Goal: Task Accomplishment & Management: Manage account settings

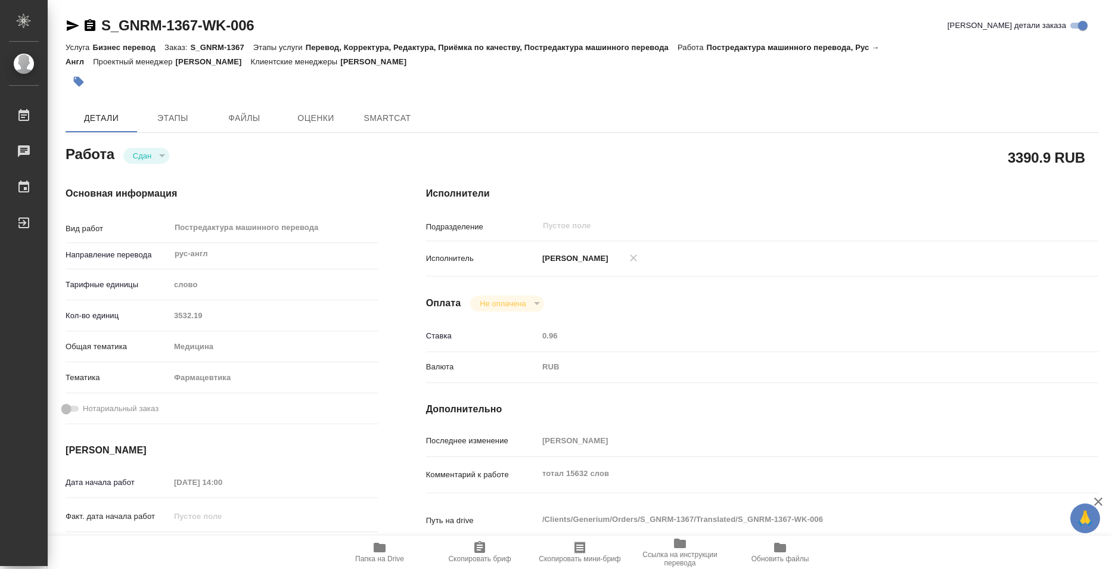
type textarea "x"
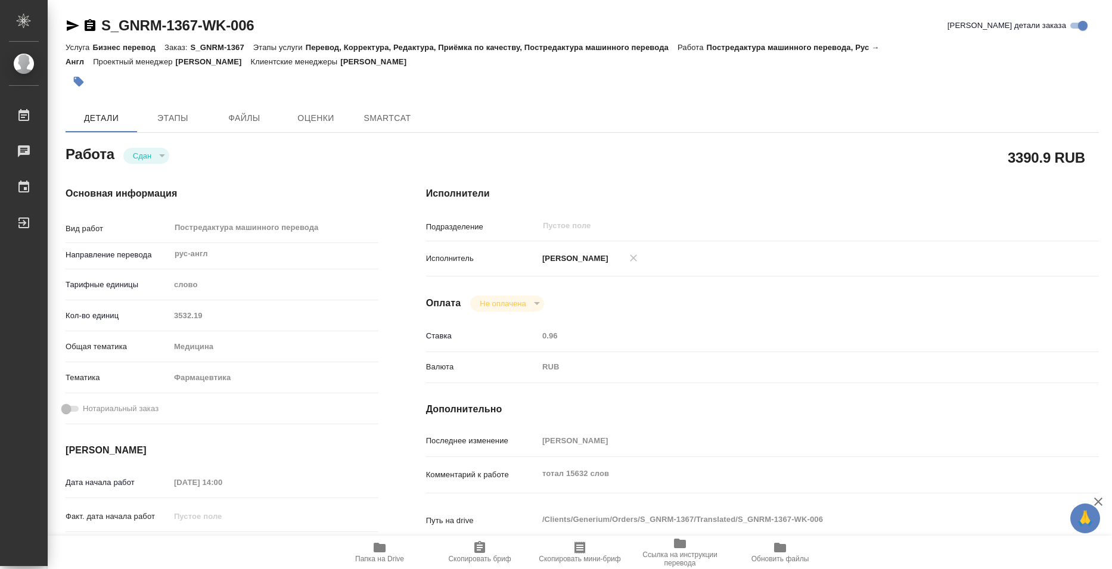
type textarea "x"
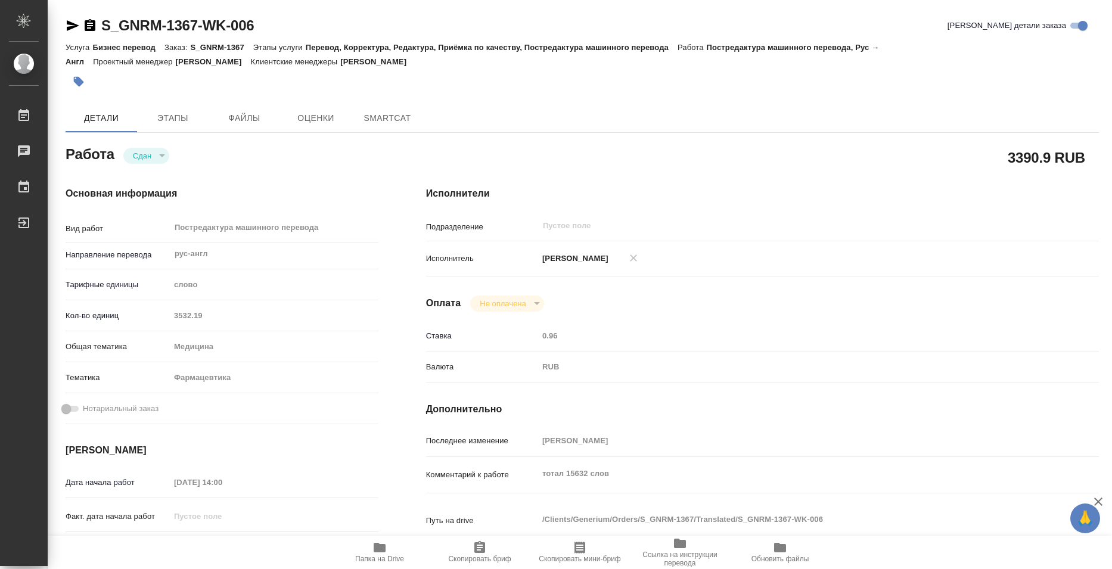
type textarea "x"
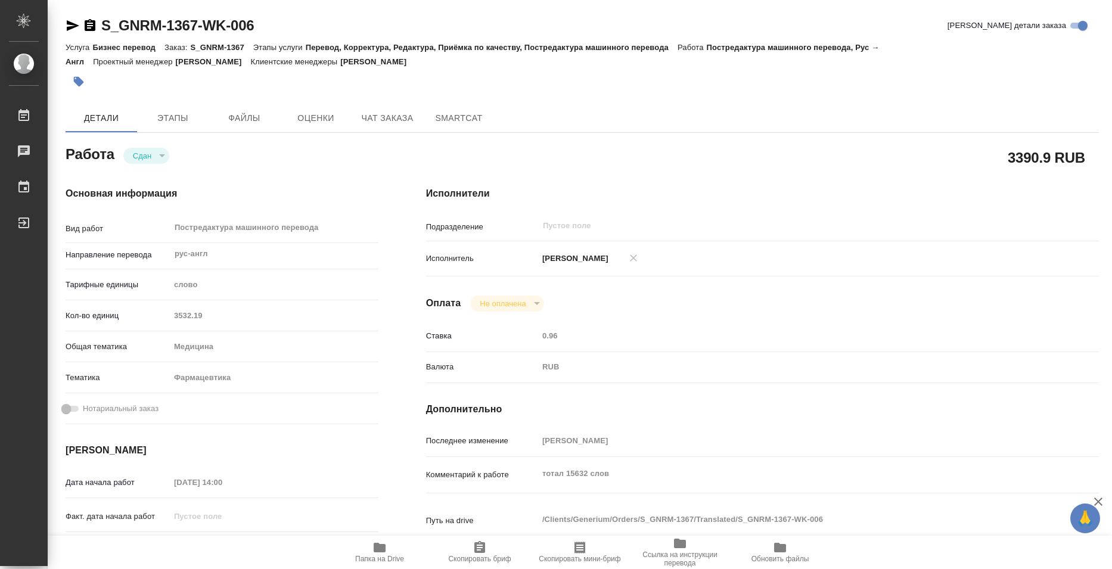
type textarea "x"
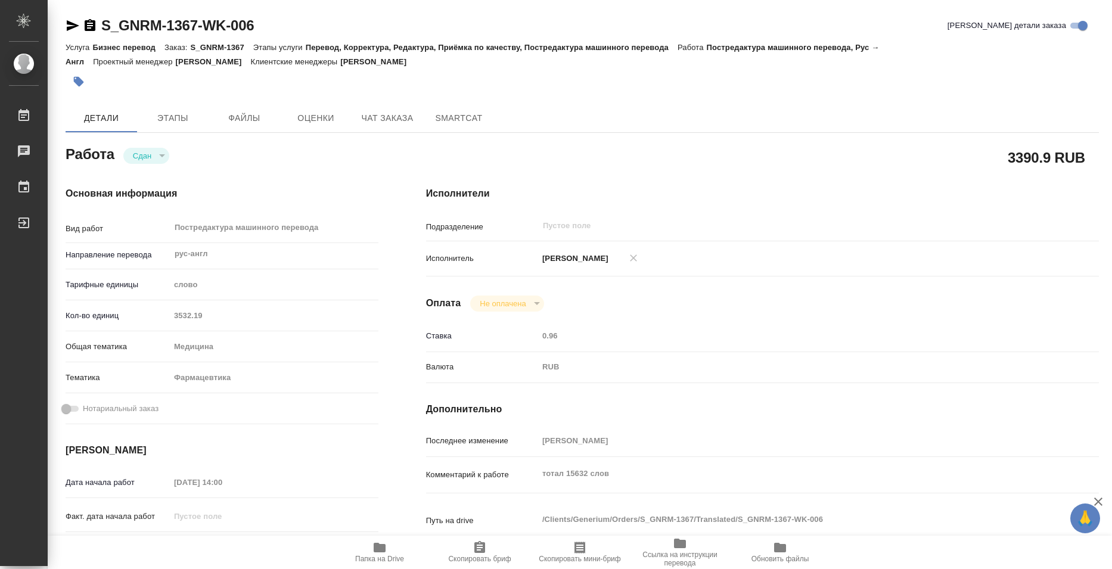
type textarea "x"
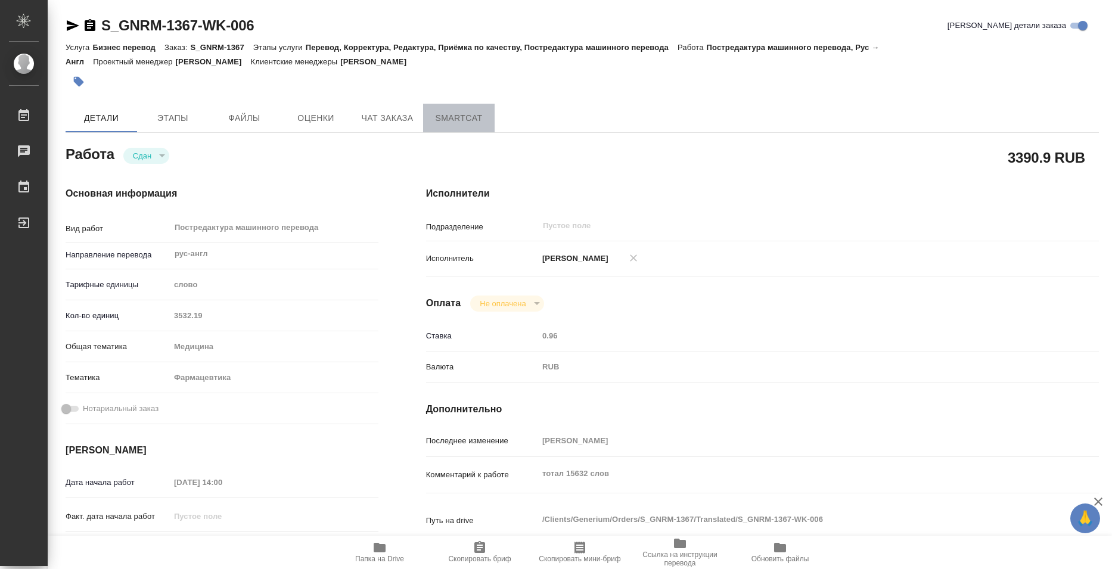
click at [451, 128] on button "SmartCat" at bounding box center [459, 118] width 72 height 29
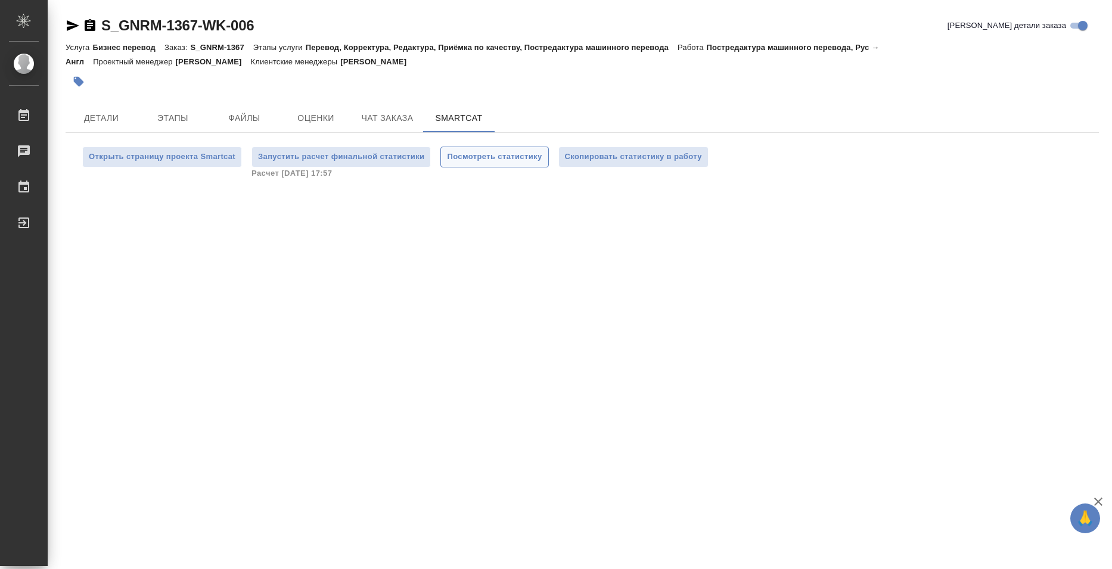
click at [473, 158] on span "Посмотреть статистику" at bounding box center [494, 157] width 95 height 14
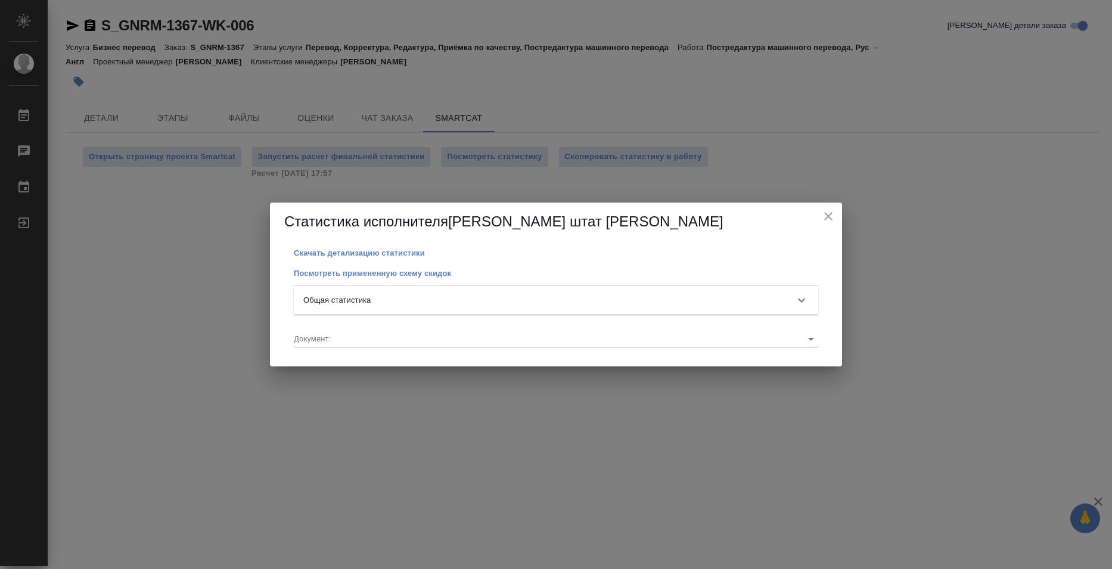
click at [721, 299] on div "Общая статистика" at bounding box center [545, 300] width 484 height 12
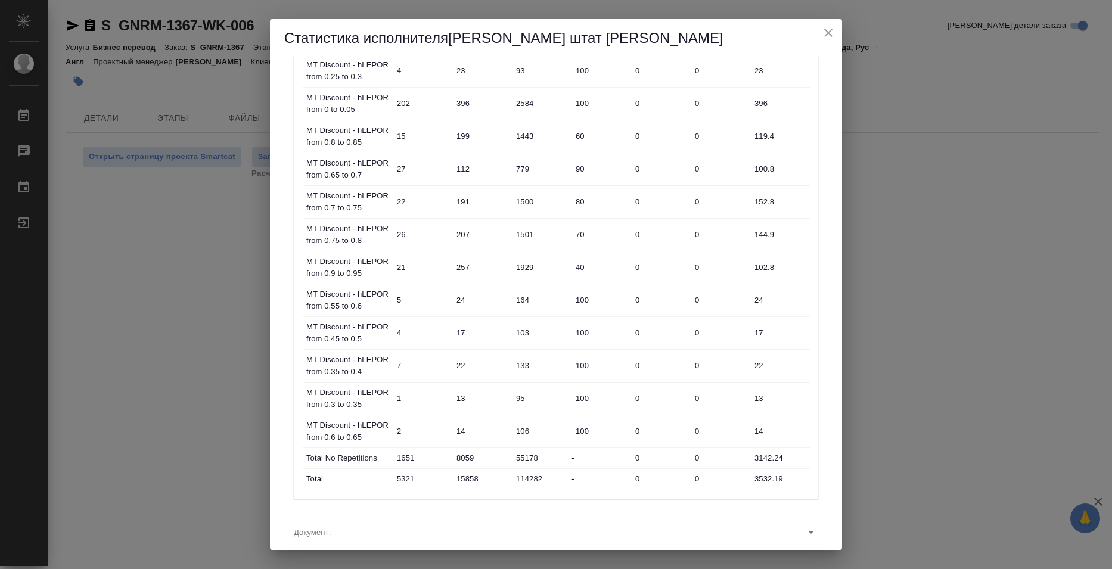
scroll to position [479, 0]
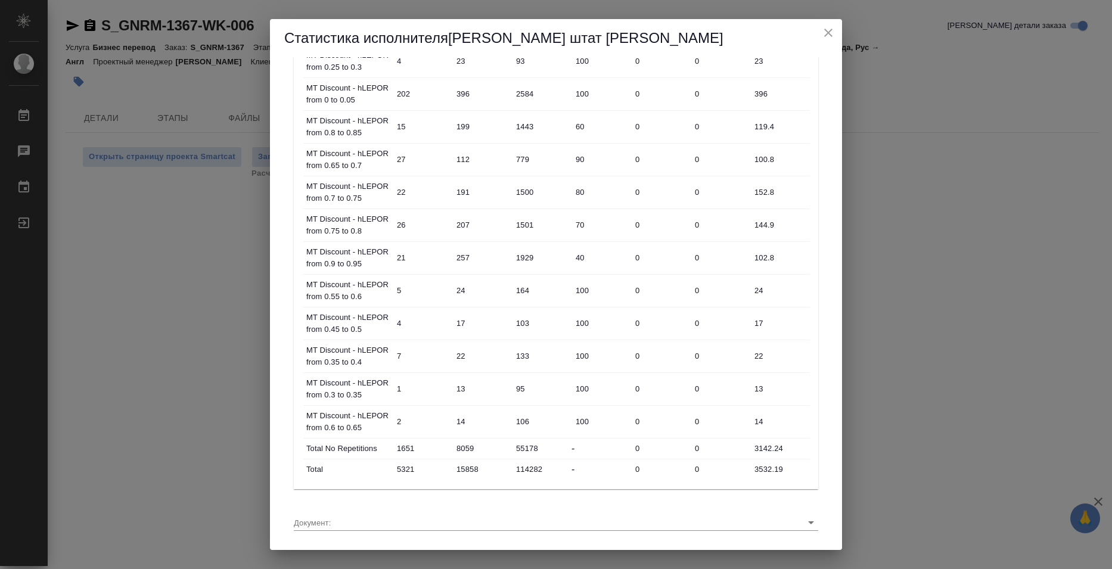
click at [758, 464] on input "3532.19" at bounding box center [780, 469] width 60 height 17
click at [758, 464] on input "3532.19" at bounding box center [780, 469] width 58 height 17
drag, startPoint x: 972, startPoint y: 199, endPoint x: 890, endPoint y: 204, distance: 81.8
click at [972, 199] on div "Статистика исполнителя Базюк штат Елена Скачать детализацию статистики Посмотре…" at bounding box center [556, 284] width 1112 height 569
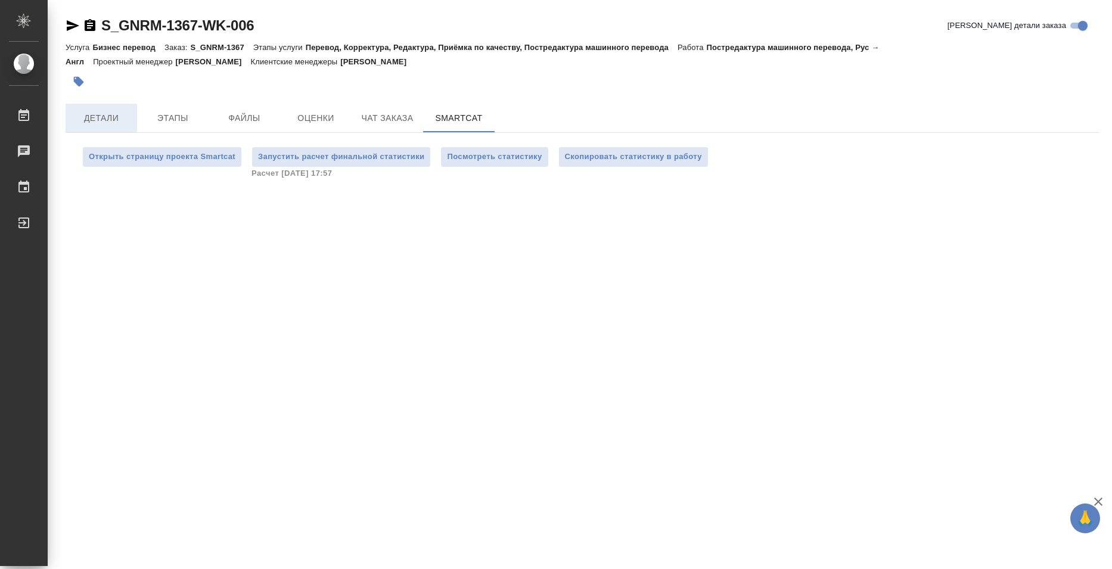
click at [104, 119] on span "Детали" at bounding box center [101, 118] width 57 height 15
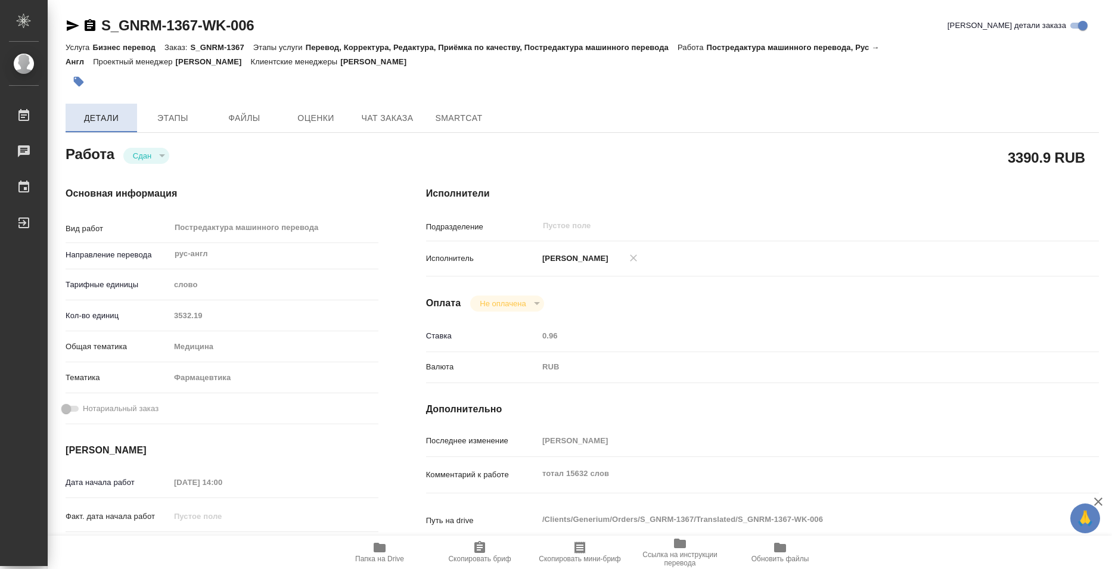
type textarea "x"
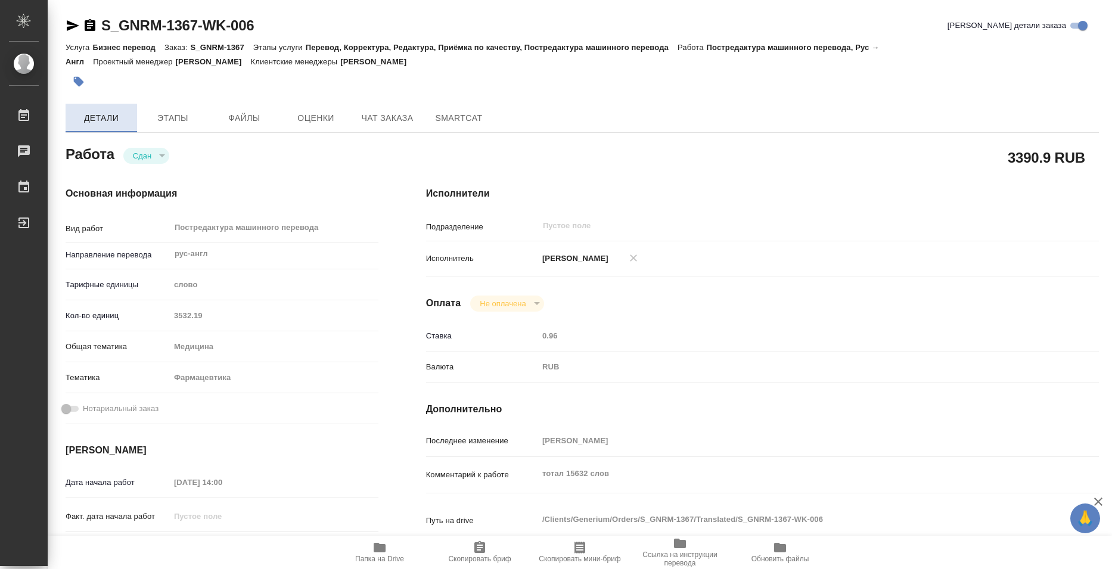
type textarea "x"
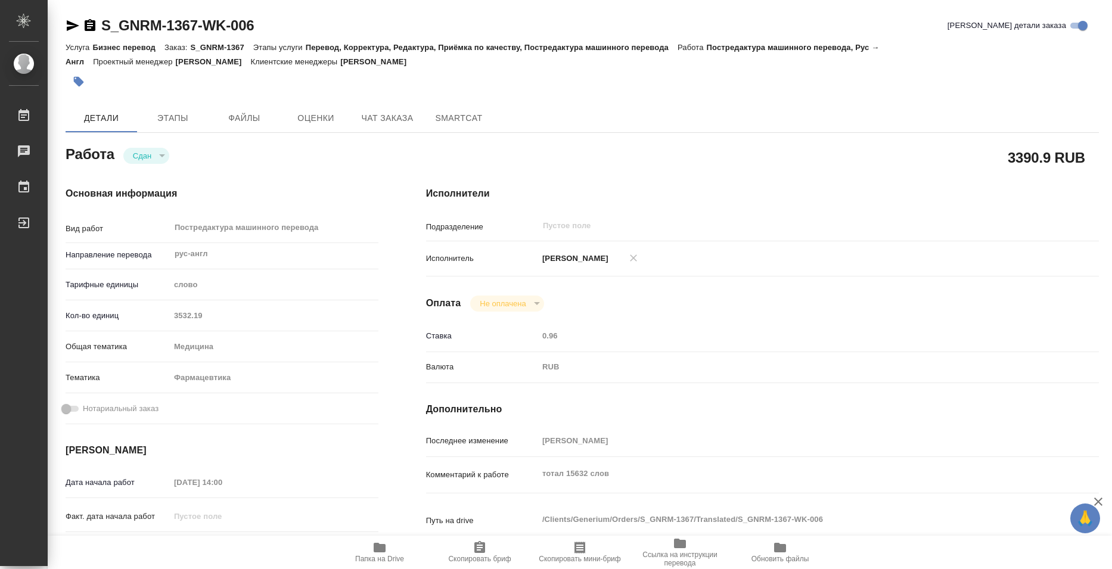
type textarea "x"
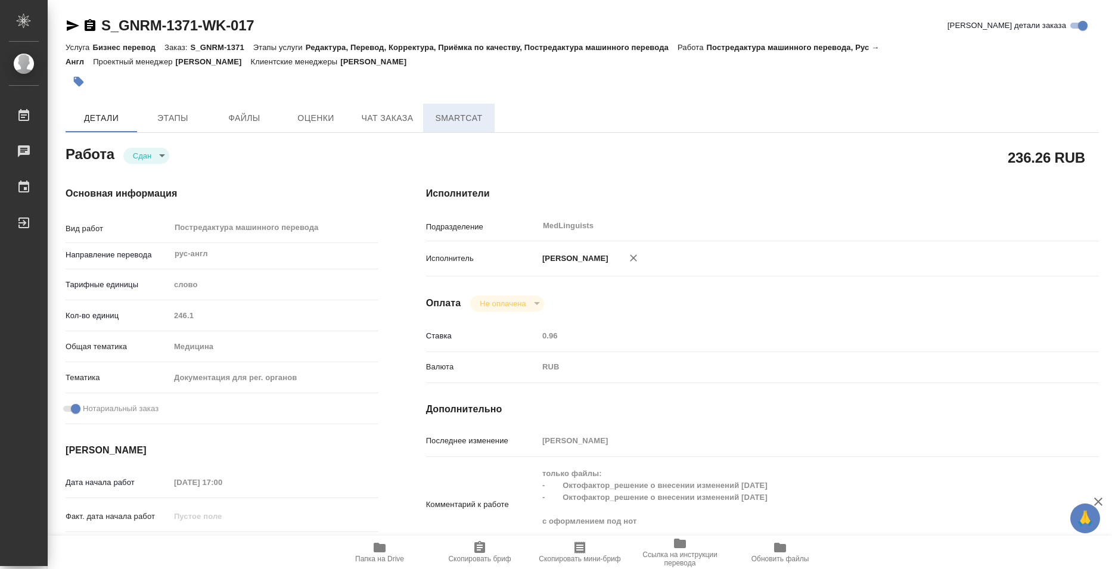
click at [461, 105] on button "SmartCat" at bounding box center [459, 118] width 72 height 29
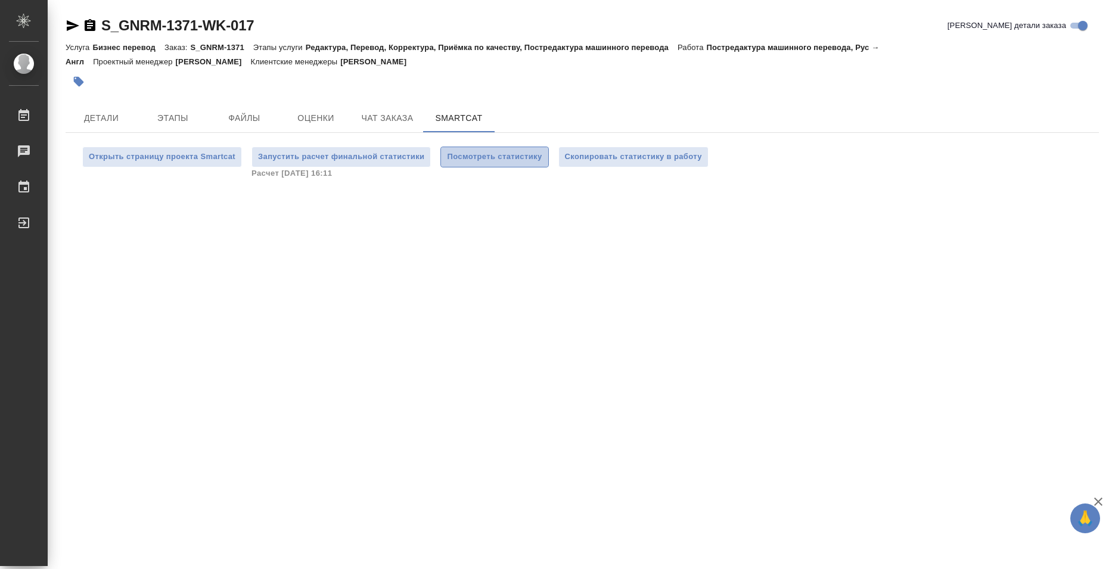
click at [518, 160] on span "Посмотреть статистику" at bounding box center [494, 157] width 95 height 14
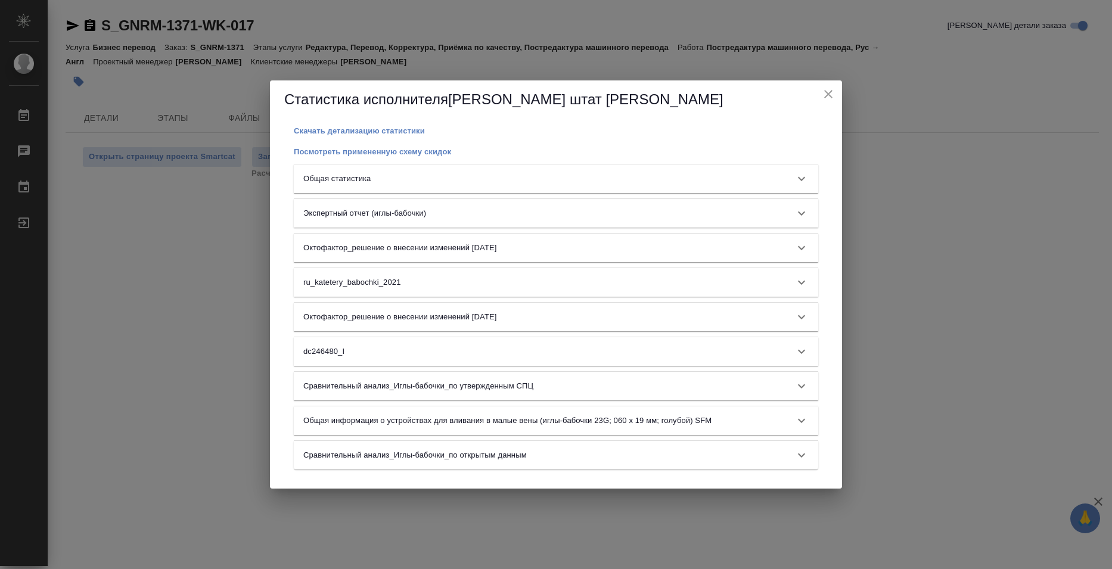
click at [613, 188] on div "Общая статистика" at bounding box center [556, 179] width 525 height 29
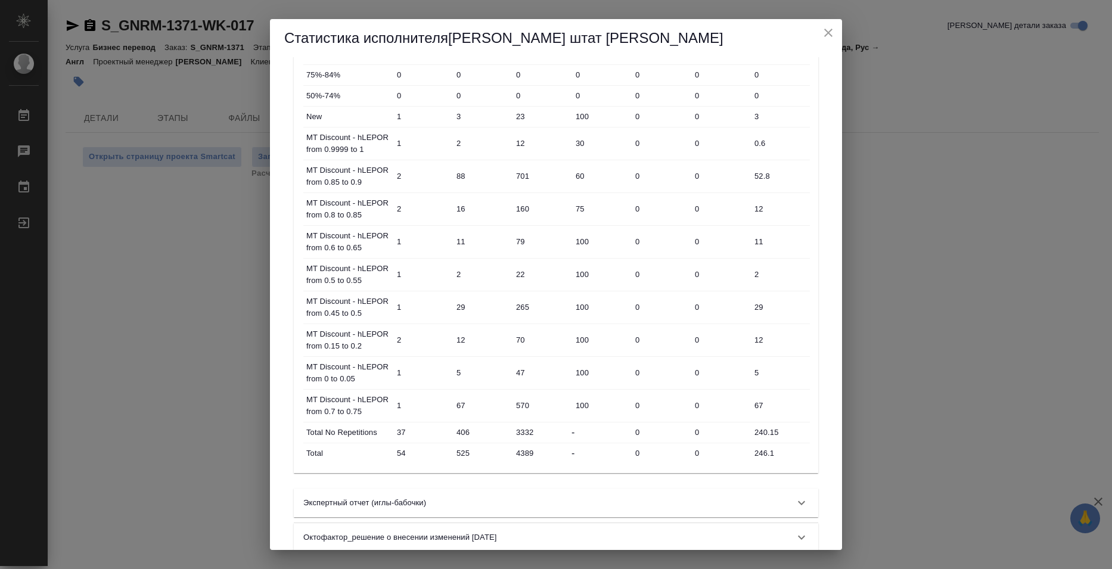
scroll to position [298, 0]
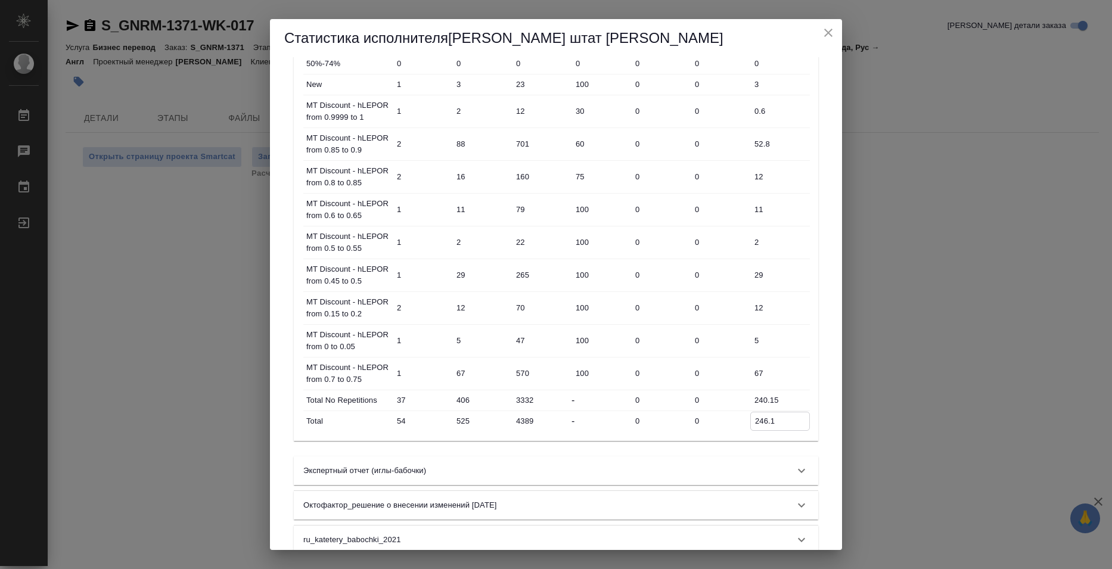
click at [764, 426] on input "246.1" at bounding box center [780, 420] width 58 height 17
click at [883, 122] on div "Статистика исполнителя Базюк штат Елена Скачать детализацию статистики Посмотре…" at bounding box center [556, 284] width 1112 height 569
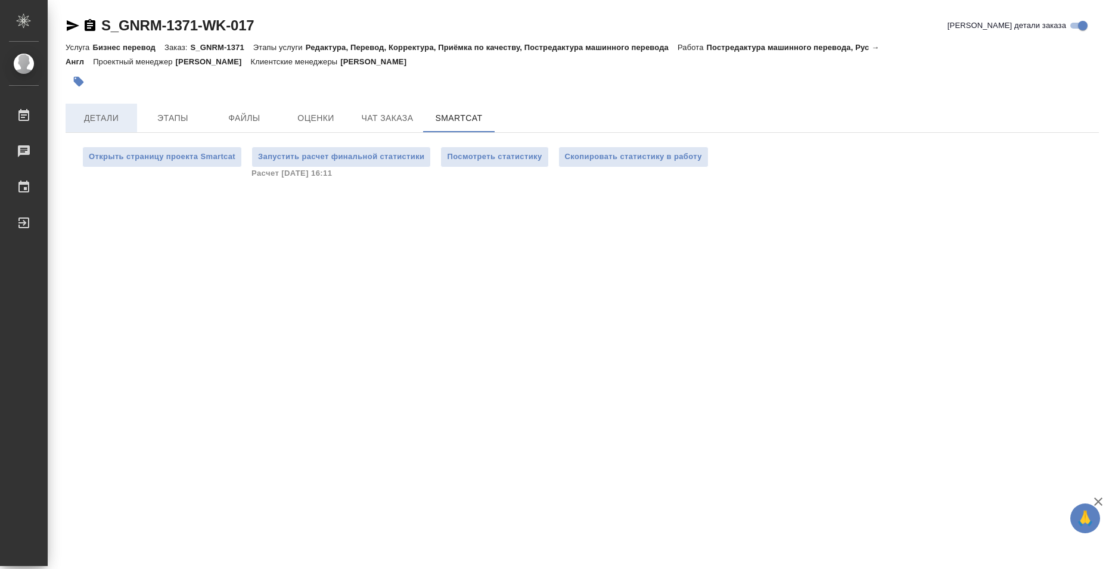
click at [94, 124] on span "Детали" at bounding box center [101, 118] width 57 height 15
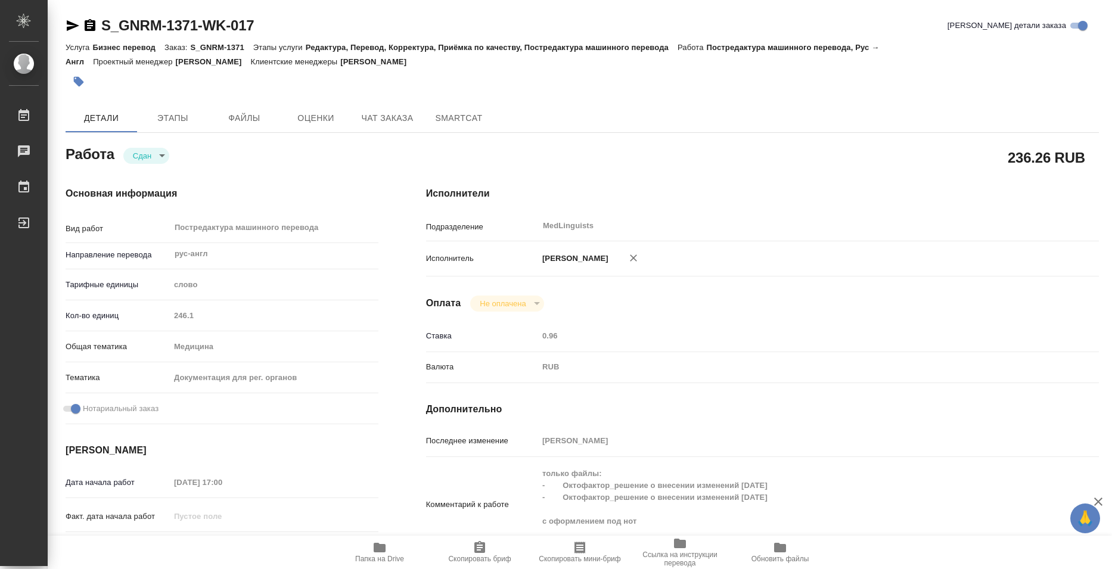
type textarea "x"
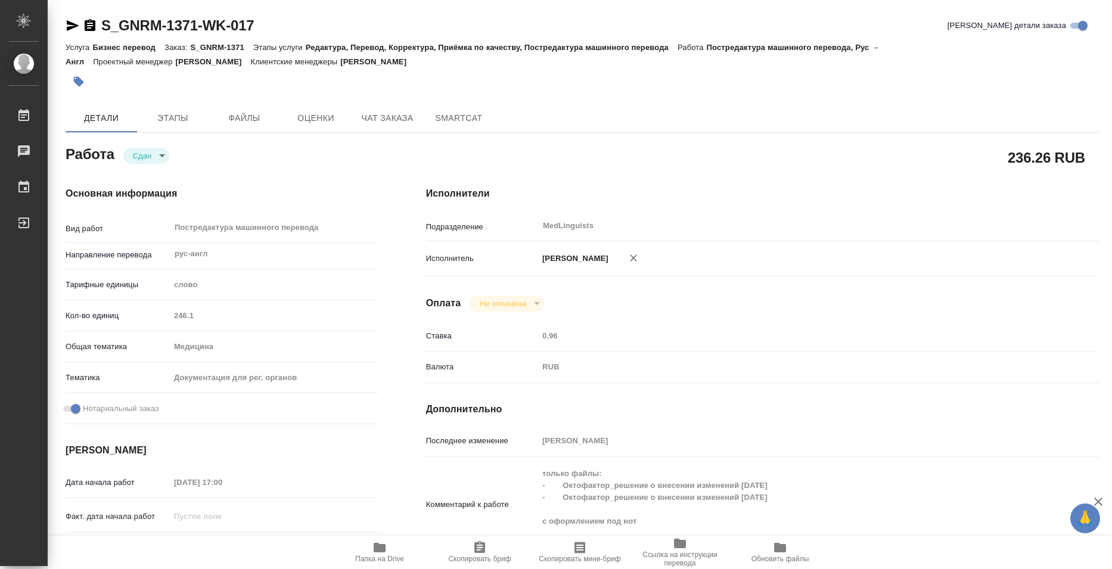
type textarea "x"
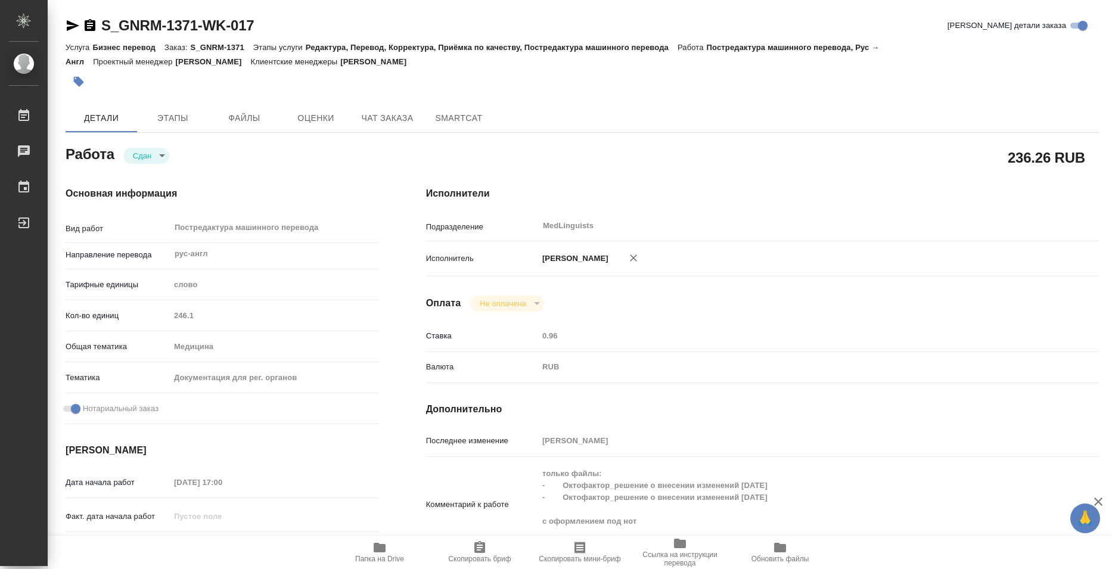
type textarea "x"
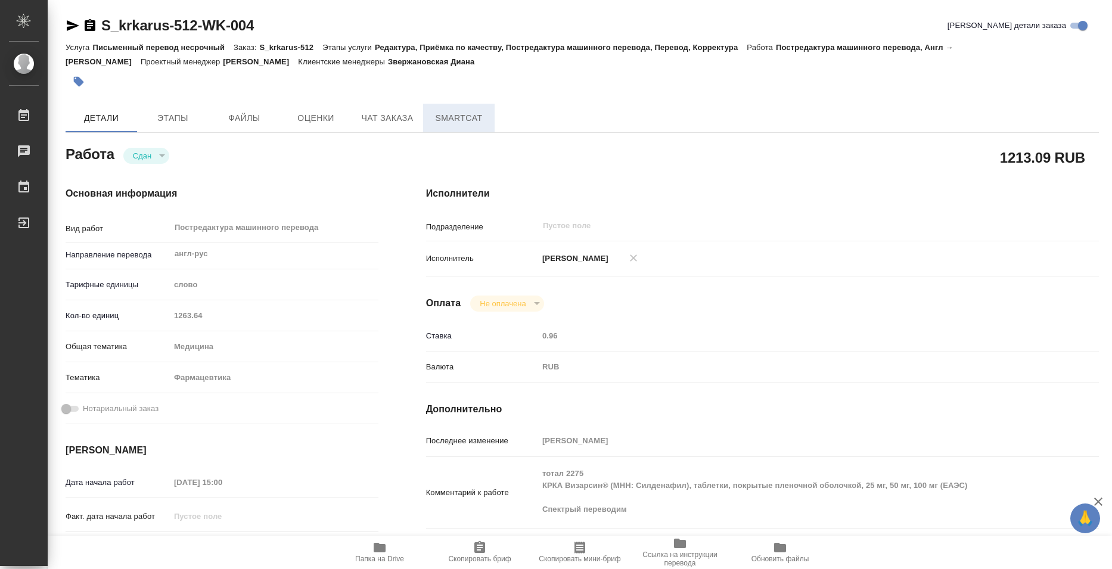
click at [443, 116] on span "SmartCat" at bounding box center [458, 118] width 57 height 15
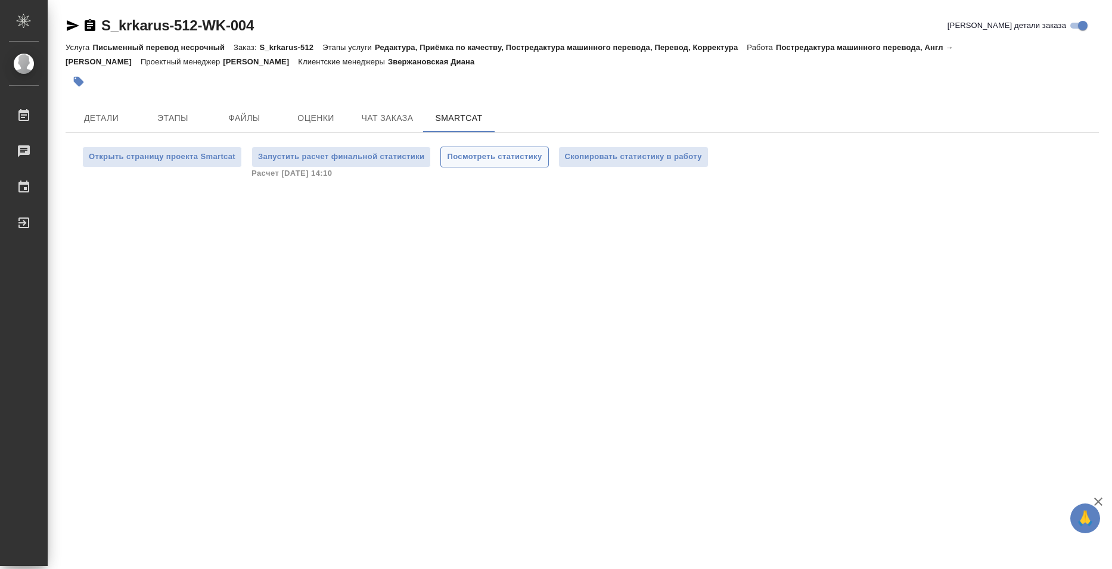
click at [486, 161] on span "Посмотреть статистику" at bounding box center [494, 157] width 95 height 14
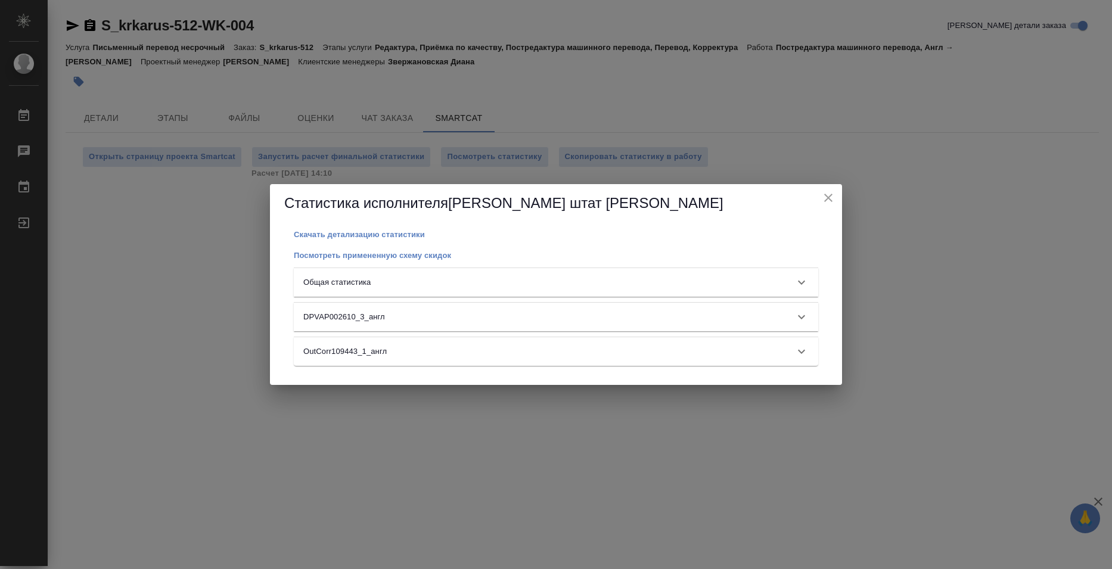
click at [436, 280] on div "Общая статистика" at bounding box center [545, 283] width 484 height 12
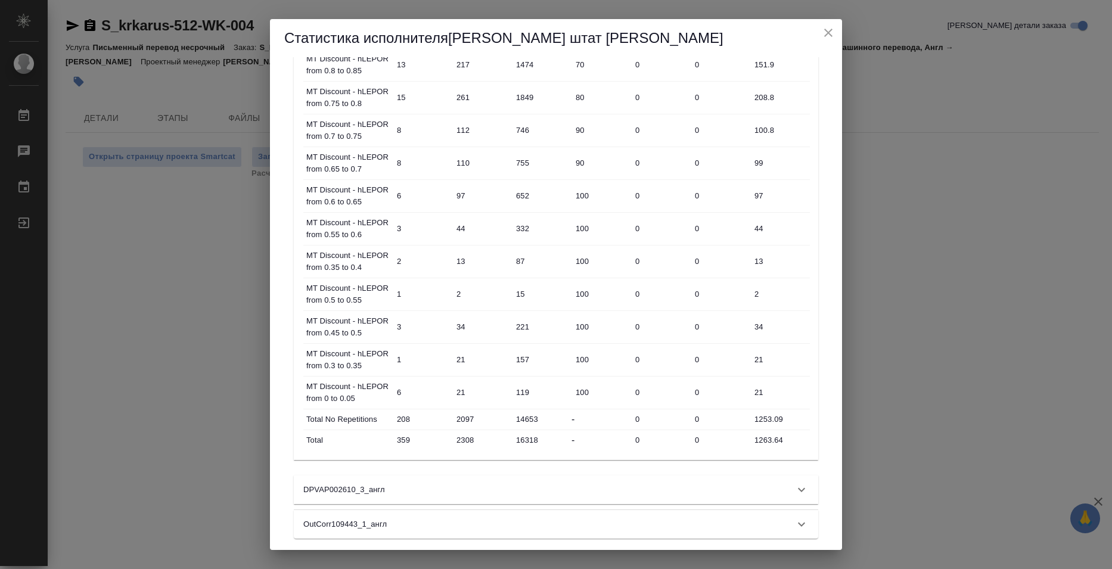
scroll to position [477, 0]
click at [756, 431] on input "1263.64" at bounding box center [780, 438] width 60 height 17
click at [761, 438] on input "1263.64" at bounding box center [780, 438] width 58 height 17
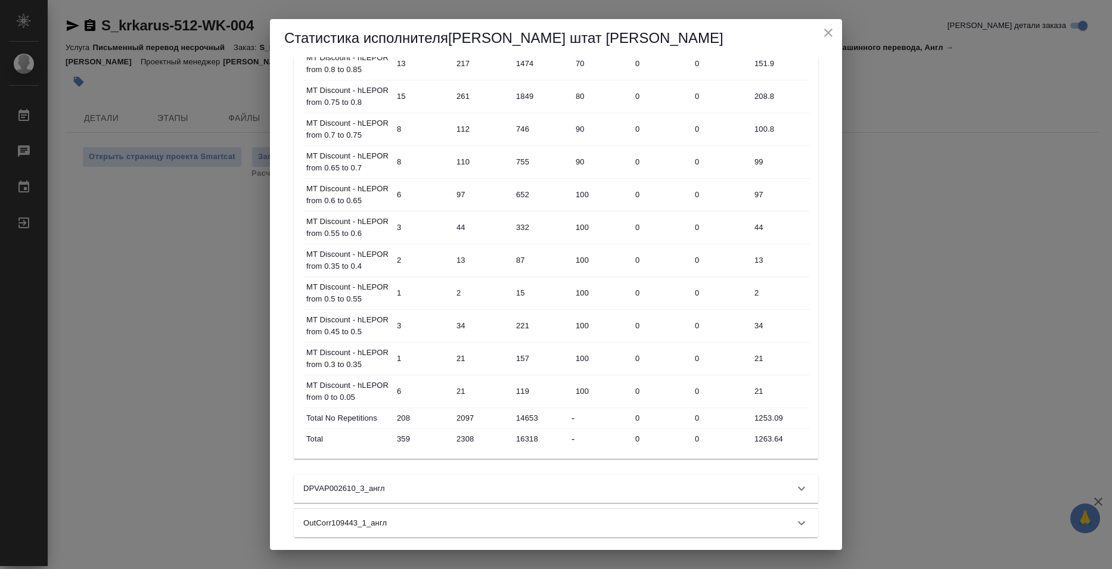
click at [958, 75] on div "Статистика исполнителя Базюк штат Елена Скачать детализацию статистики Посмотре…" at bounding box center [556, 284] width 1112 height 569
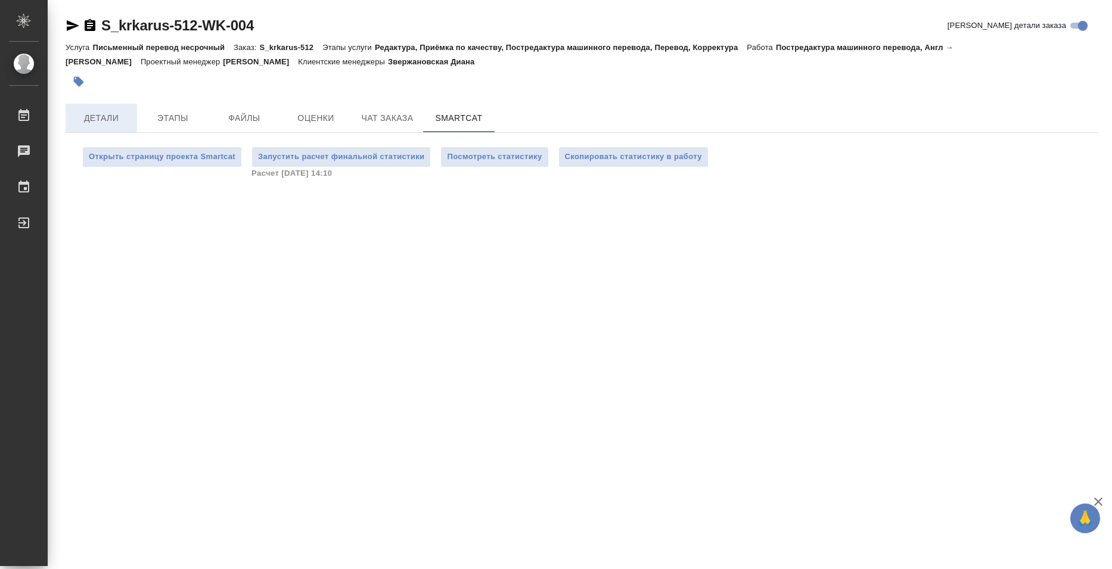
click at [100, 123] on span "Детали" at bounding box center [101, 118] width 57 height 15
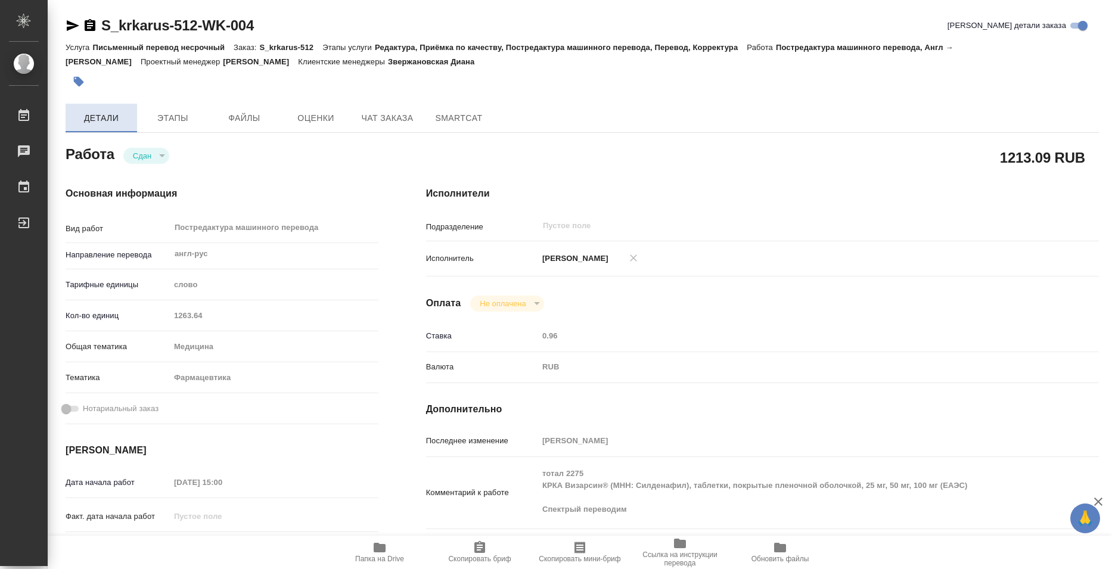
type textarea "x"
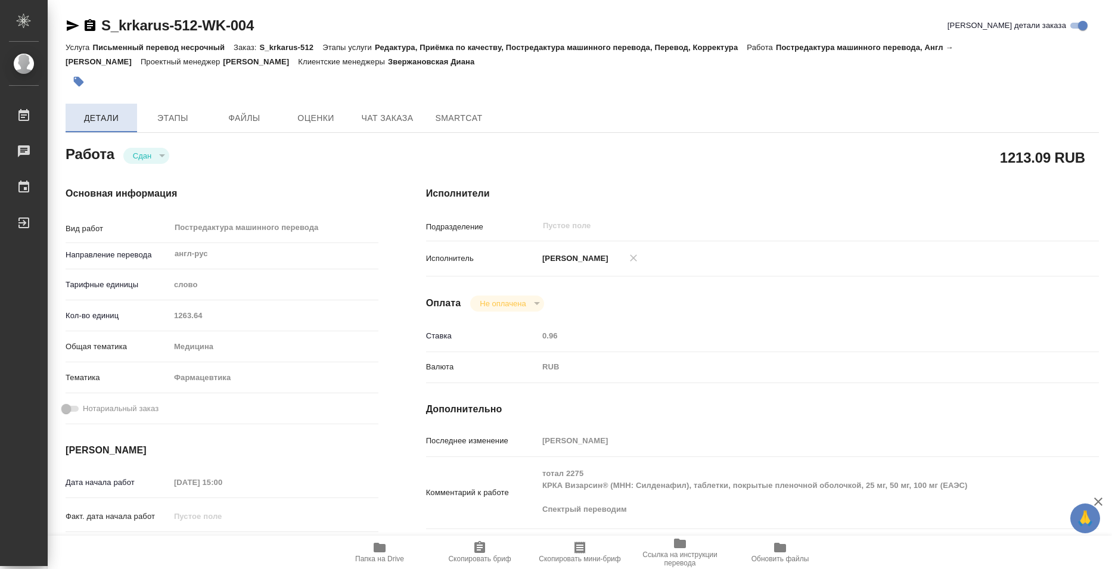
type textarea "x"
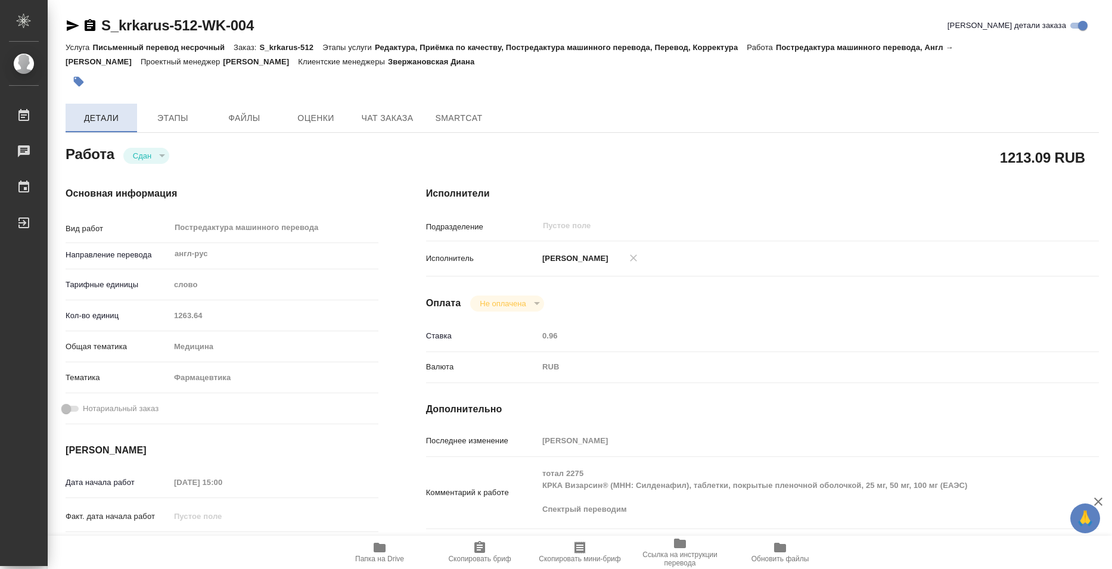
type textarea "x"
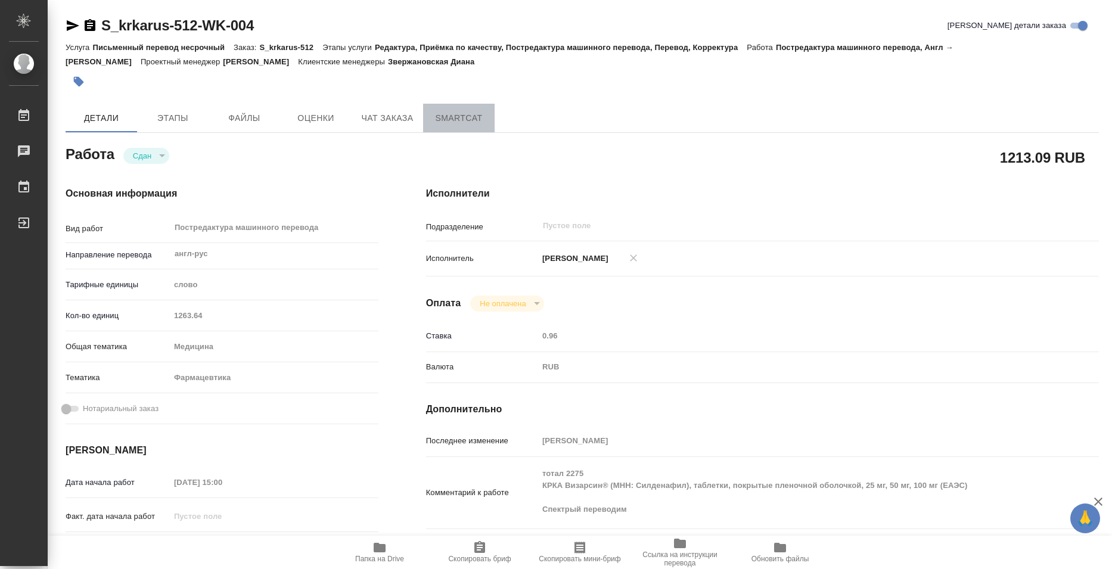
click at [457, 110] on button "SmartCat" at bounding box center [459, 118] width 72 height 29
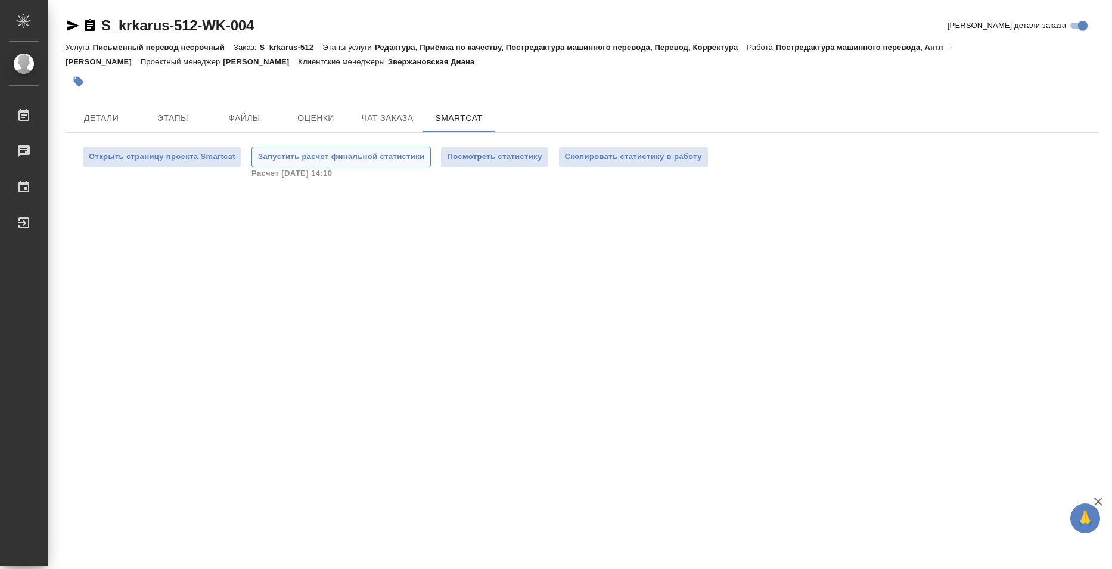
click at [376, 160] on span "Запустить расчет финальной статистики" at bounding box center [341, 157] width 166 height 14
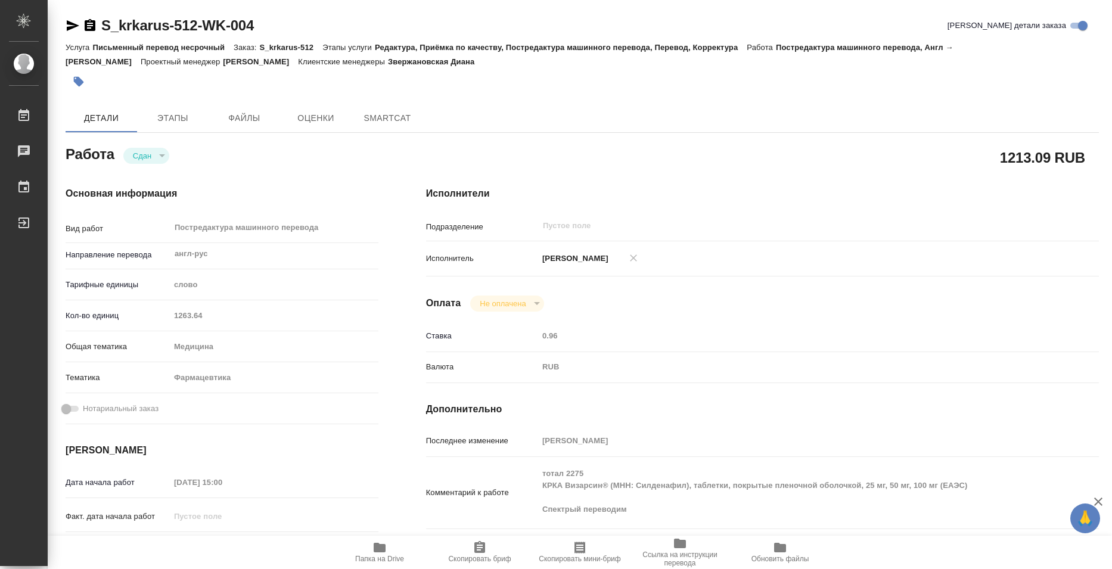
type textarea "x"
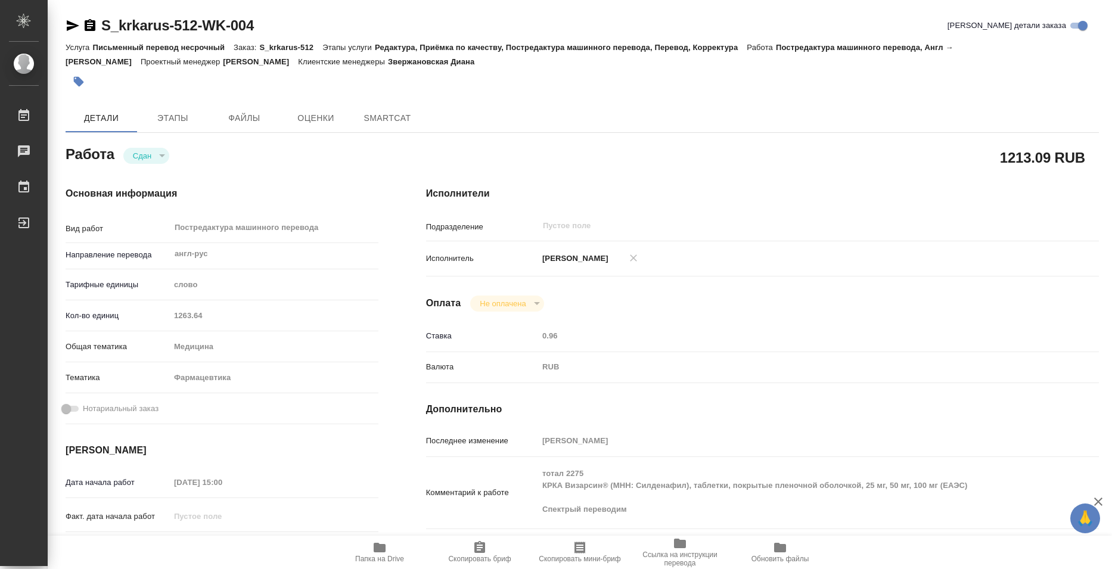
type textarea "x"
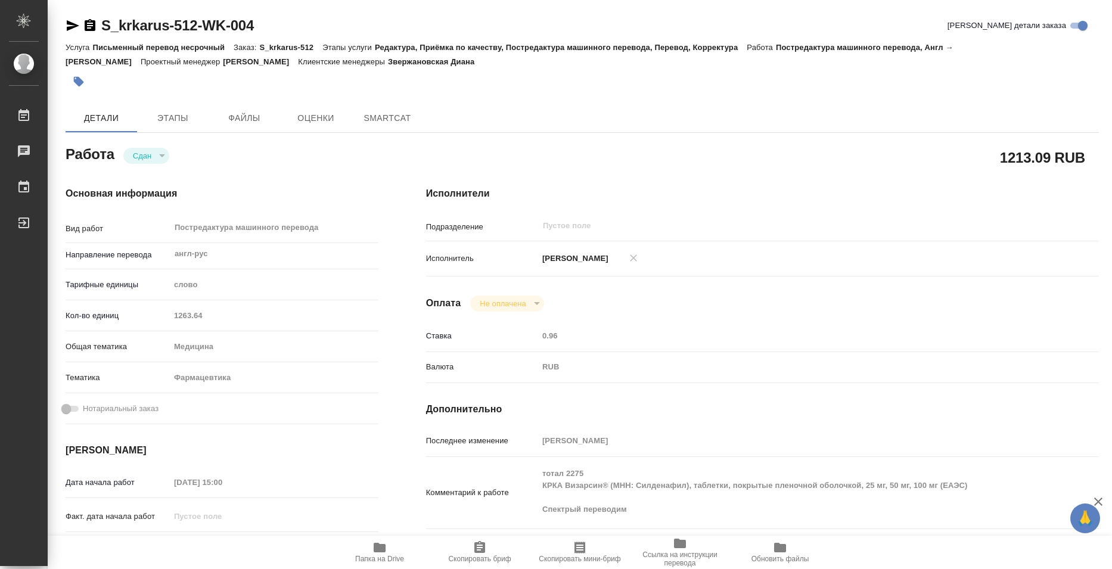
type textarea "x"
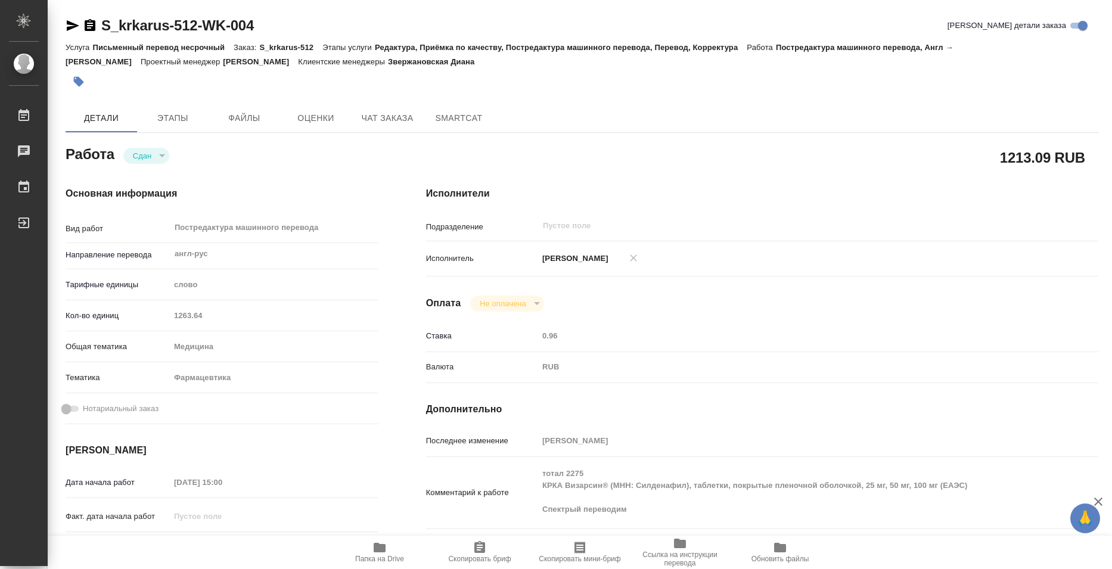
type textarea "x"
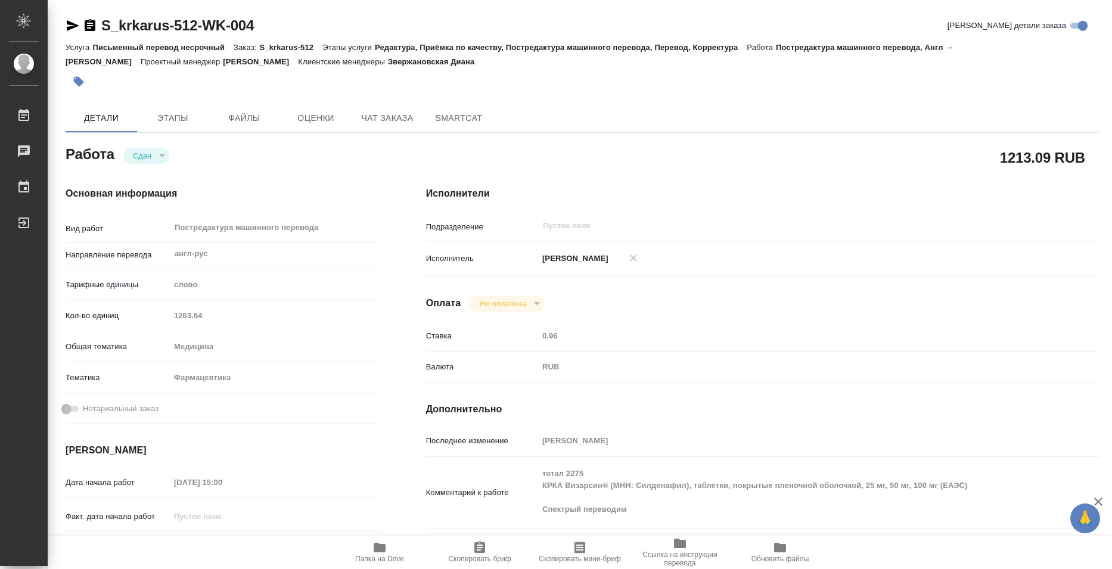
type textarea "x"
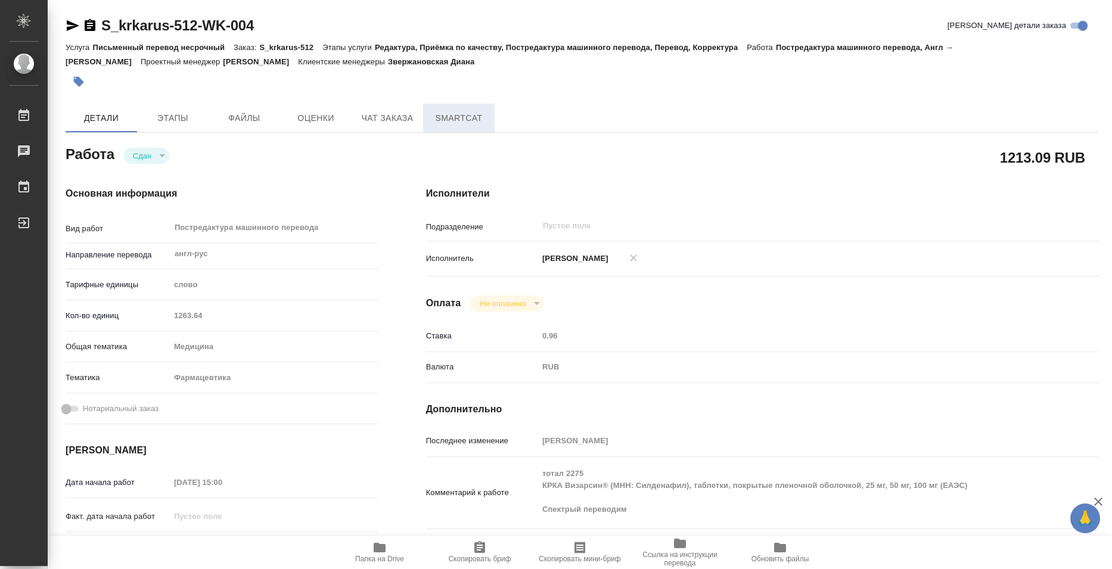
click at [455, 117] on span "SmartCat" at bounding box center [458, 118] width 57 height 15
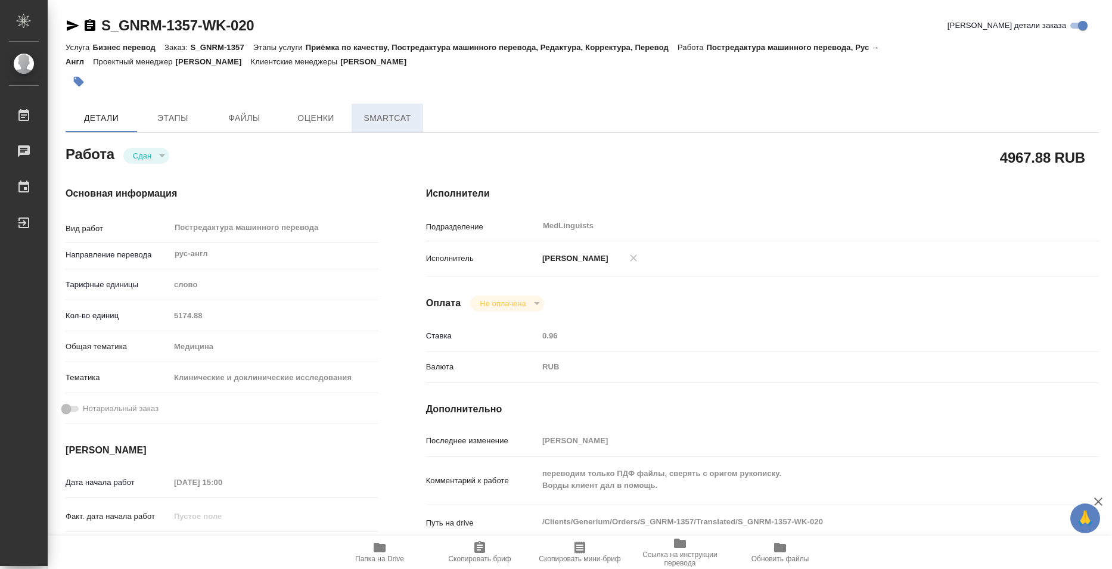
type textarea "x"
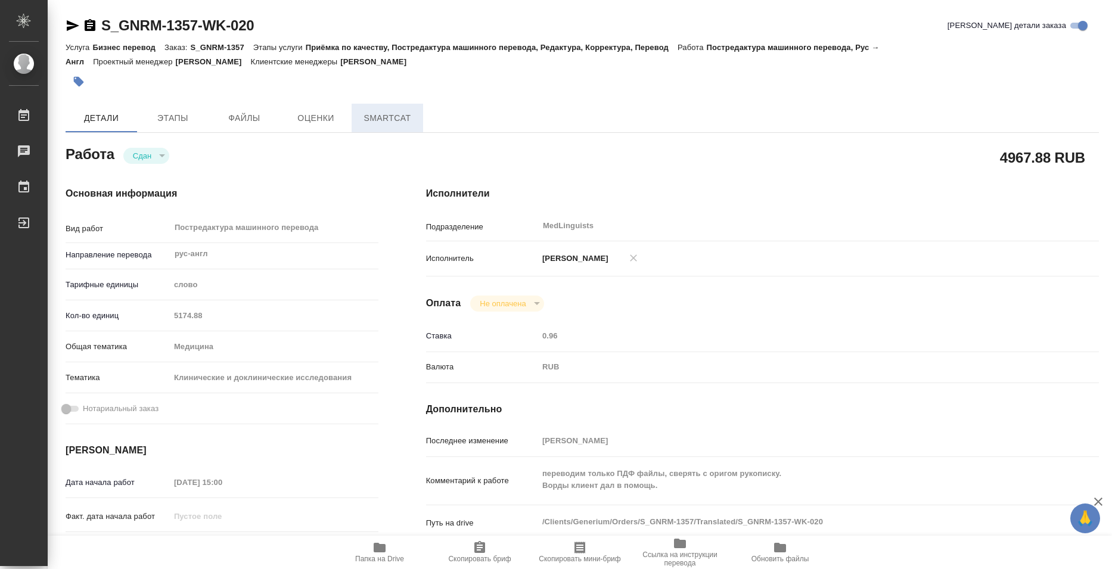
click at [376, 114] on span "SmartCat" at bounding box center [387, 118] width 57 height 15
type textarea "x"
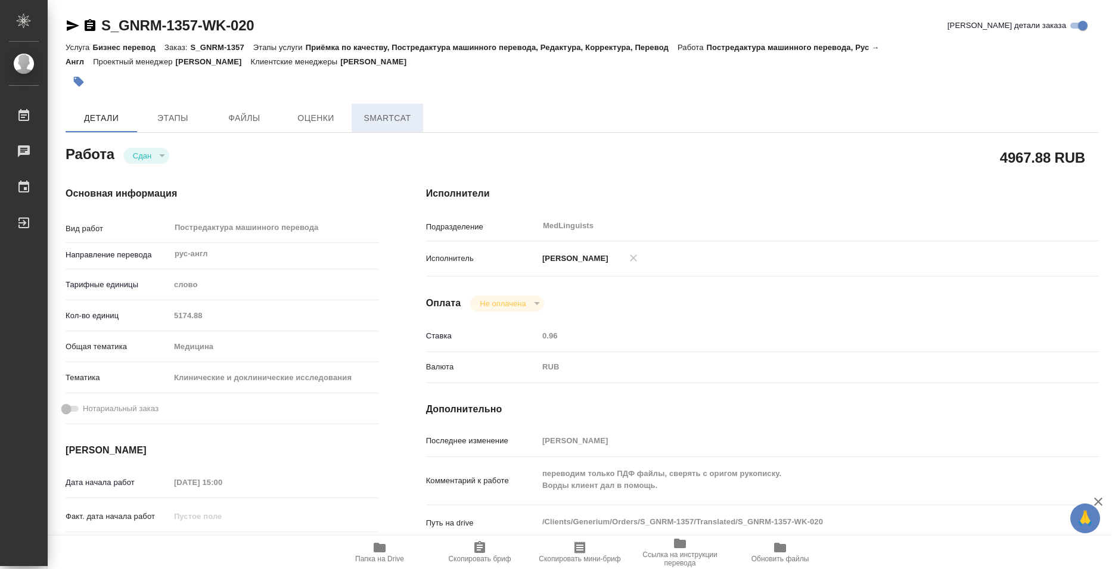
type textarea "x"
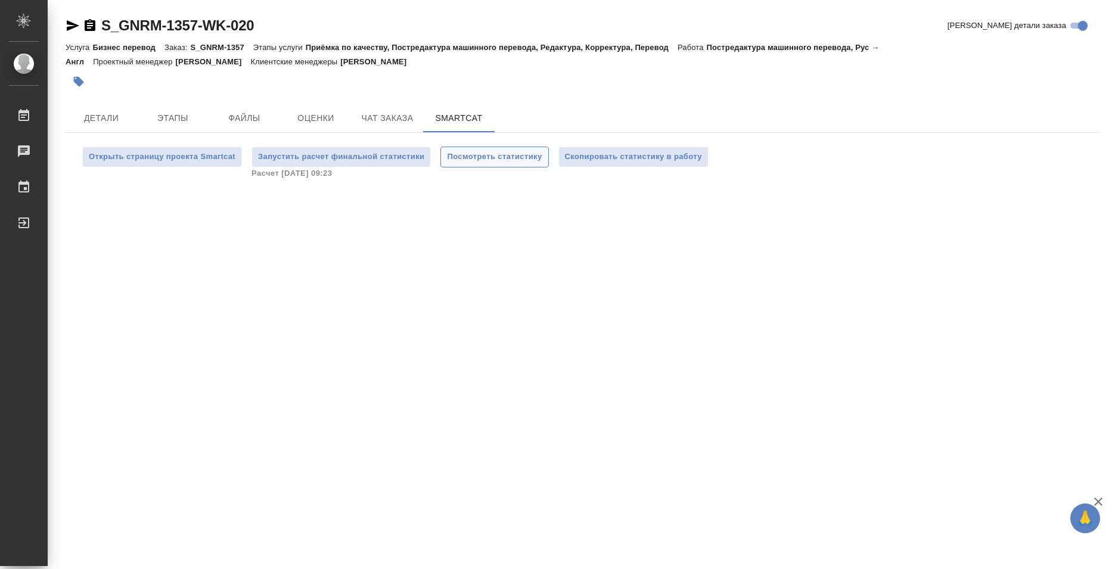
click at [496, 156] on span "Посмотреть статистику" at bounding box center [494, 157] width 95 height 14
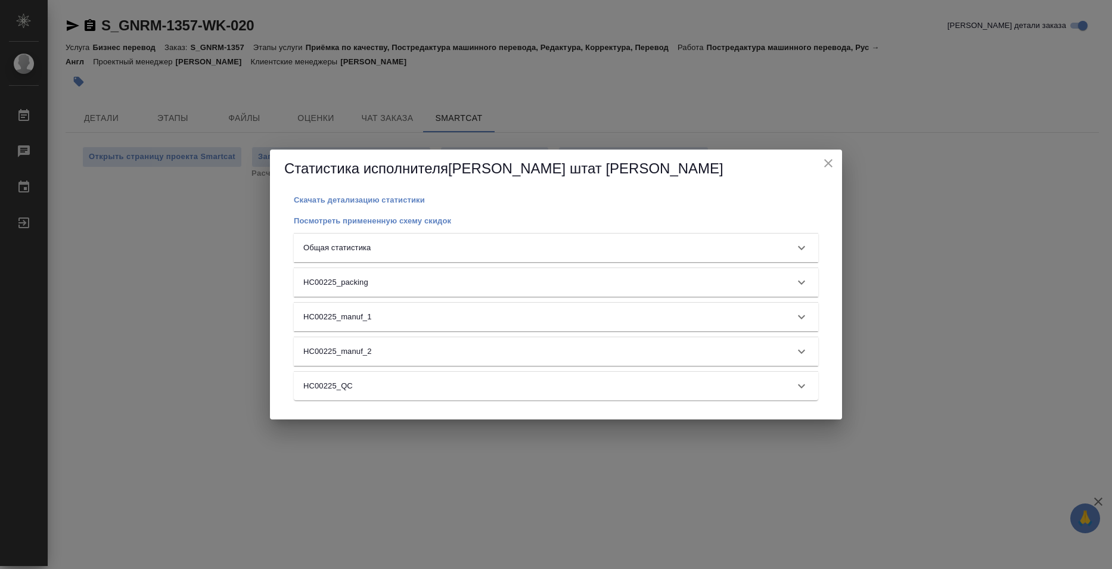
click at [443, 243] on div "Общая статистика" at bounding box center [545, 248] width 484 height 12
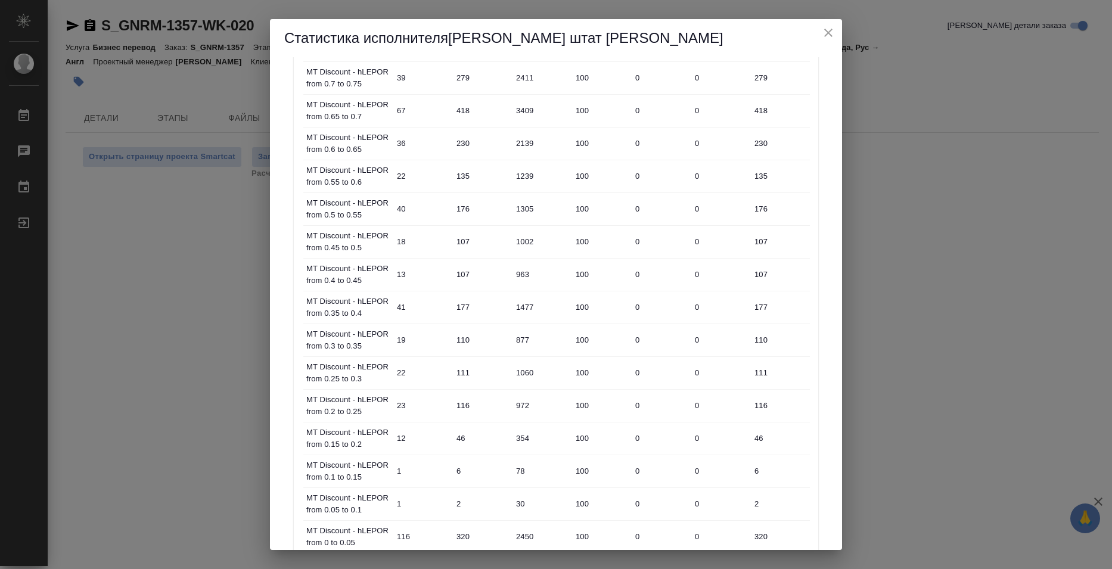
scroll to position [715, 0]
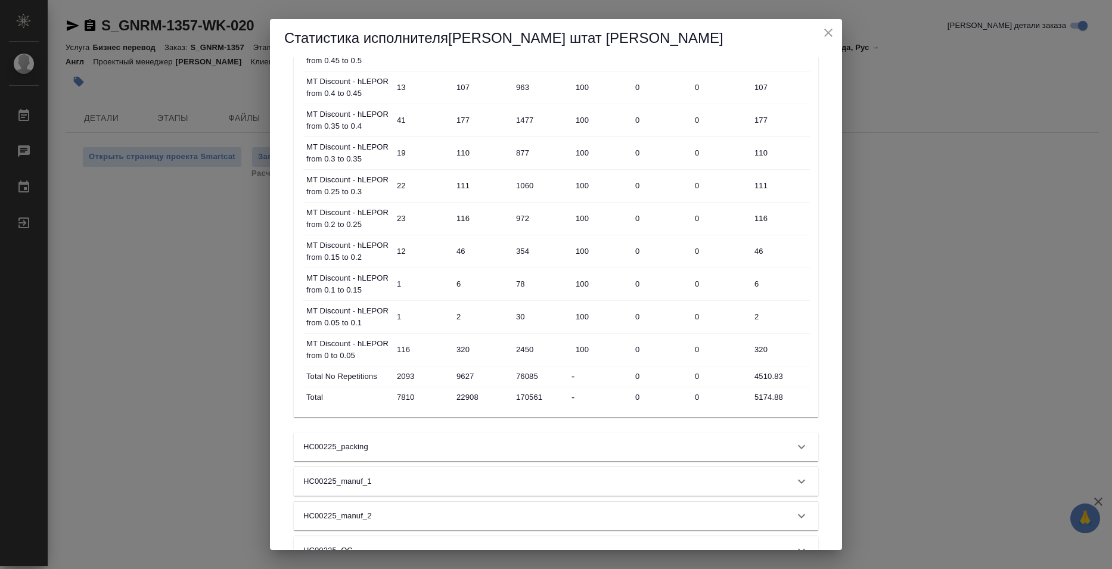
click at [759, 399] on input "5174.88" at bounding box center [780, 397] width 60 height 17
click at [759, 399] on input "5174.88" at bounding box center [780, 397] width 58 height 17
click at [1019, 168] on div "Статистика исполнителя Базюк штат Елена Скачать детализацию статистики Посмотре…" at bounding box center [556, 284] width 1112 height 569
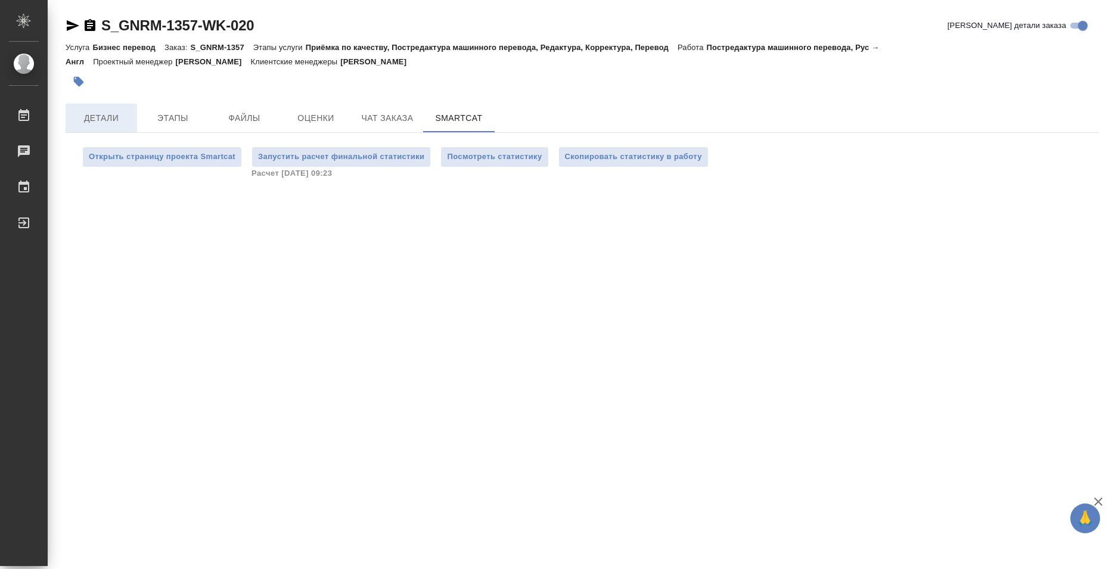
click at [83, 124] on span "Детали" at bounding box center [101, 118] width 57 height 15
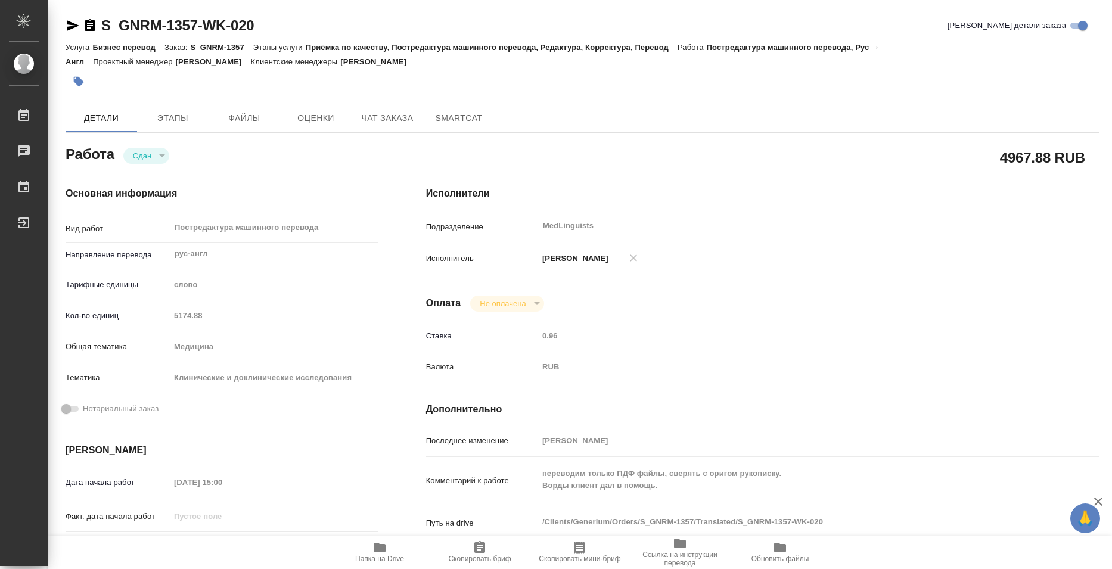
type textarea "x"
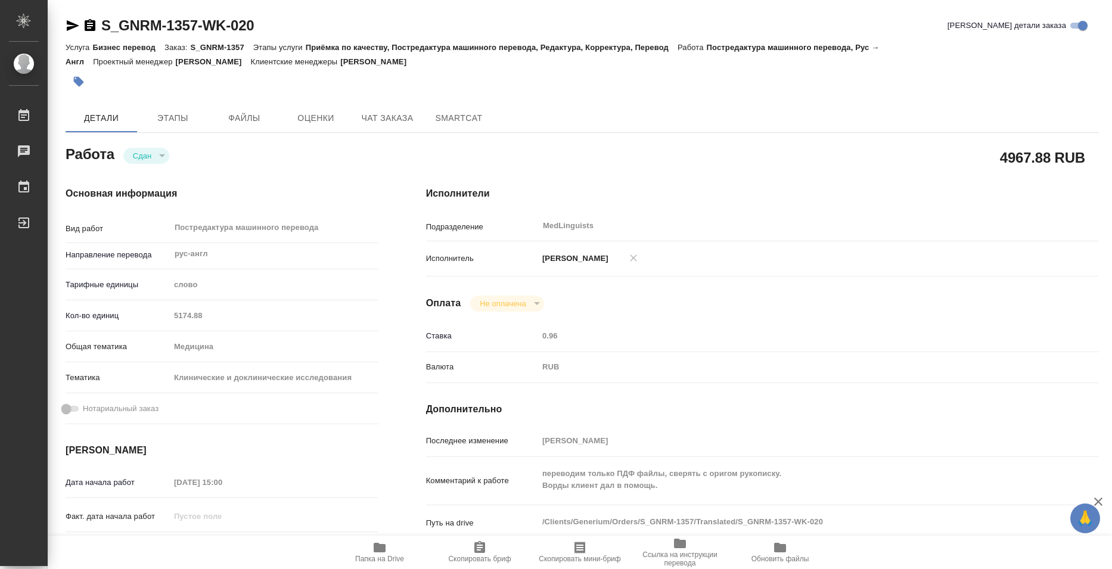
type textarea "x"
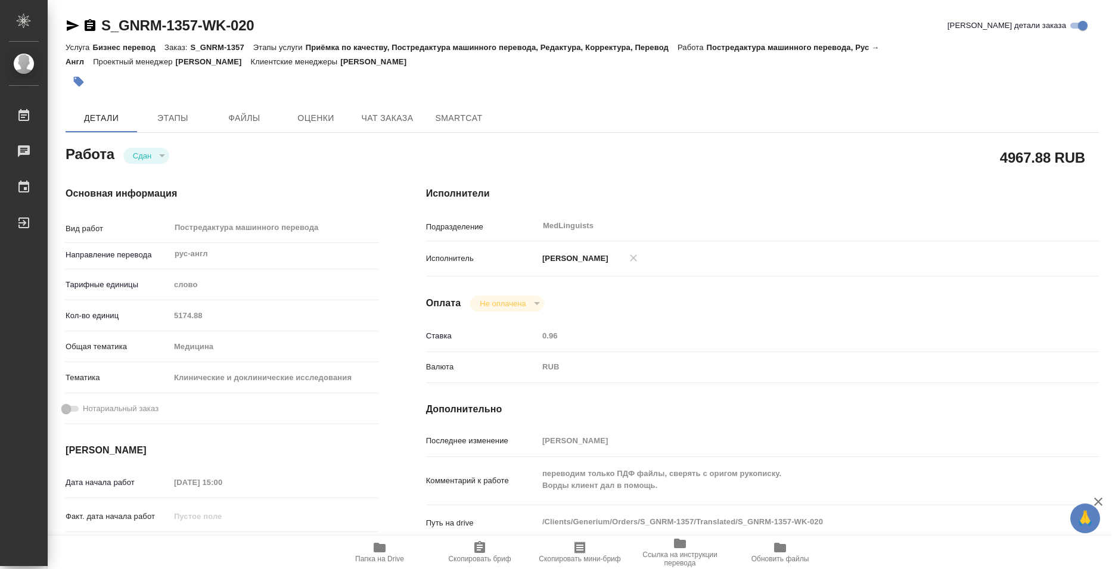
type textarea "x"
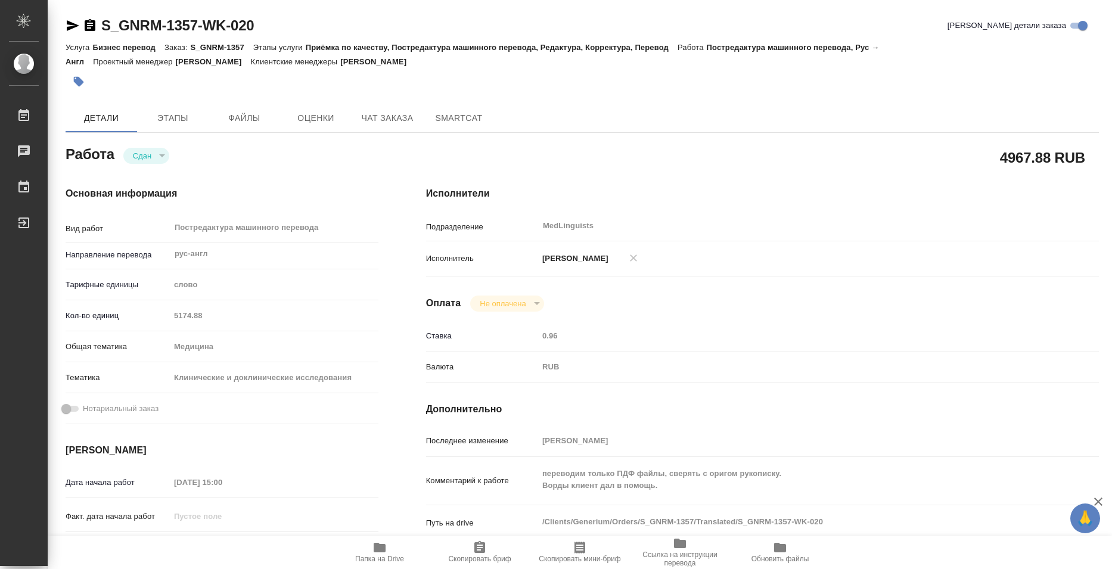
type textarea "x"
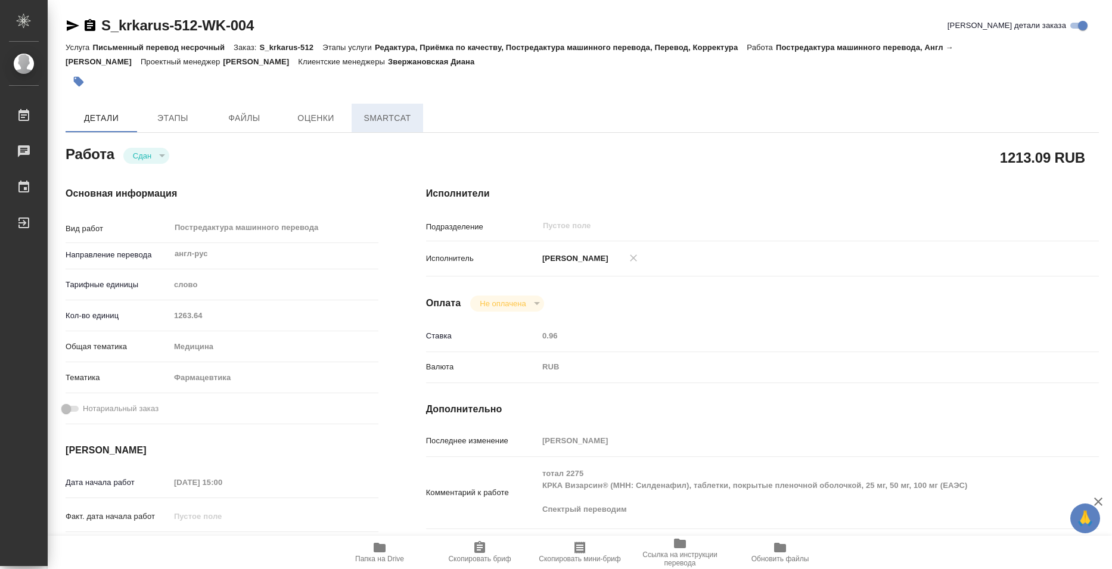
type textarea "x"
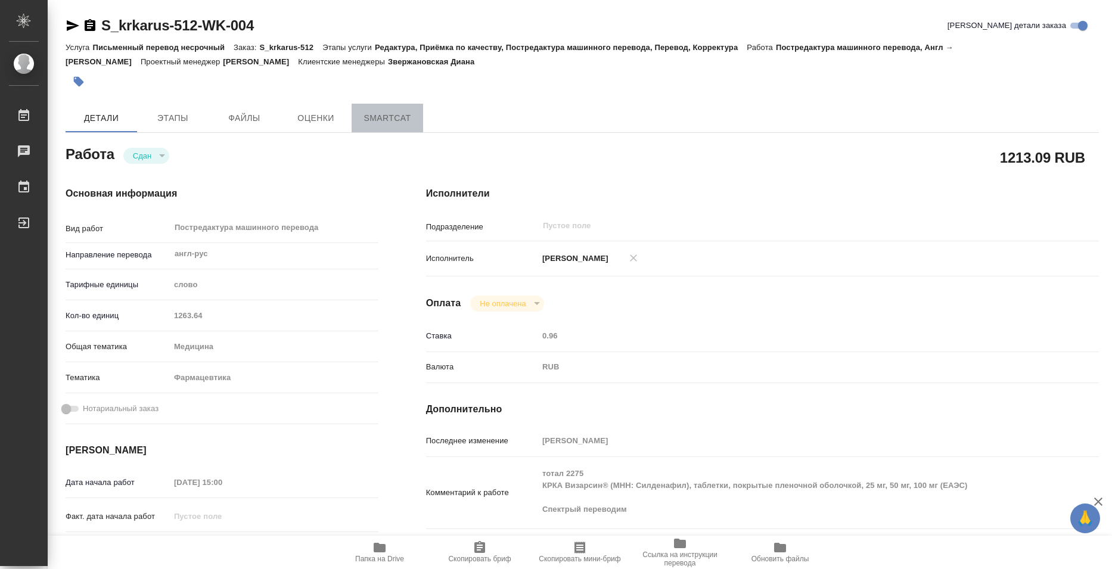
click at [380, 111] on span "SmartCat" at bounding box center [387, 118] width 57 height 15
type textarea "x"
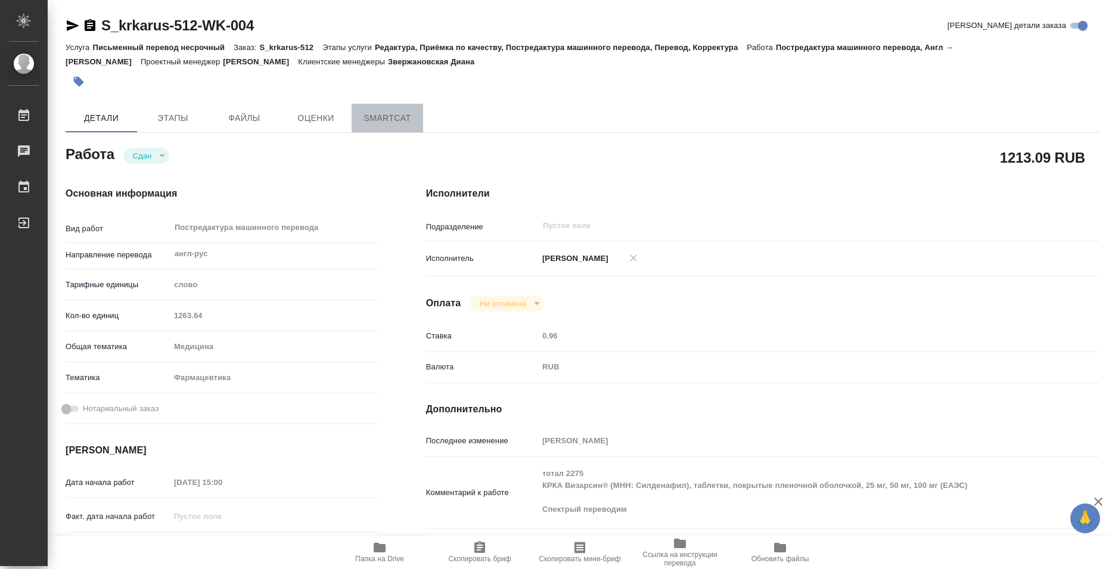
type textarea "x"
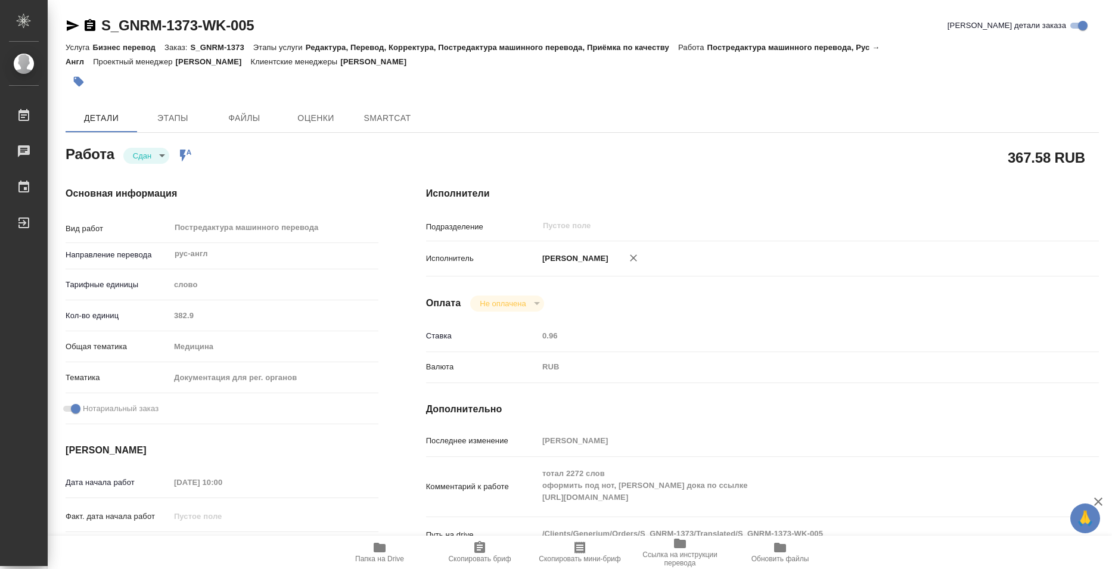
type textarea "x"
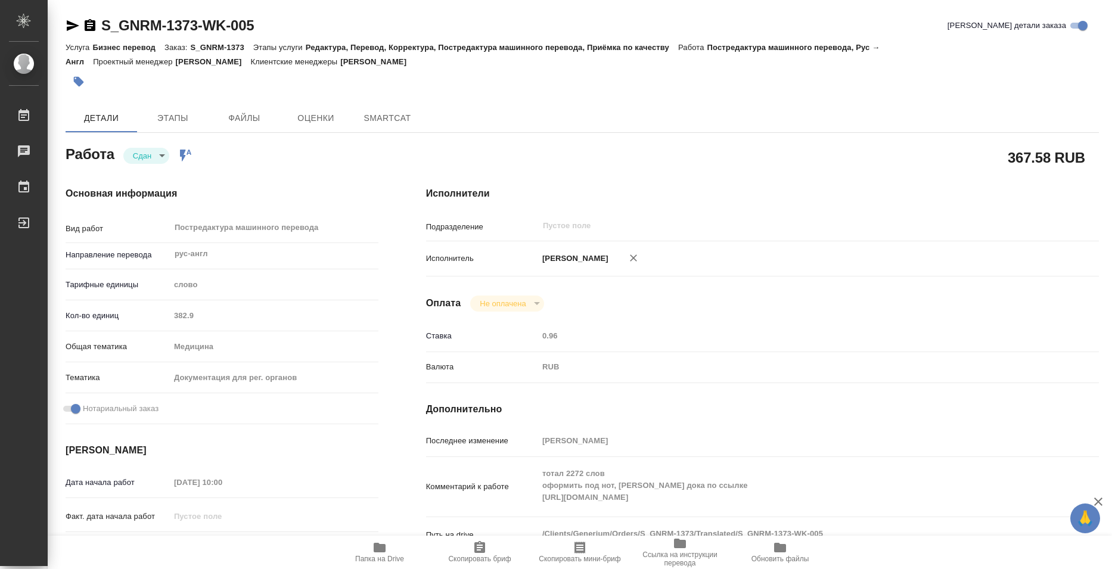
type textarea "x"
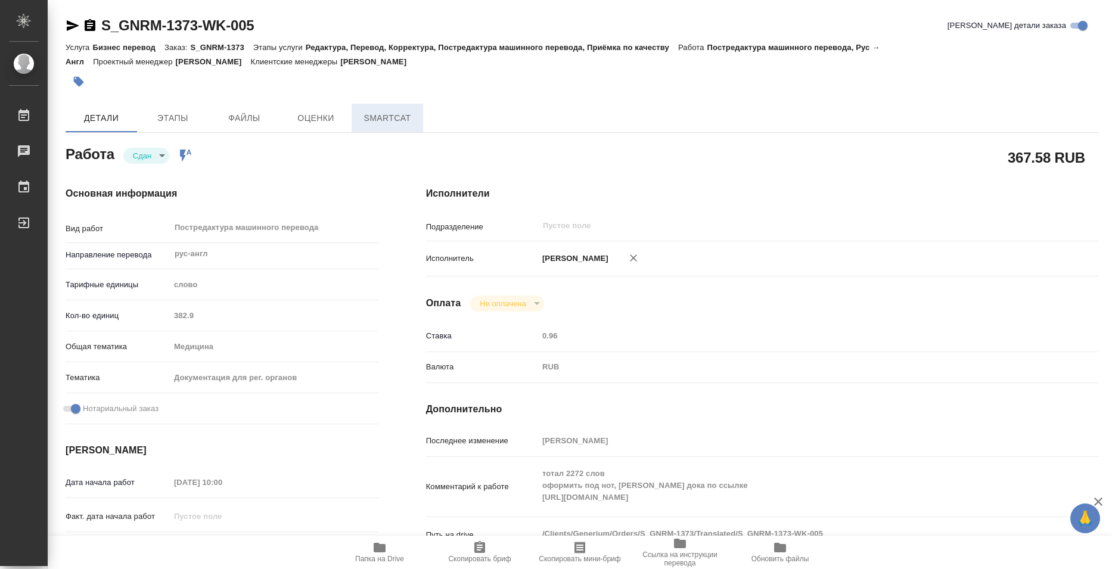
type textarea "x"
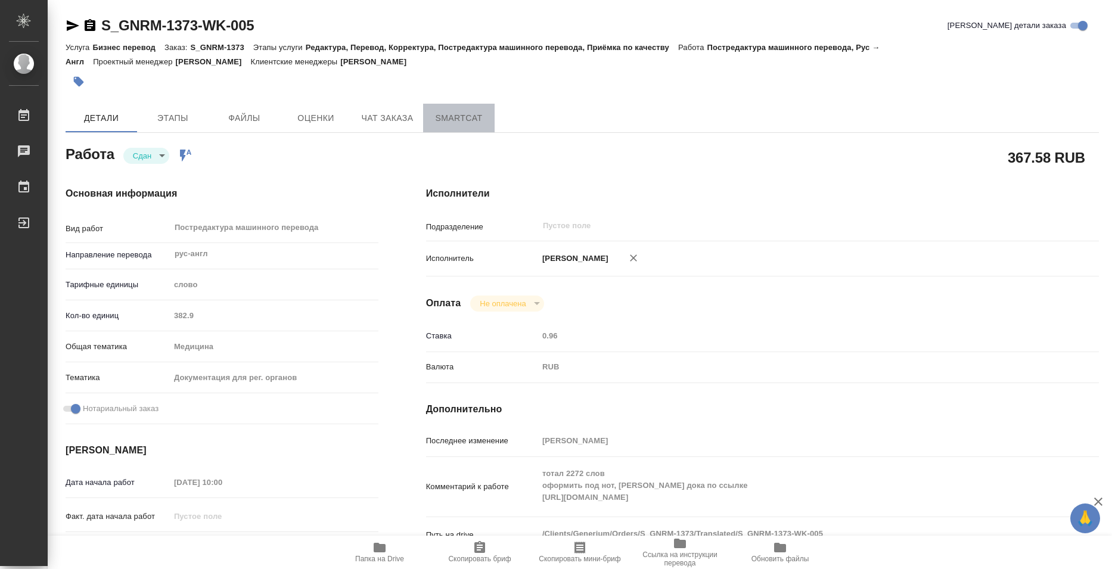
click at [443, 114] on span "SmartCat" at bounding box center [458, 118] width 57 height 15
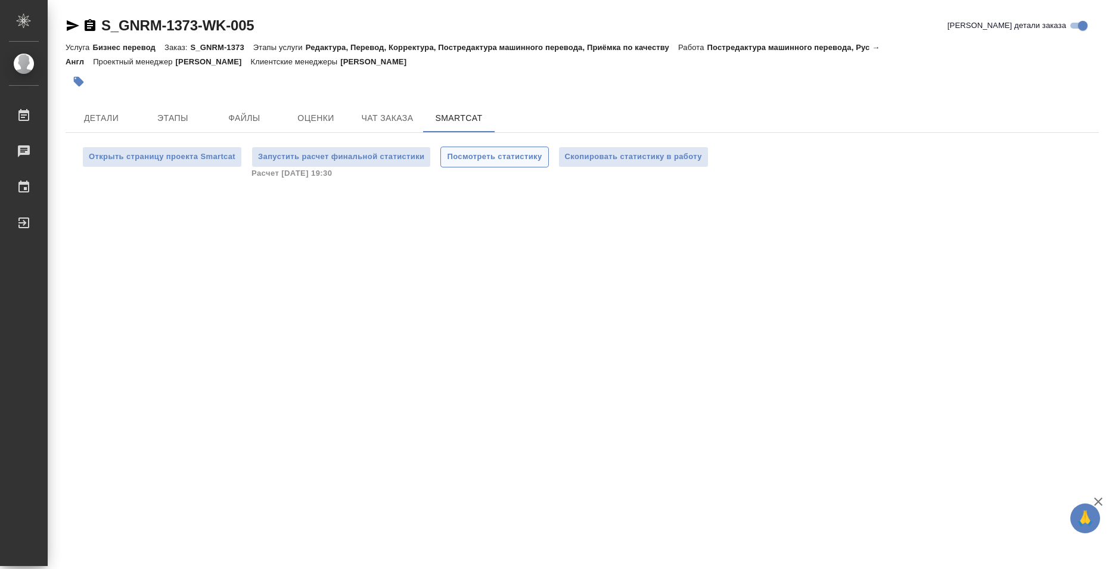
click at [513, 158] on span "Посмотреть статистику" at bounding box center [494, 157] width 95 height 14
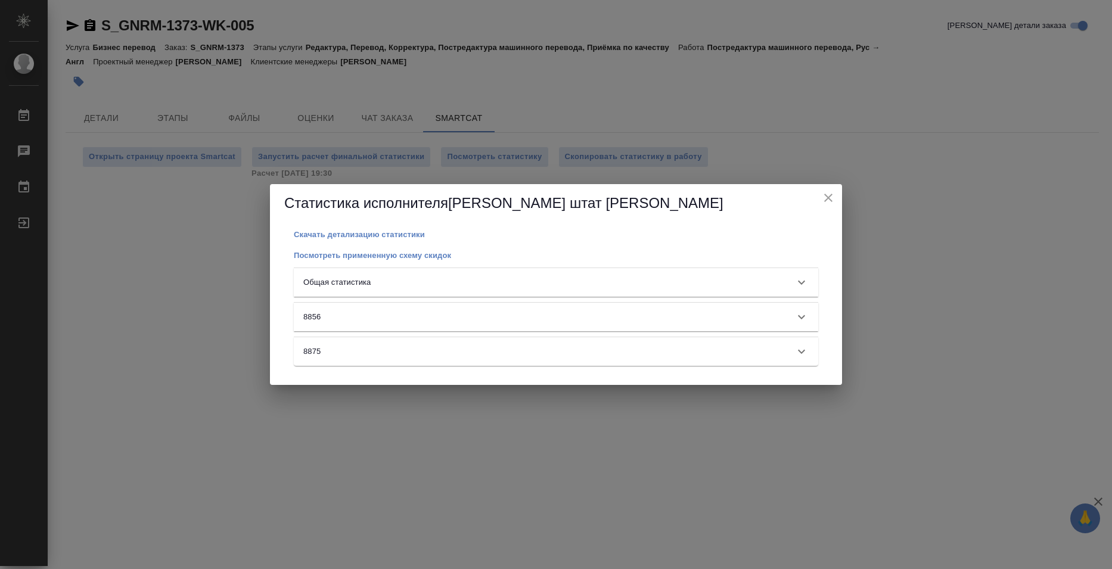
click at [540, 293] on div "Общая статистика" at bounding box center [556, 282] width 525 height 29
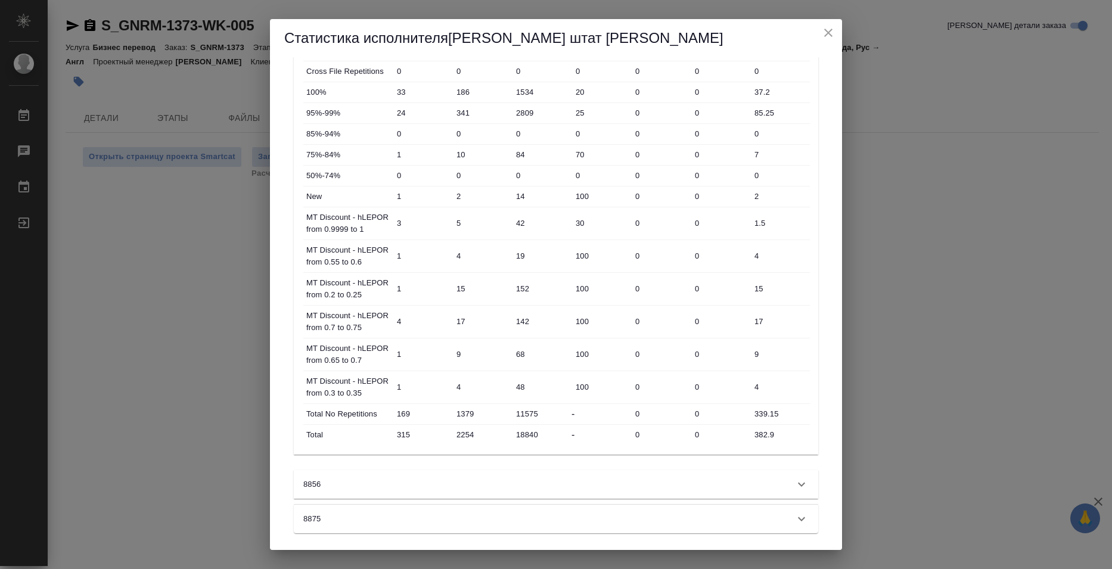
scroll to position [188, 0]
click at [766, 431] on input "382.9" at bounding box center [780, 432] width 58 height 17
click at [947, 270] on div "Статистика исполнителя Базюк штат Елена Скачать детализацию статистики Посмотре…" at bounding box center [556, 284] width 1112 height 569
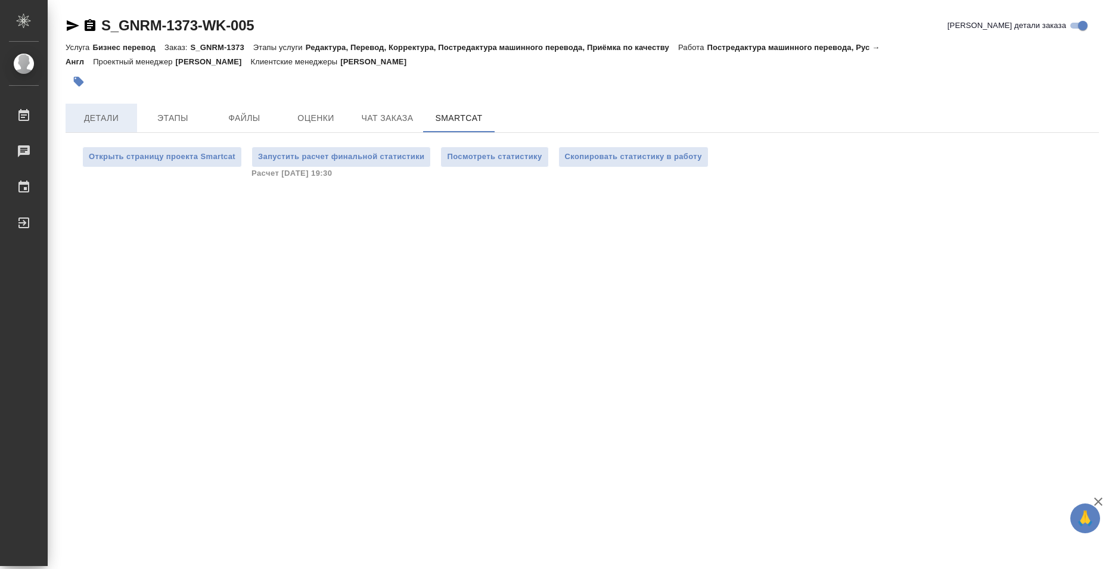
click at [96, 120] on span "Детали" at bounding box center [101, 118] width 57 height 15
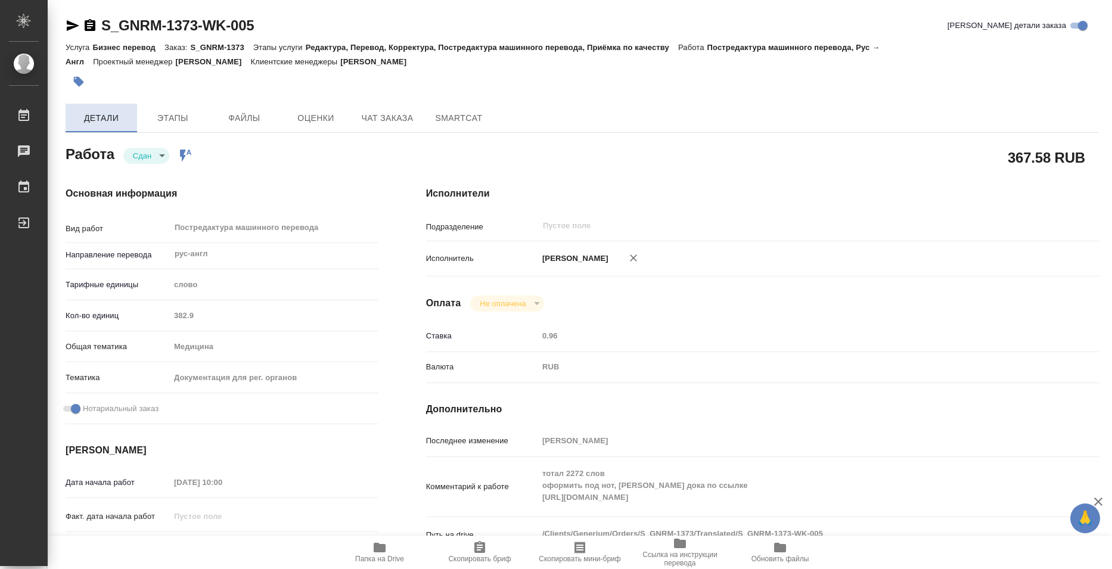
type textarea "x"
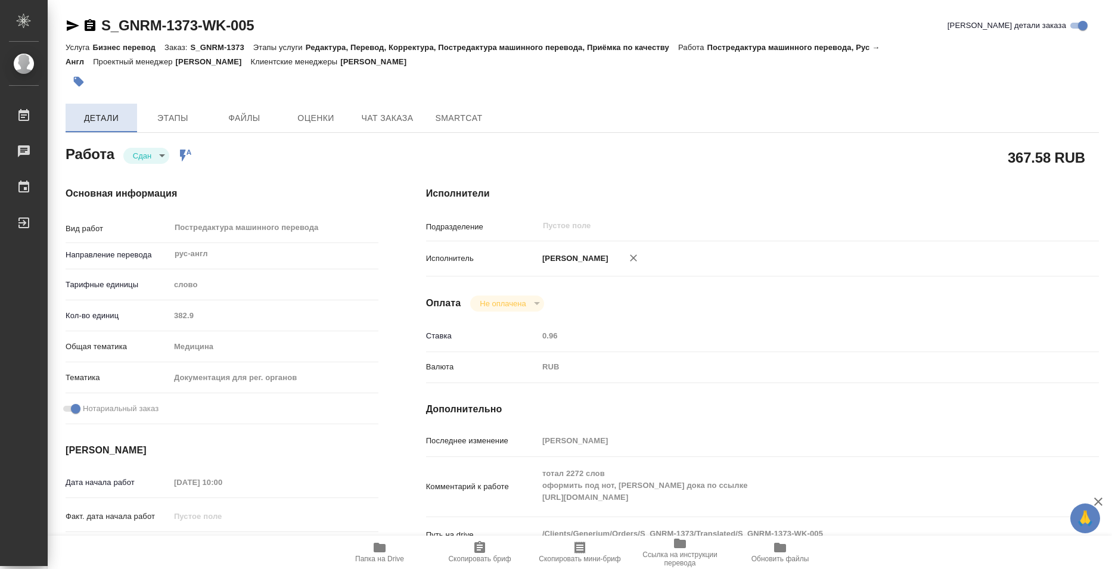
type textarea "x"
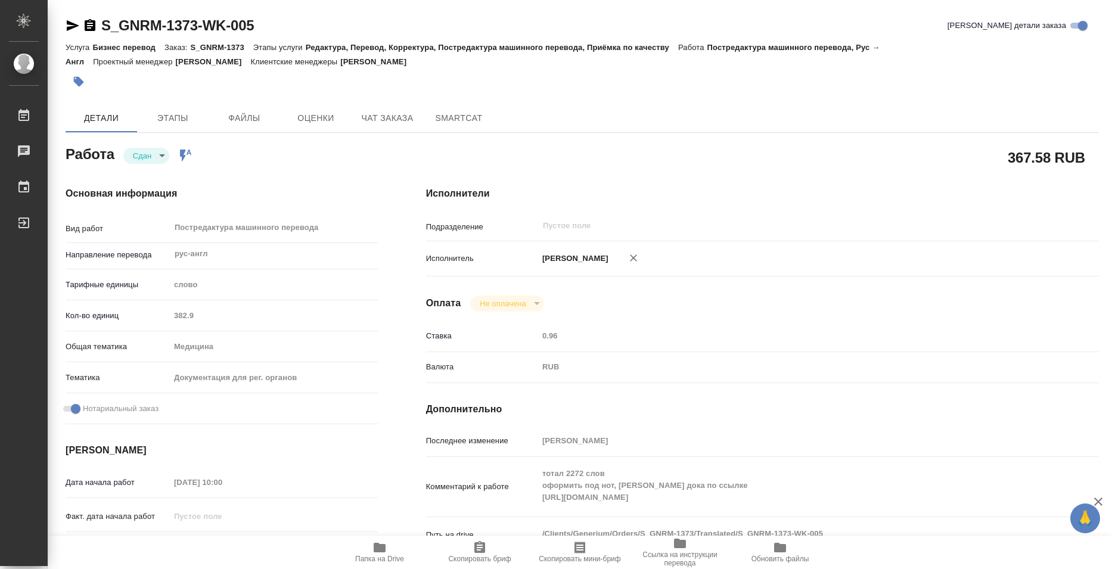
type textarea "x"
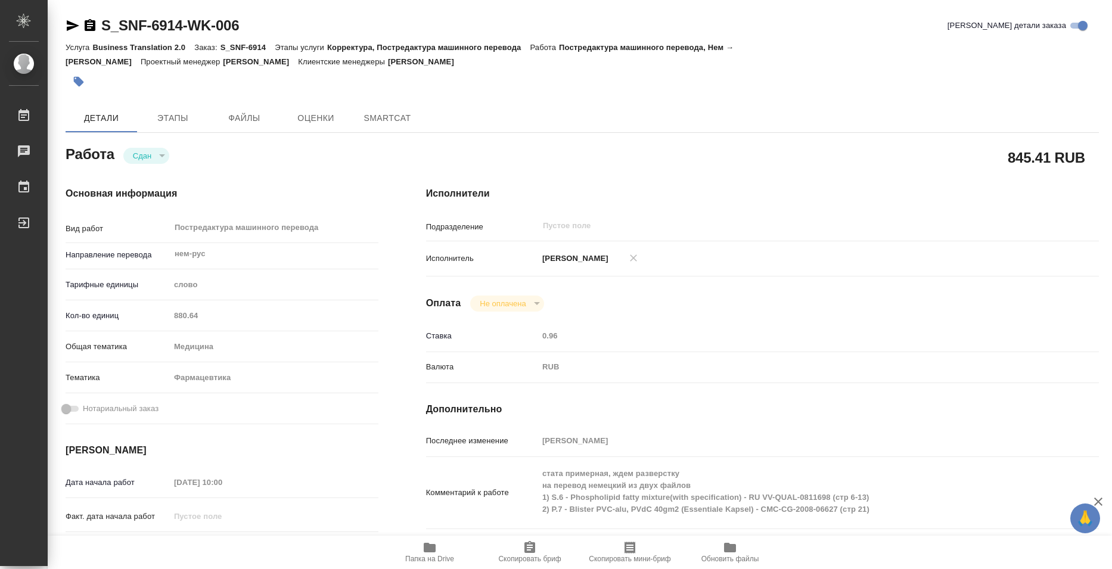
type textarea "x"
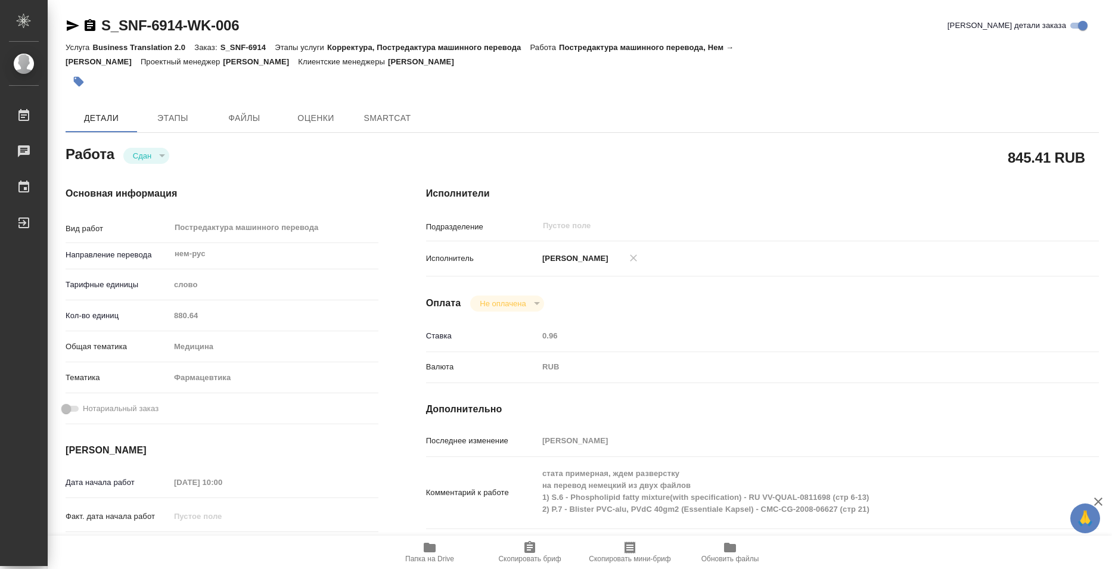
type textarea "x"
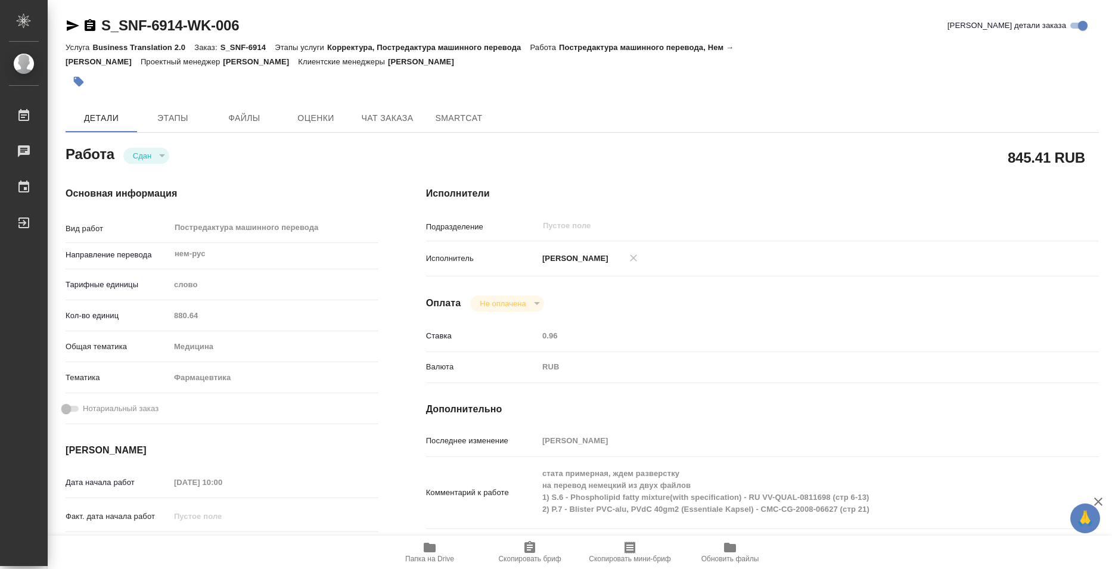
type textarea "x"
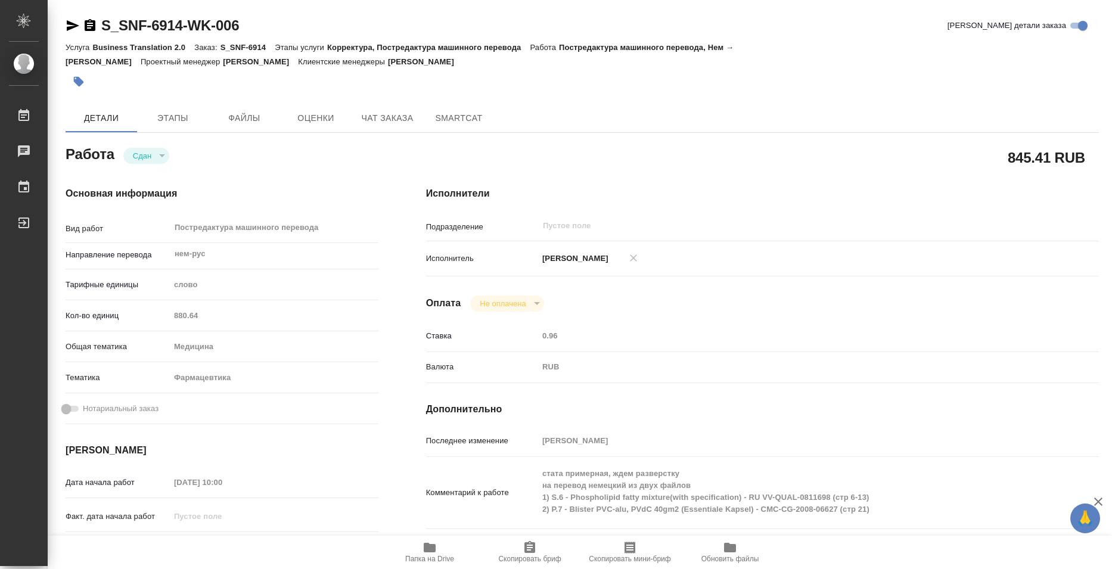
type textarea "x"
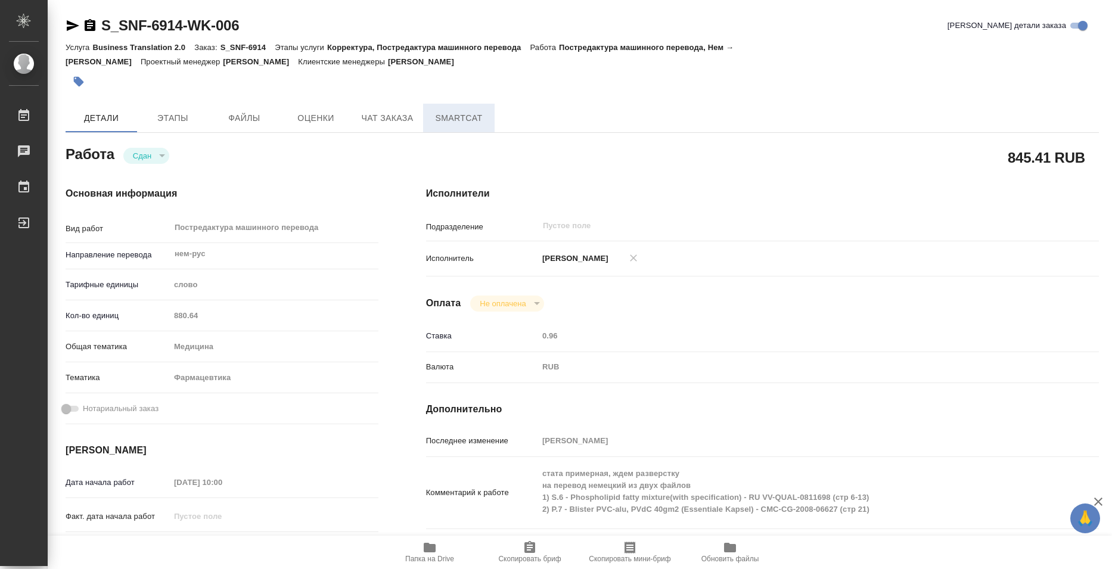
click at [475, 106] on button "SmartCat" at bounding box center [459, 118] width 72 height 29
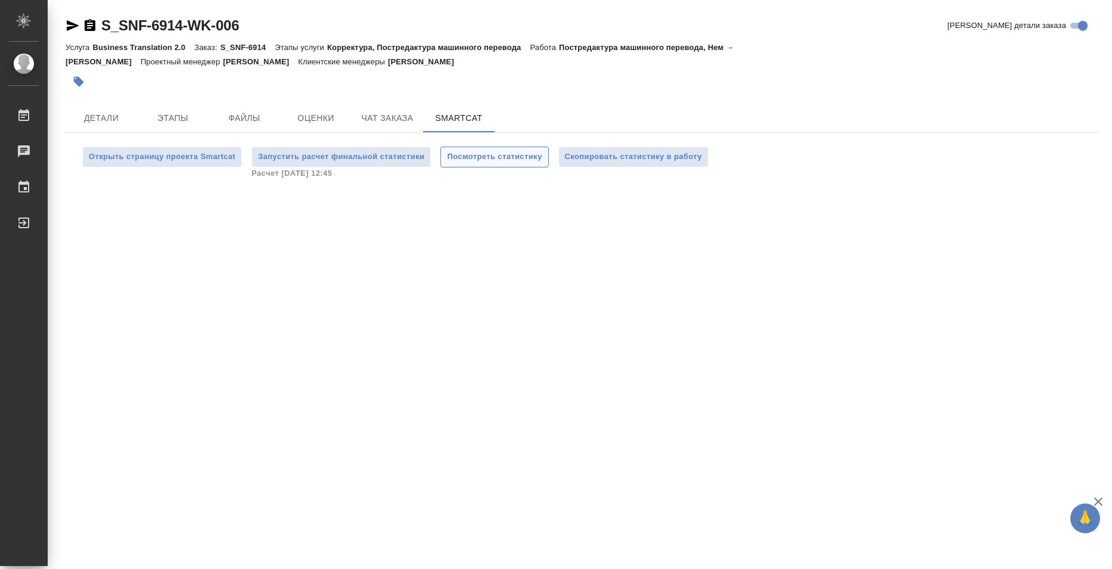
click at [513, 153] on span "Посмотреть статистику" at bounding box center [494, 157] width 95 height 14
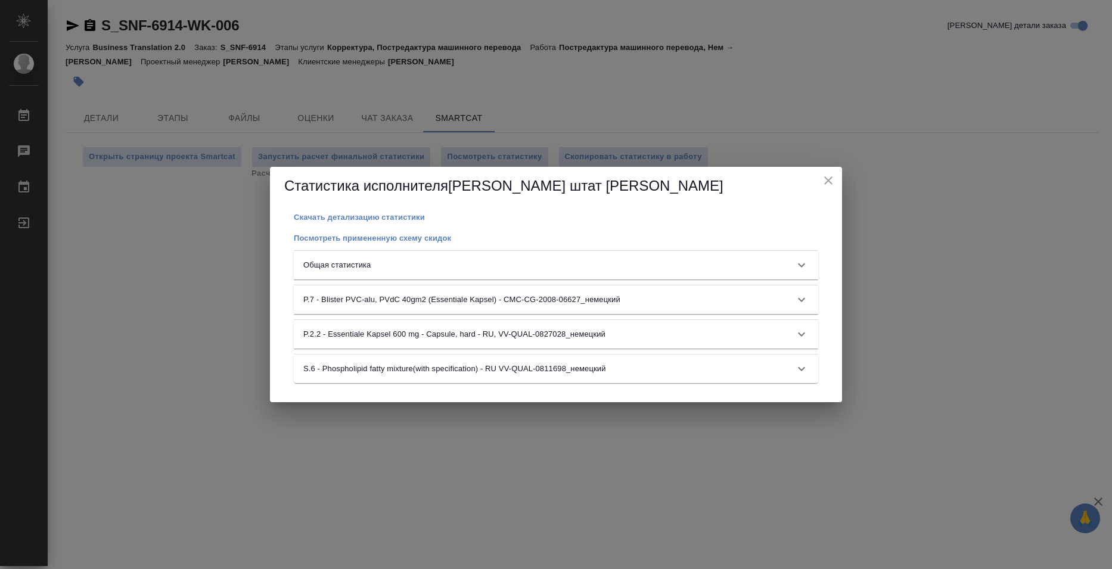
click at [584, 270] on div "Общая статистика" at bounding box center [545, 265] width 484 height 12
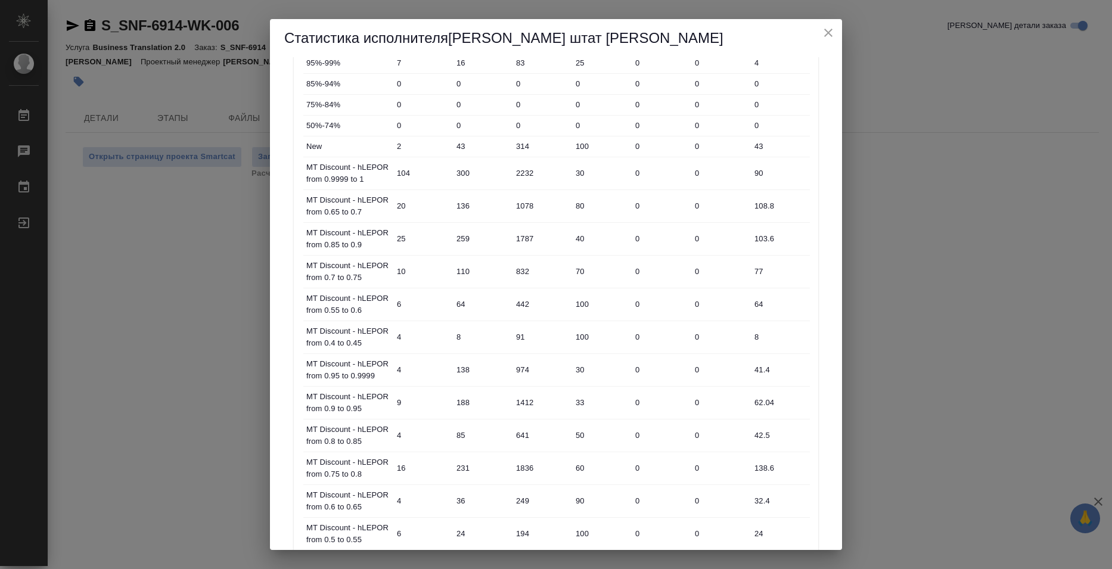
scroll to position [417, 0]
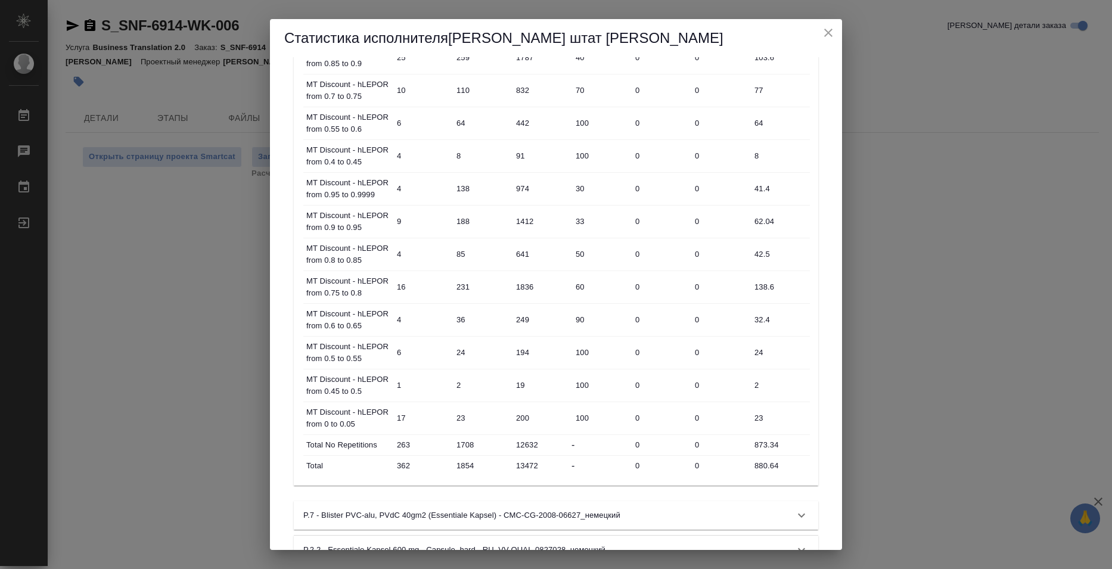
click at [762, 462] on input "880.64" at bounding box center [780, 465] width 60 height 17
click at [762, 462] on input "880.64" at bounding box center [780, 465] width 58 height 17
click at [823, 33] on icon "close" at bounding box center [828, 33] width 14 height 14
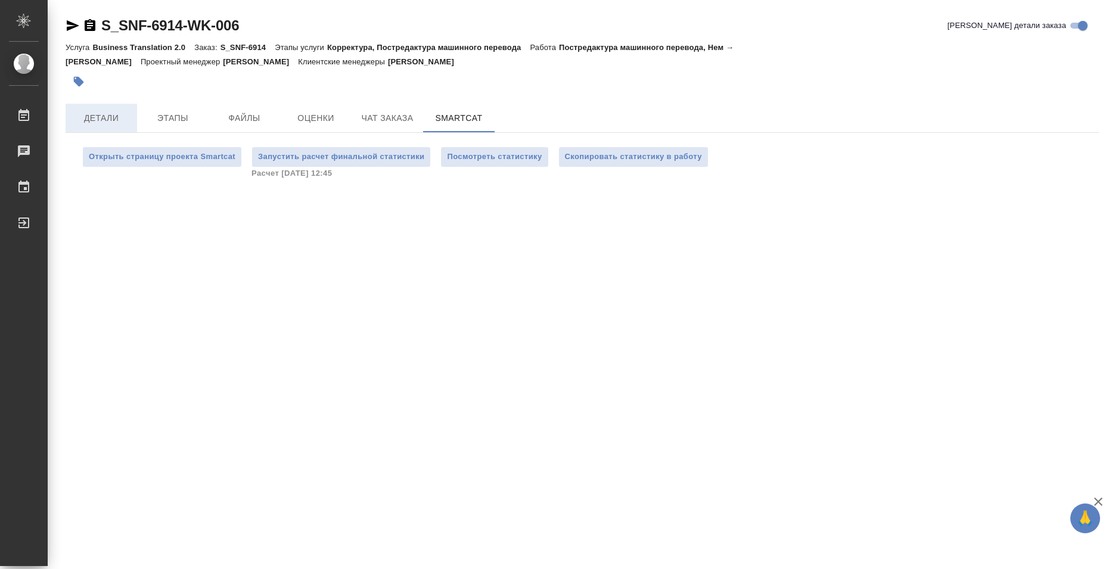
click at [86, 118] on span "Детали" at bounding box center [101, 118] width 57 height 15
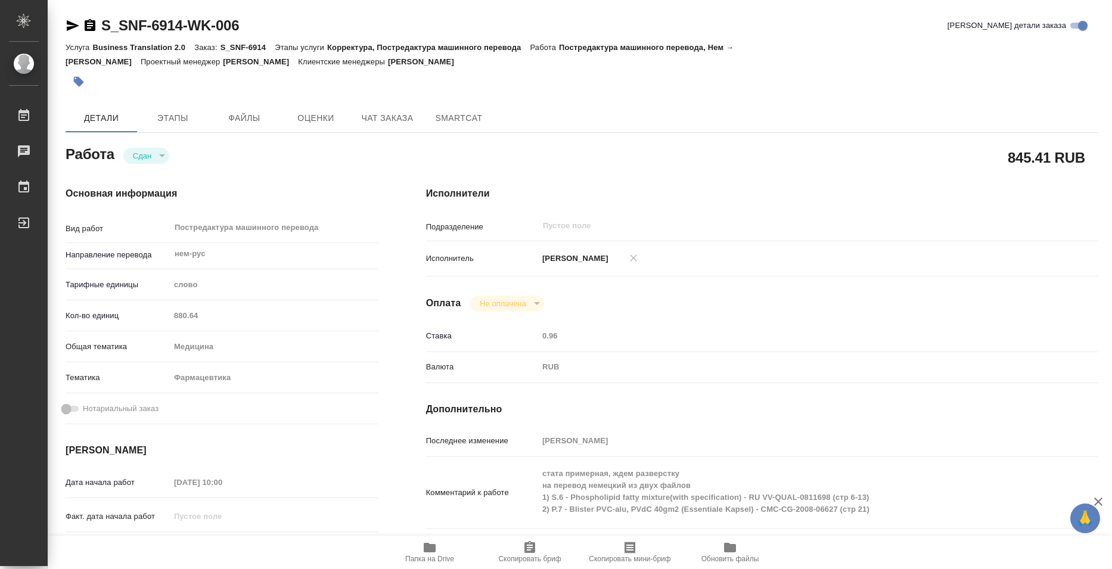
type textarea "x"
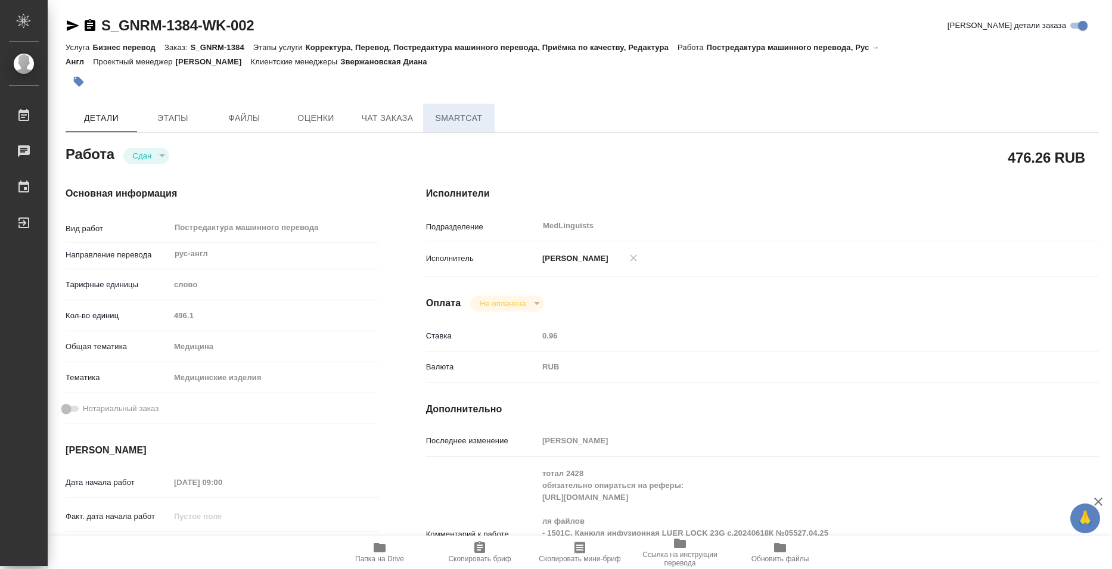
click at [466, 125] on span "SmartCat" at bounding box center [458, 118] width 57 height 15
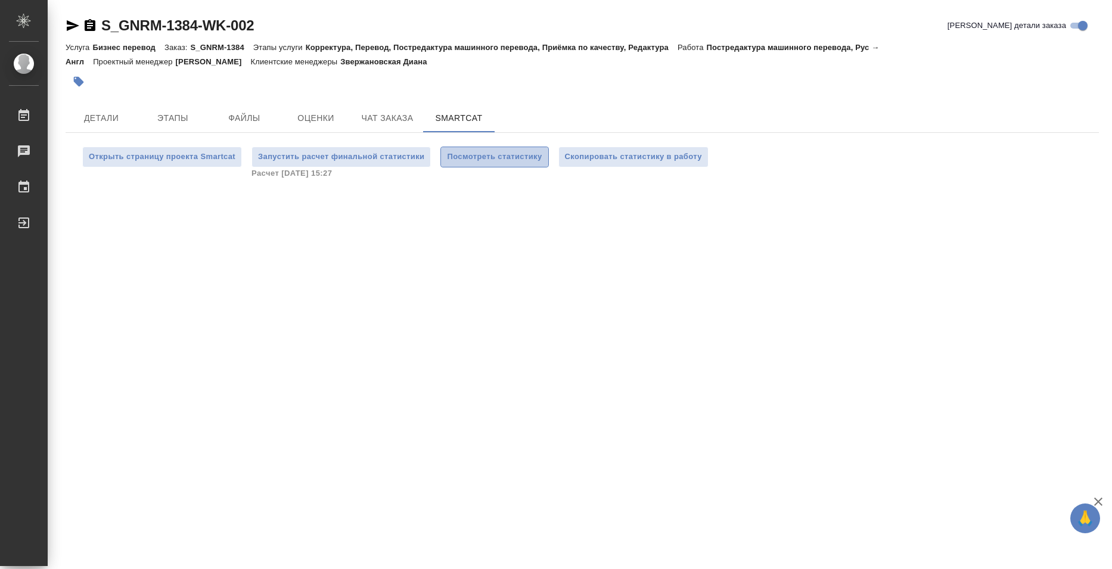
click at [463, 157] on span "Посмотреть статистику" at bounding box center [494, 157] width 95 height 14
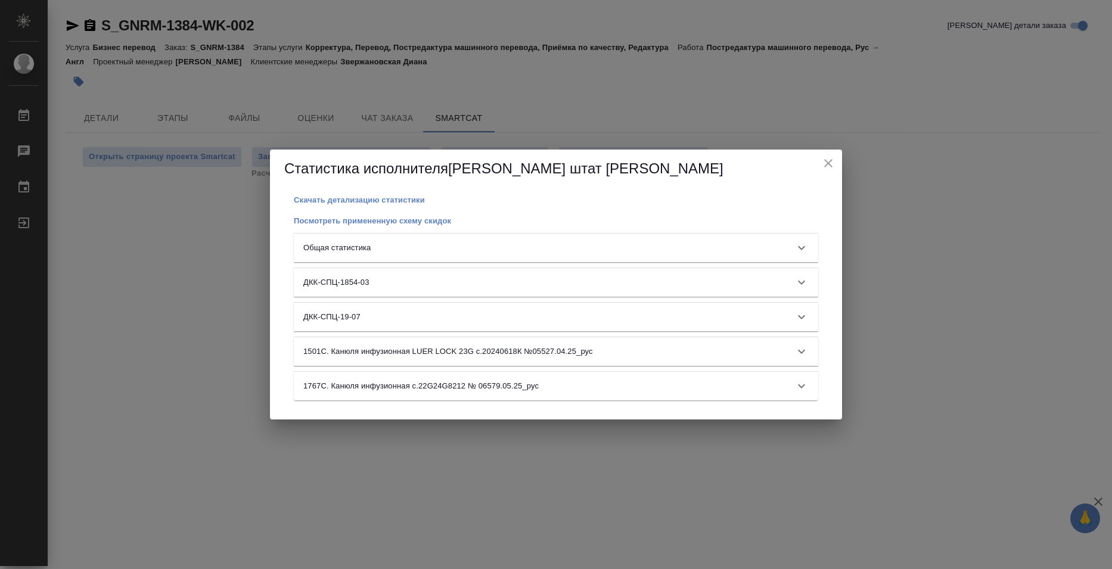
click at [473, 244] on div "Общая статистика" at bounding box center [545, 248] width 484 height 12
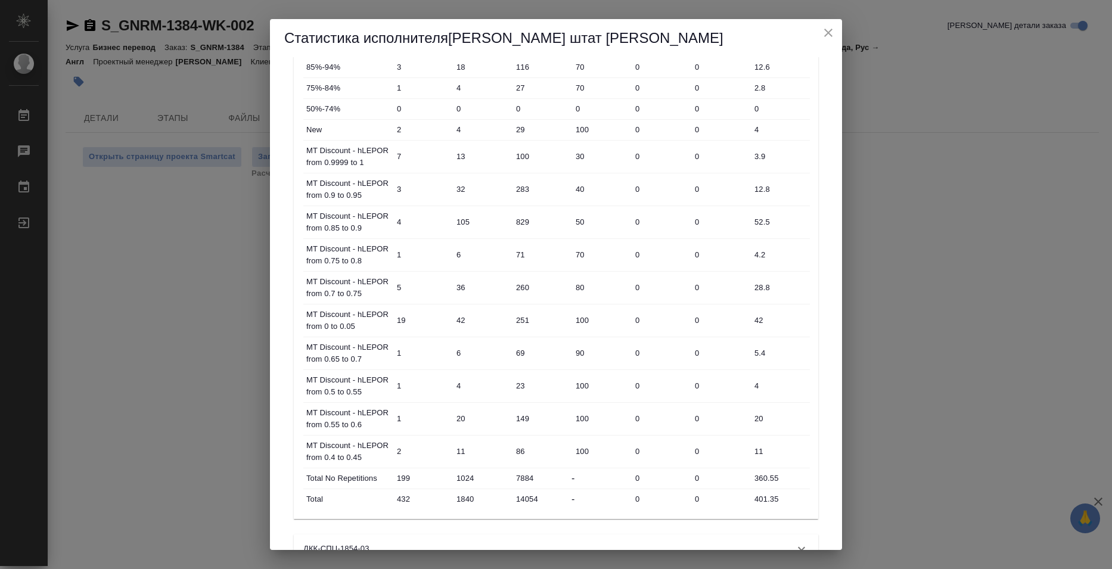
scroll to position [358, 0]
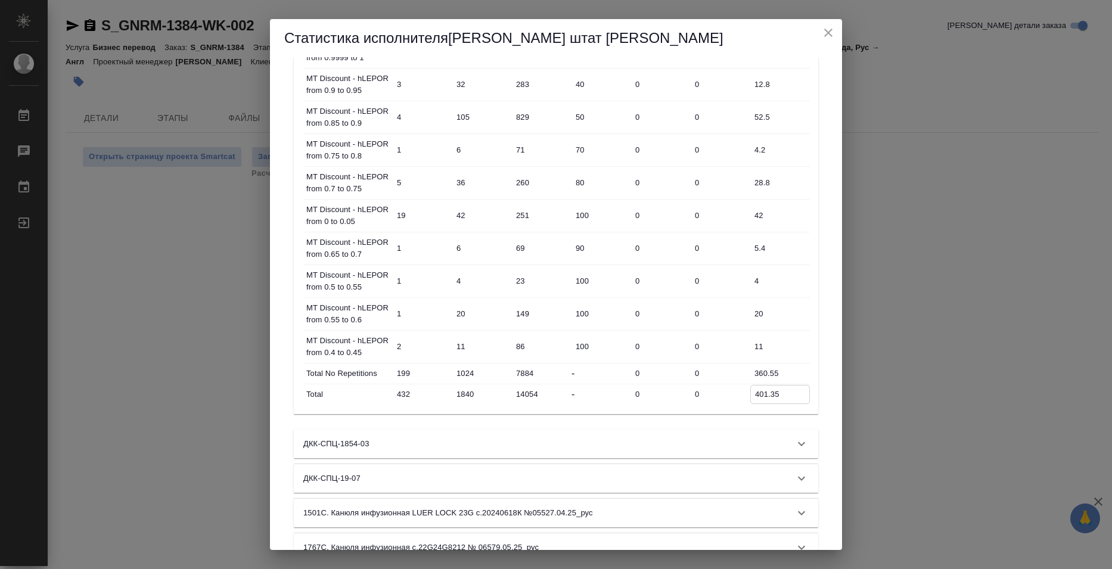
click at [767, 395] on input "401.35" at bounding box center [780, 394] width 58 height 17
click at [826, 32] on icon "close" at bounding box center [828, 33] width 14 height 14
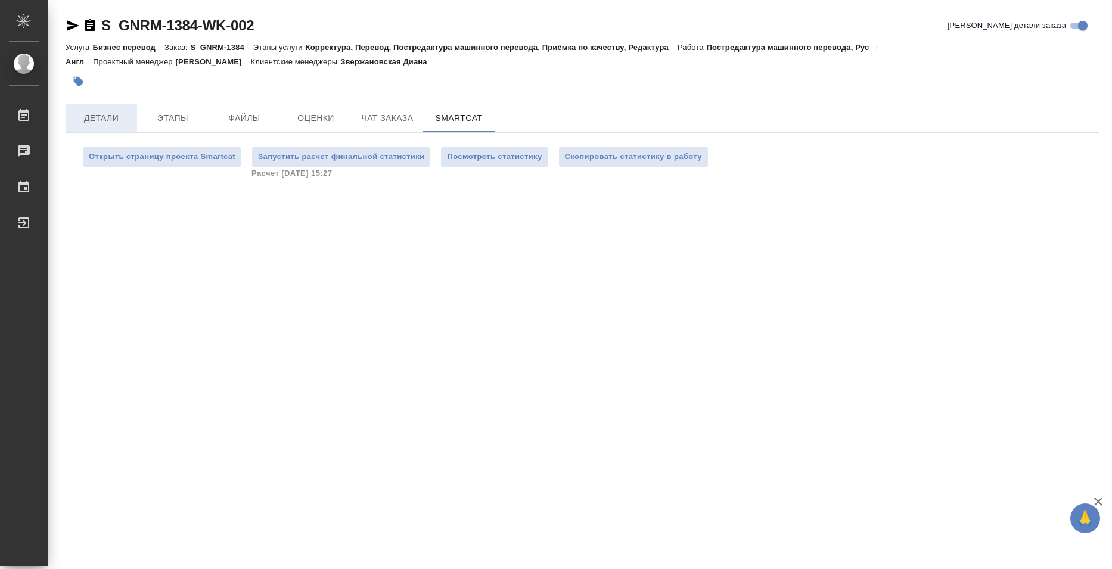
click at [100, 122] on span "Детали" at bounding box center [101, 118] width 57 height 15
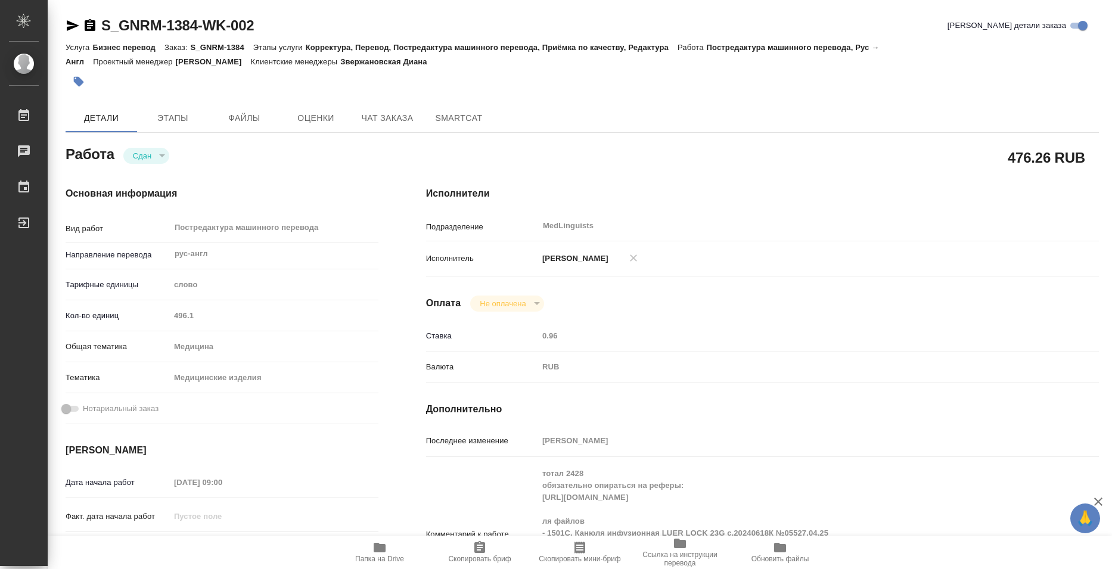
type textarea "x"
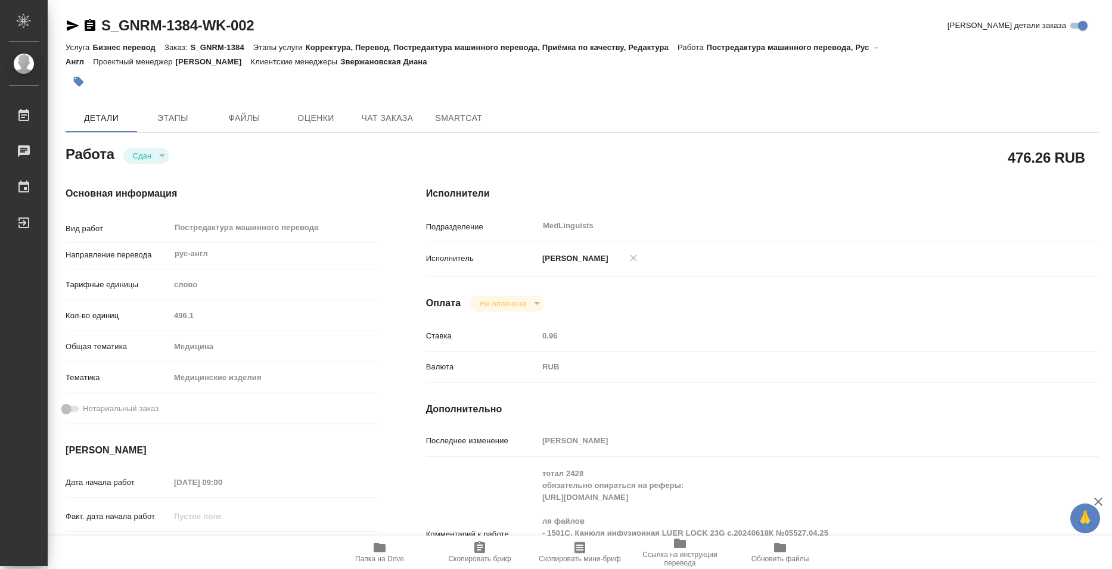
type textarea "x"
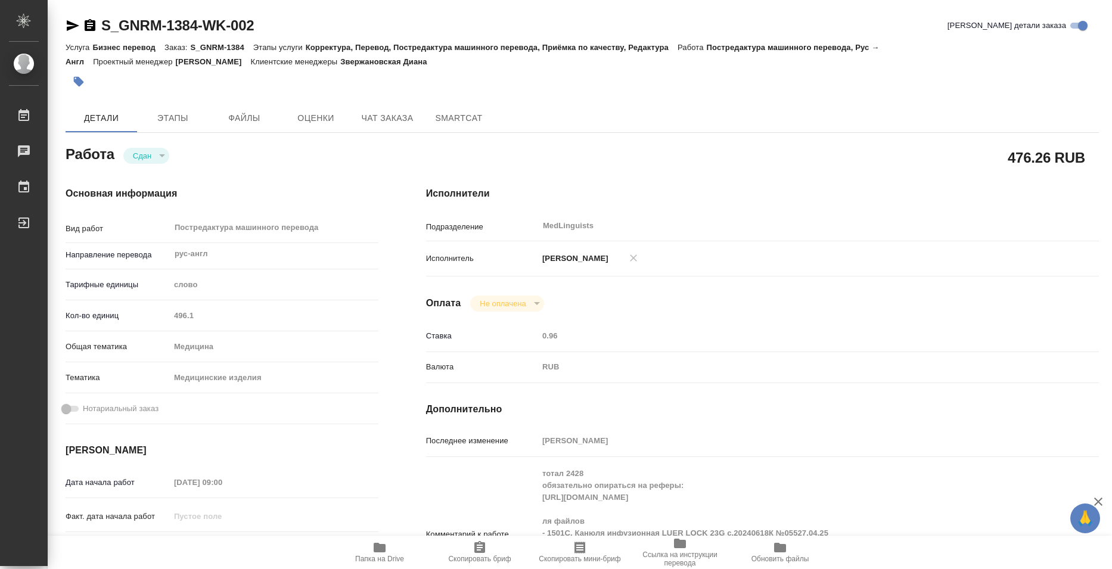
type textarea "x"
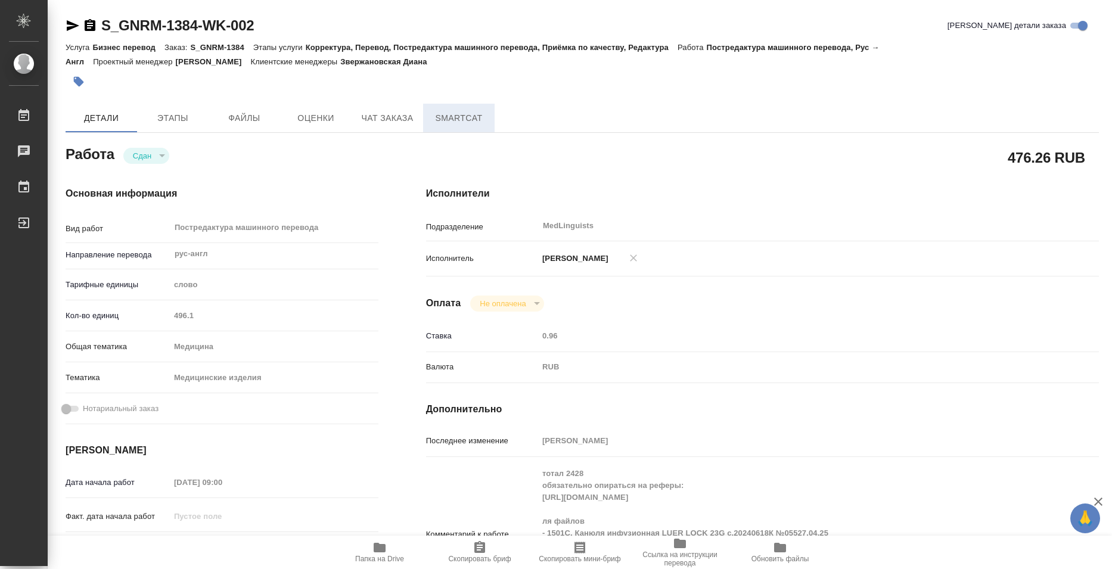
click at [434, 114] on span "SmartCat" at bounding box center [458, 118] width 57 height 15
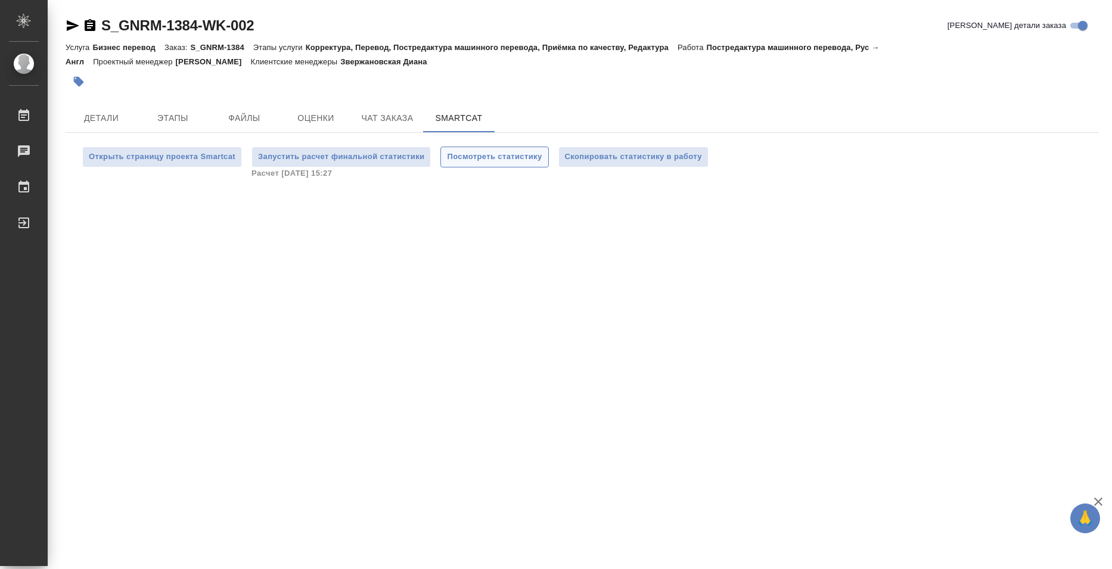
click at [479, 156] on span "Посмотреть статистику" at bounding box center [494, 157] width 95 height 14
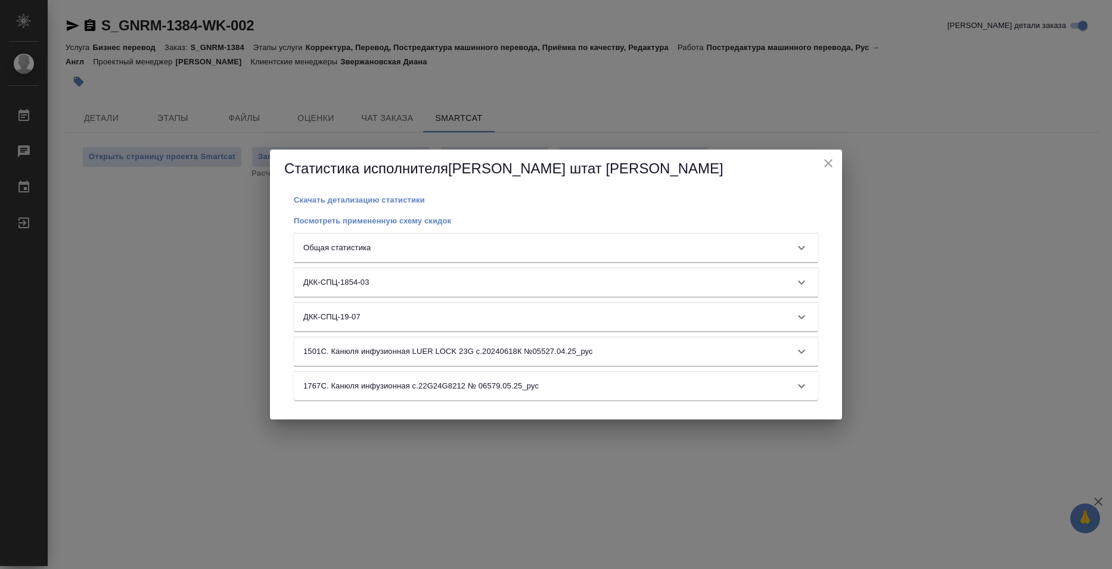
click at [536, 244] on div "Общая статистика" at bounding box center [545, 248] width 484 height 12
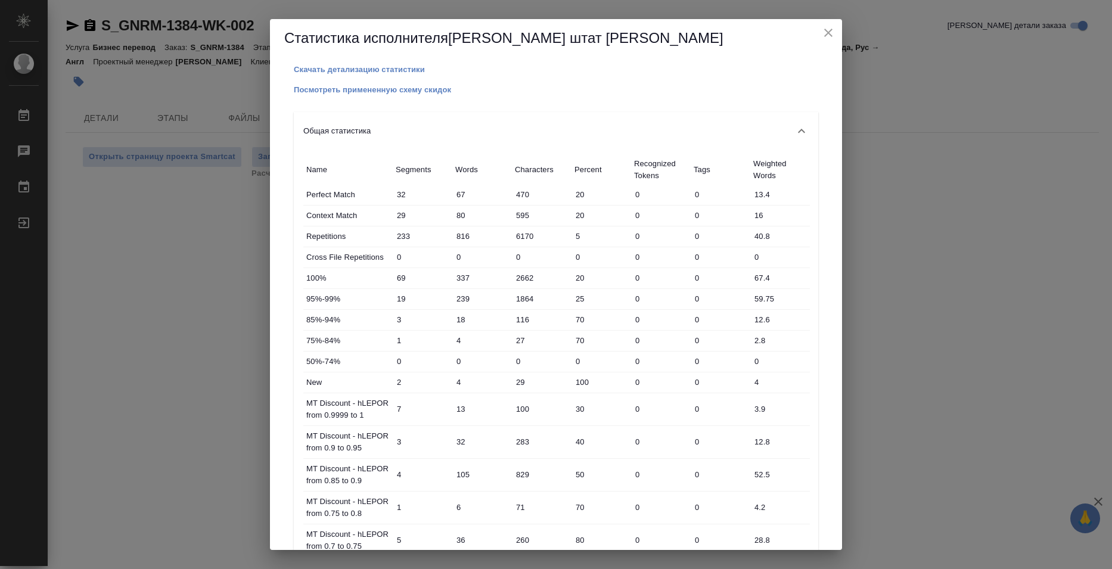
click at [915, 305] on div "Статистика исполнителя Базюк штат Елена Скачать детализацию статистики Посмотре…" at bounding box center [556, 284] width 1112 height 569
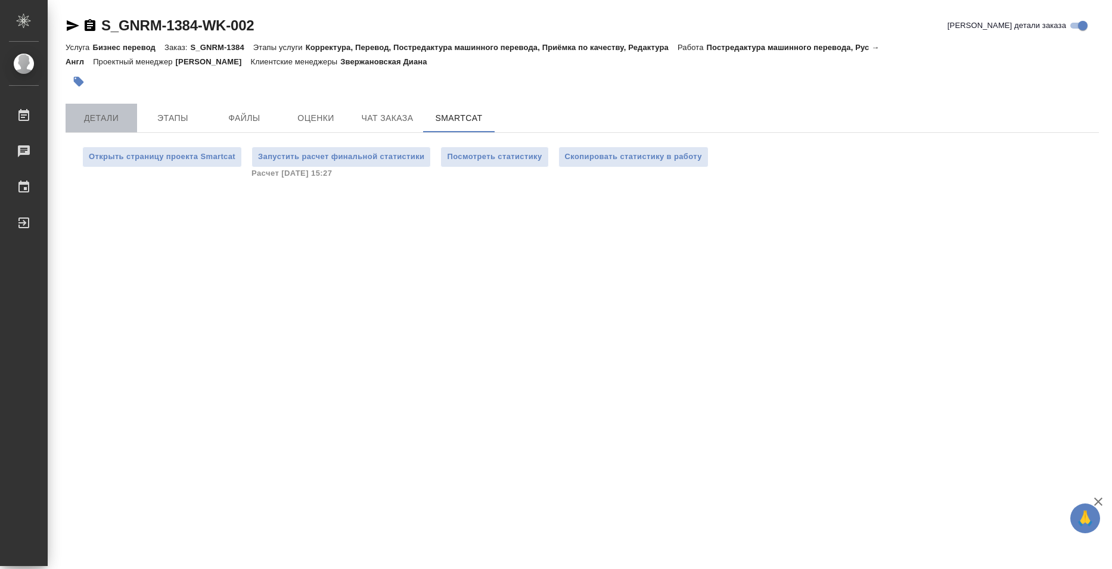
click at [116, 127] on button "Детали" at bounding box center [102, 118] width 72 height 29
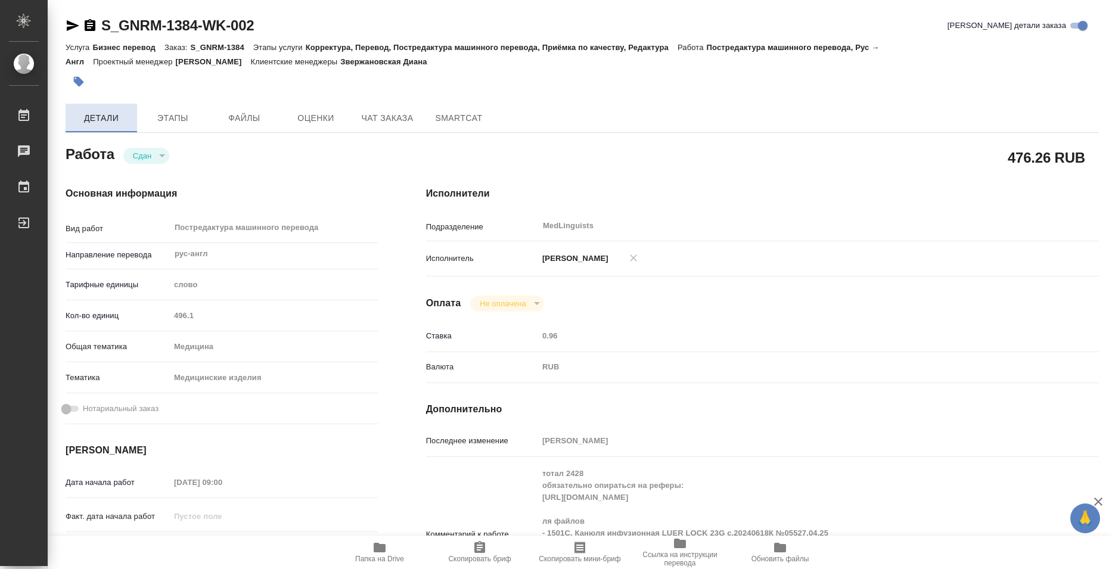
type textarea "x"
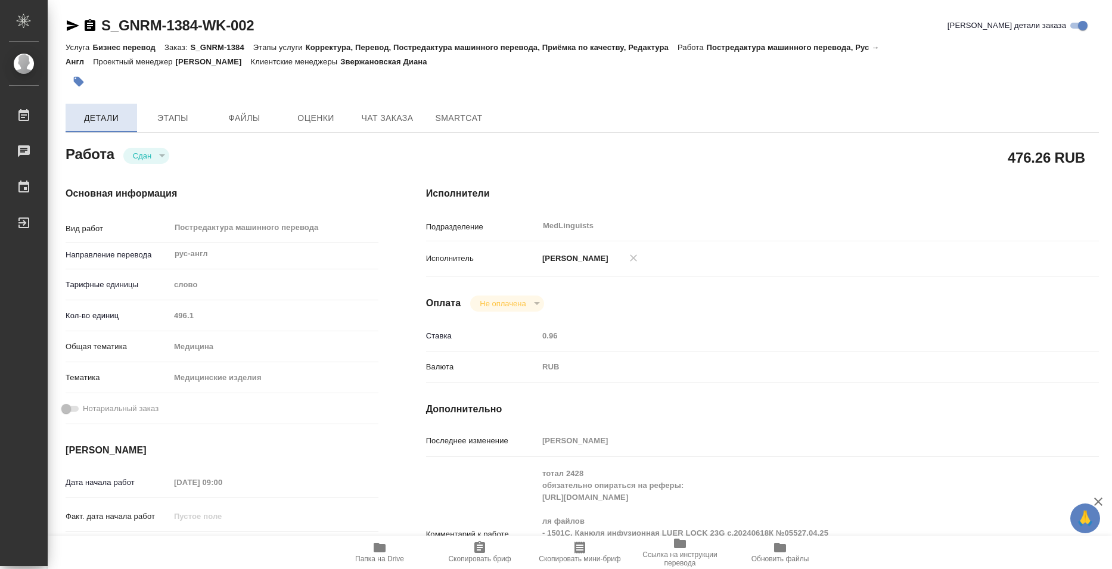
type textarea "x"
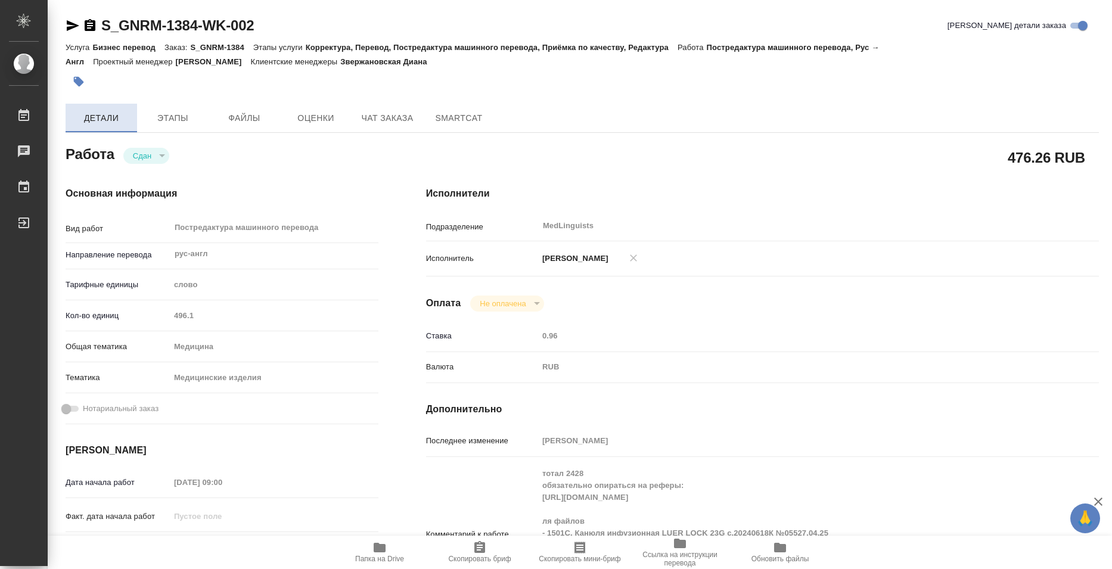
type textarea "x"
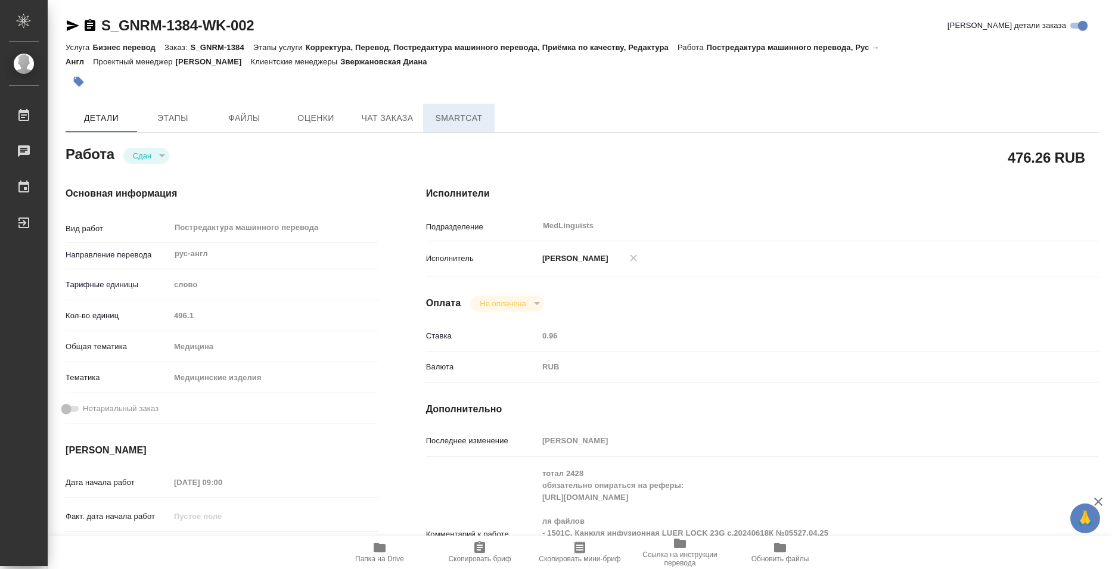
click at [442, 119] on span "SmartCat" at bounding box center [458, 118] width 57 height 15
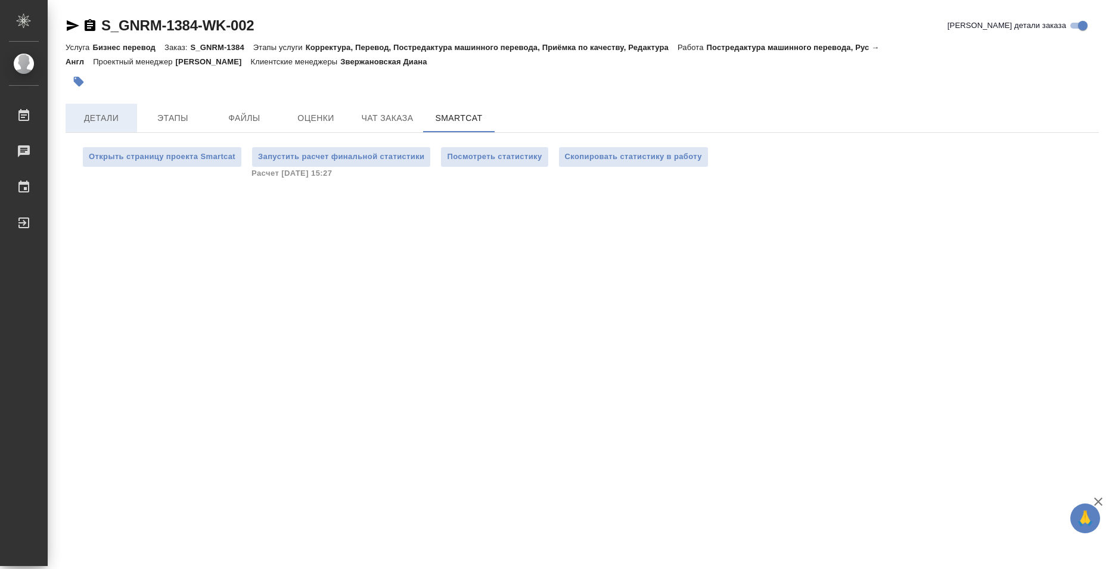
click at [117, 125] on span "Детали" at bounding box center [101, 118] width 57 height 15
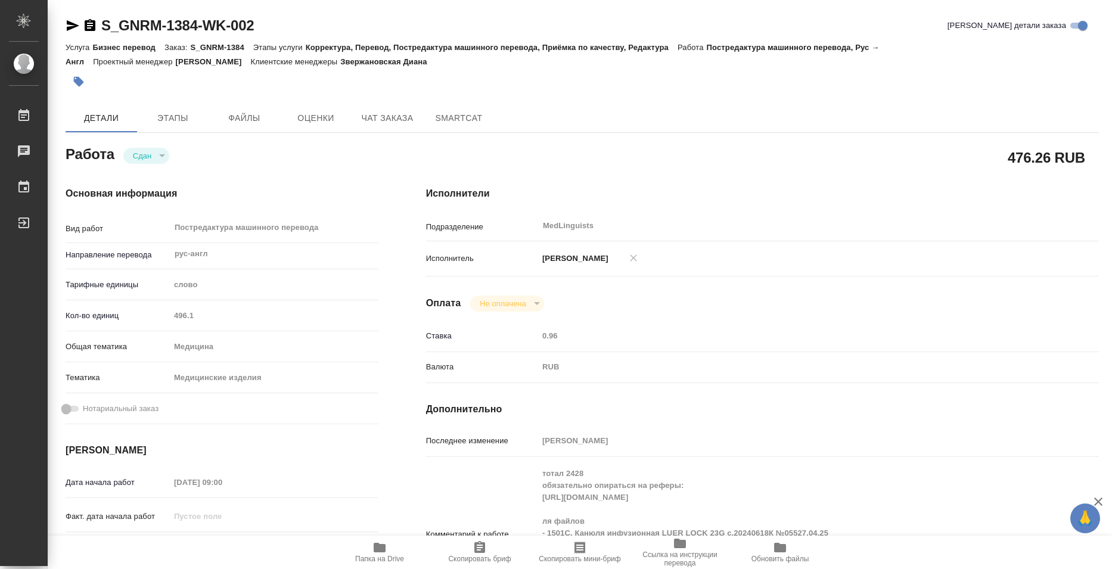
type textarea "x"
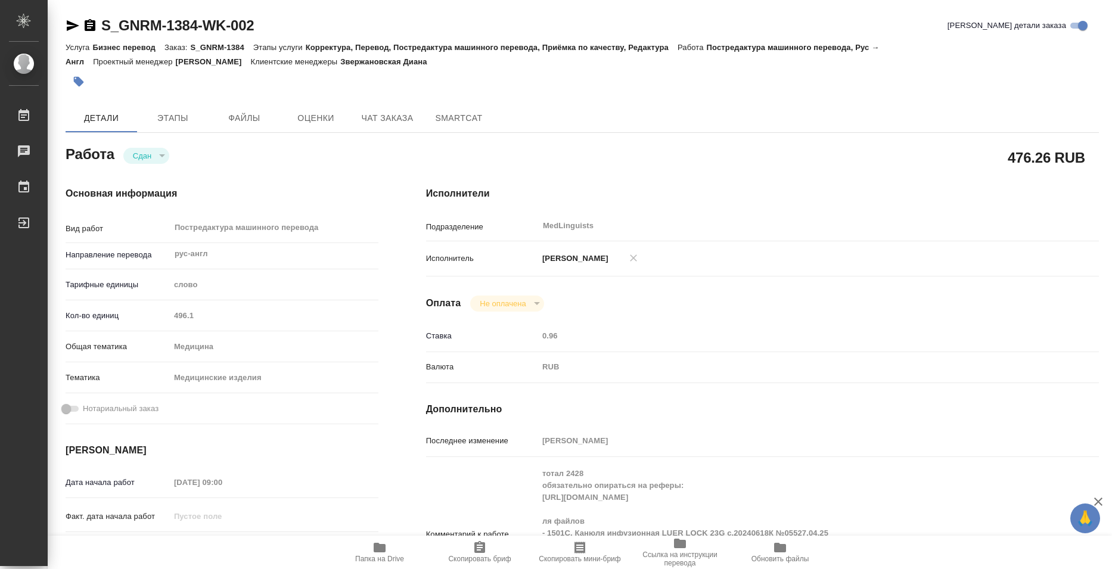
type textarea "x"
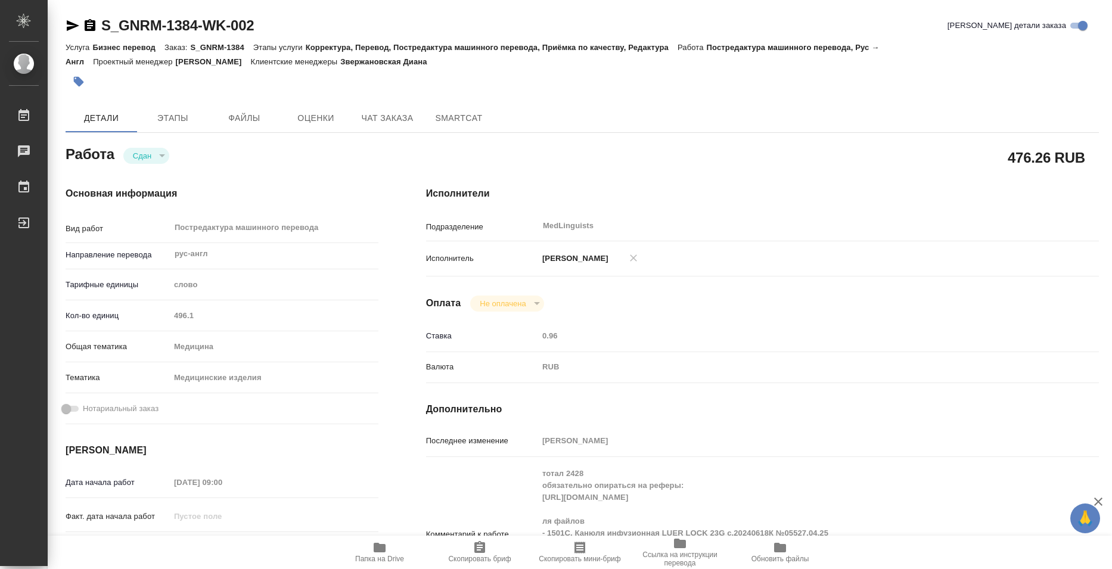
type textarea "x"
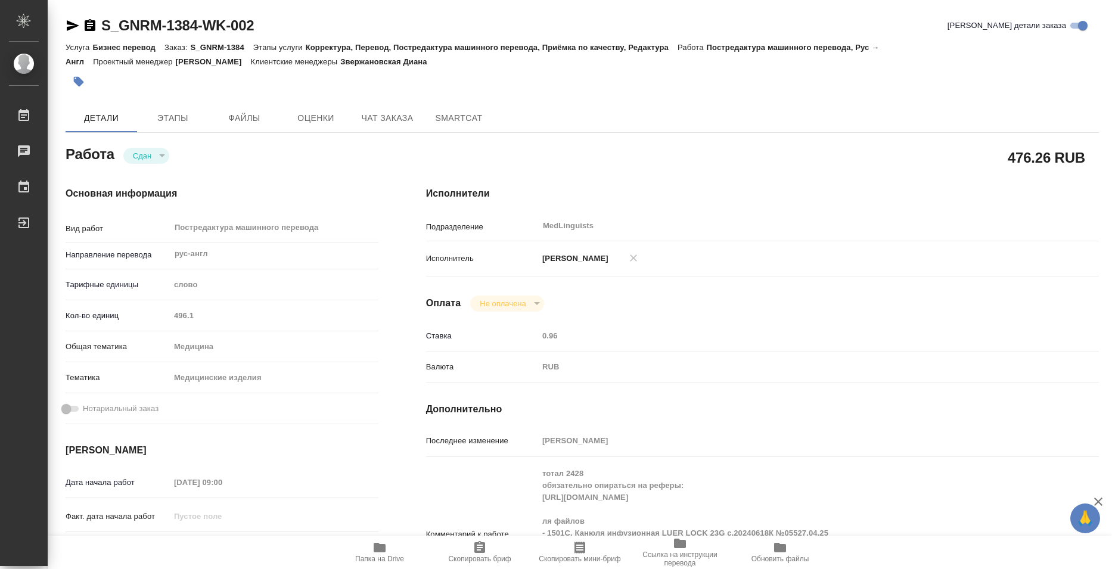
type textarea "x"
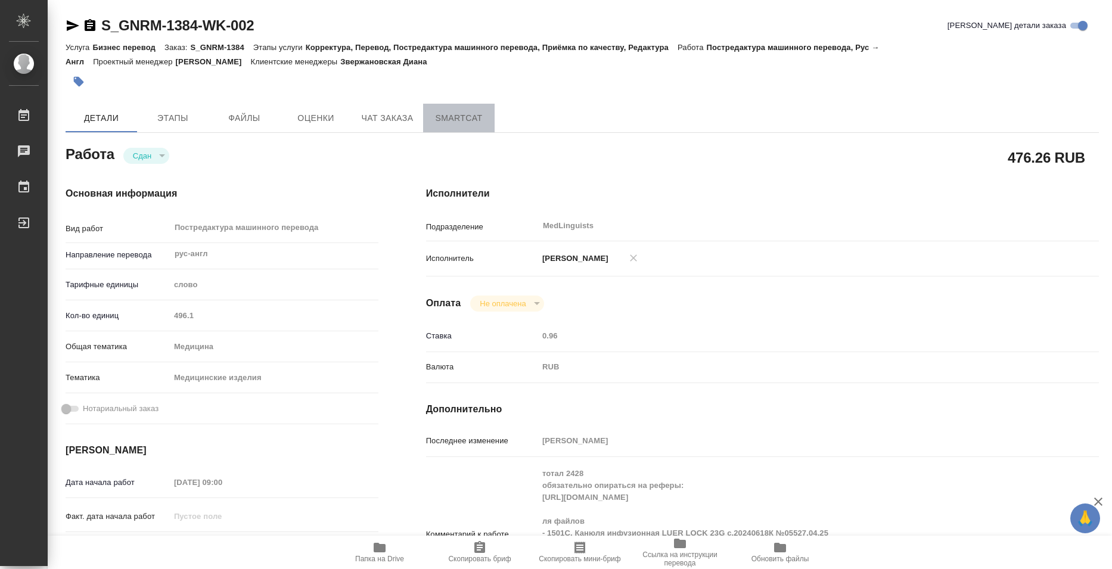
click at [470, 107] on button "SmartCat" at bounding box center [459, 118] width 72 height 29
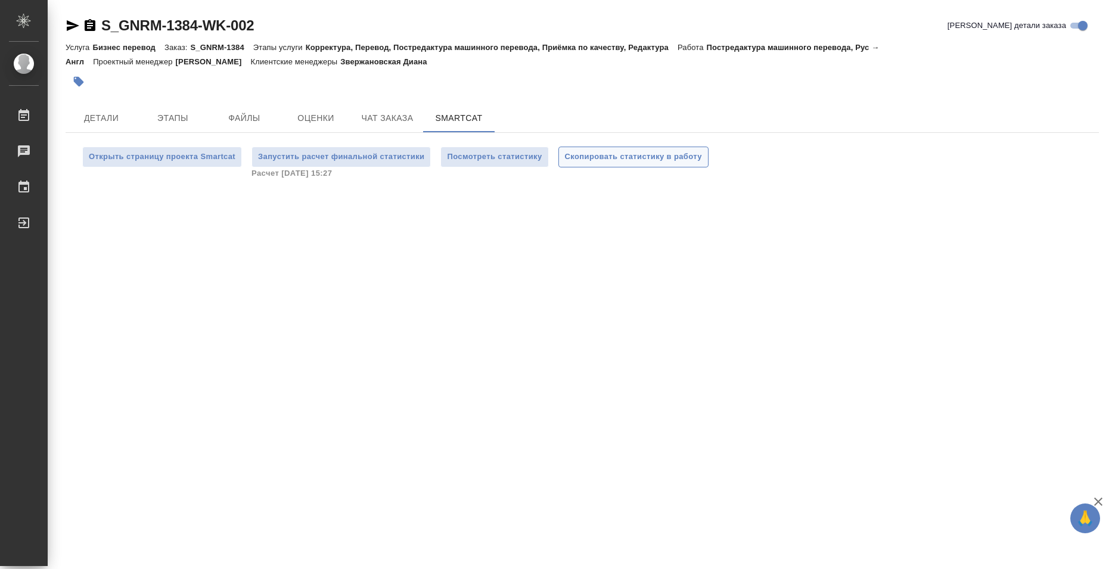
click at [613, 162] on span "Скопировать статистику в работу" at bounding box center [633, 157] width 137 height 14
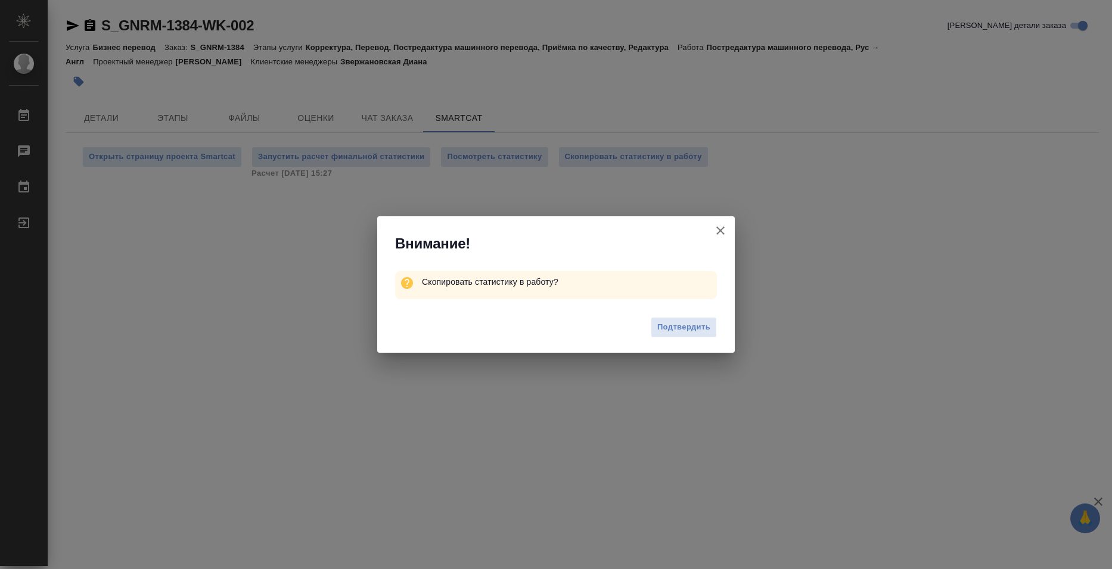
click at [726, 230] on icon "button" at bounding box center [720, 231] width 14 height 14
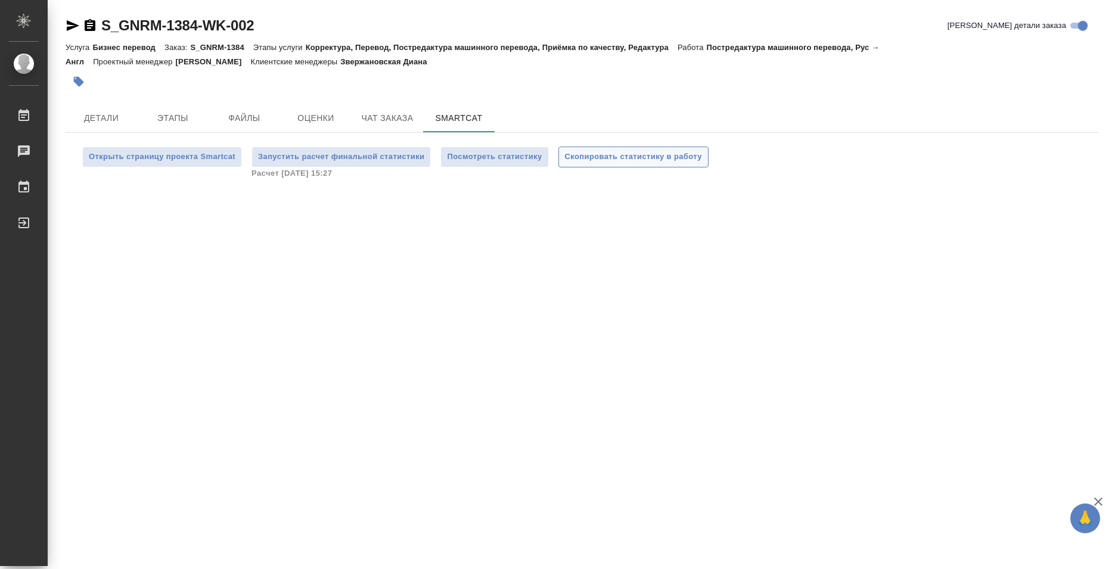
click at [612, 154] on span "Скопировать статистику в работу" at bounding box center [633, 157] width 137 height 14
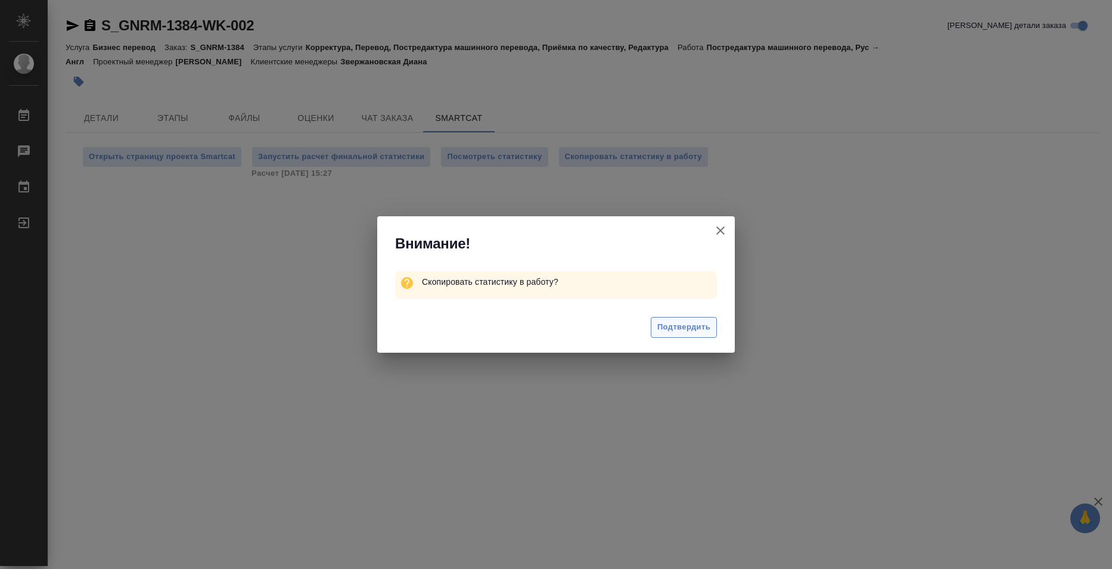
click at [693, 331] on span "Подтвердить" at bounding box center [683, 328] width 53 height 14
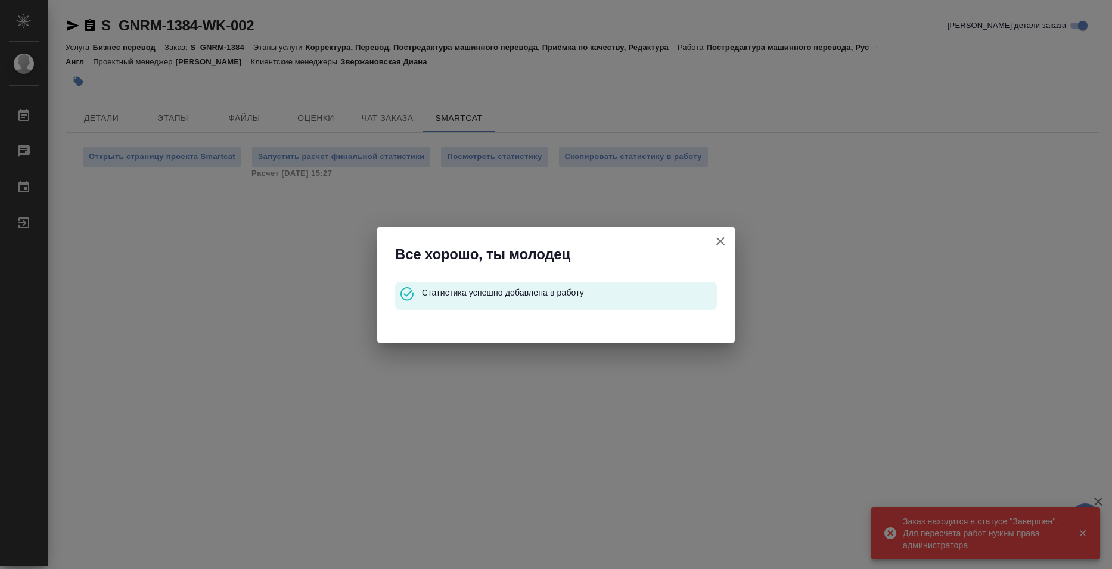
click at [719, 243] on icon "button" at bounding box center [720, 241] width 14 height 14
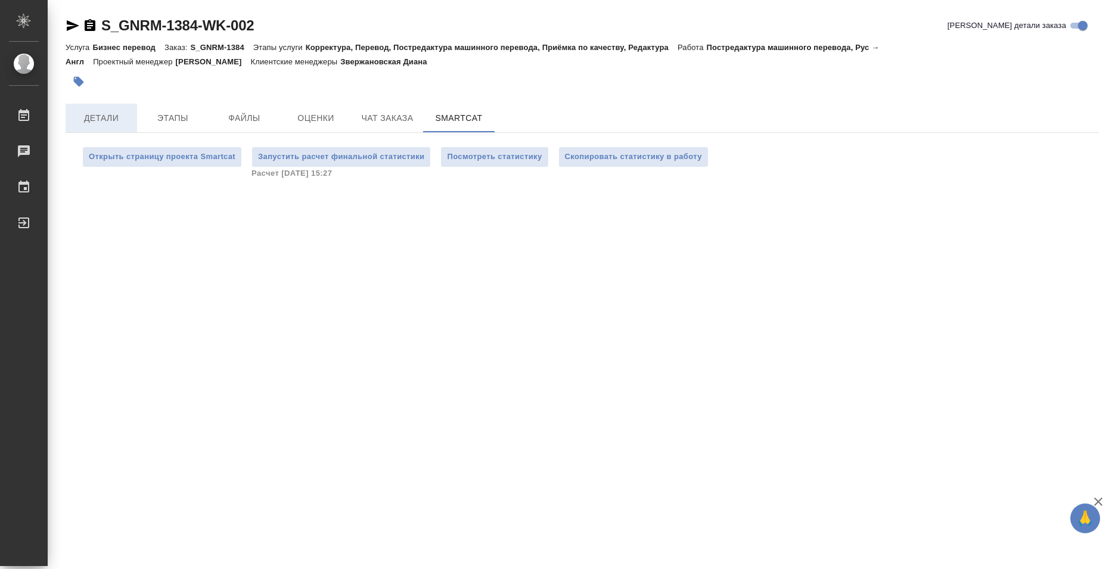
click at [105, 123] on span "Детали" at bounding box center [101, 118] width 57 height 15
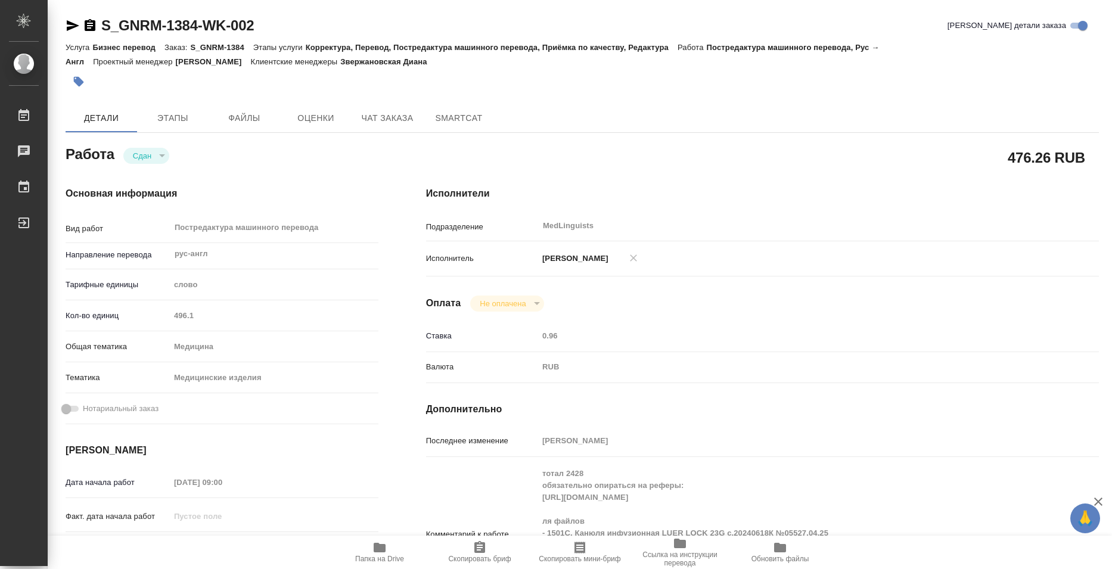
type textarea "x"
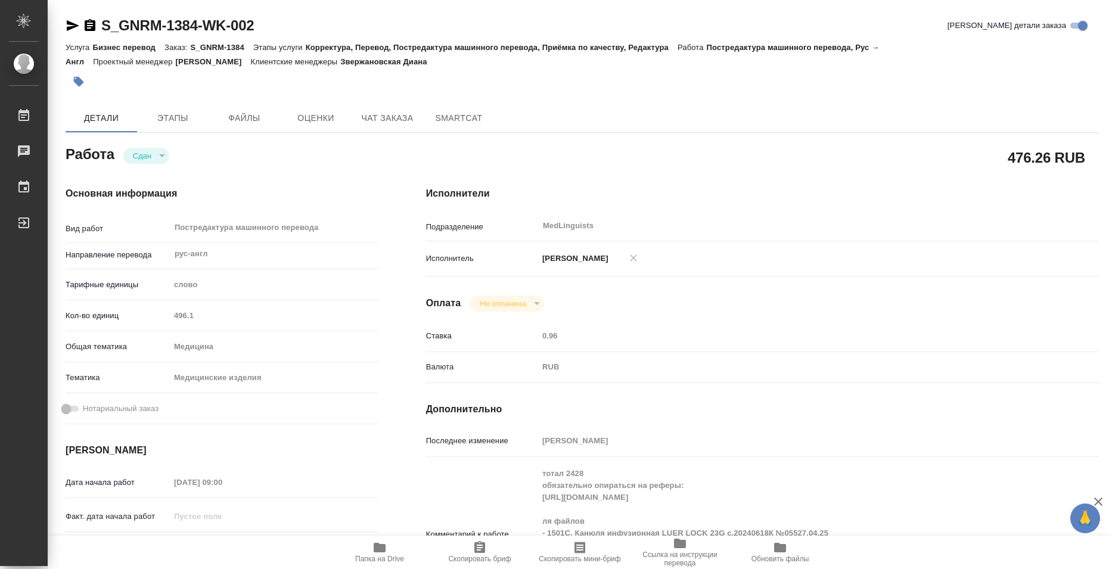
type textarea "x"
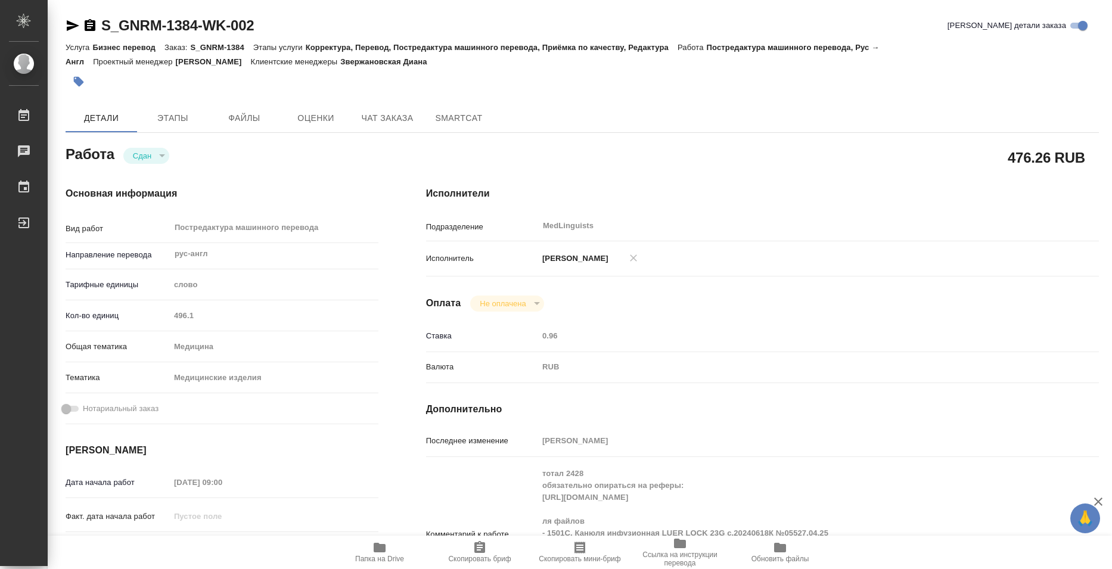
type textarea "x"
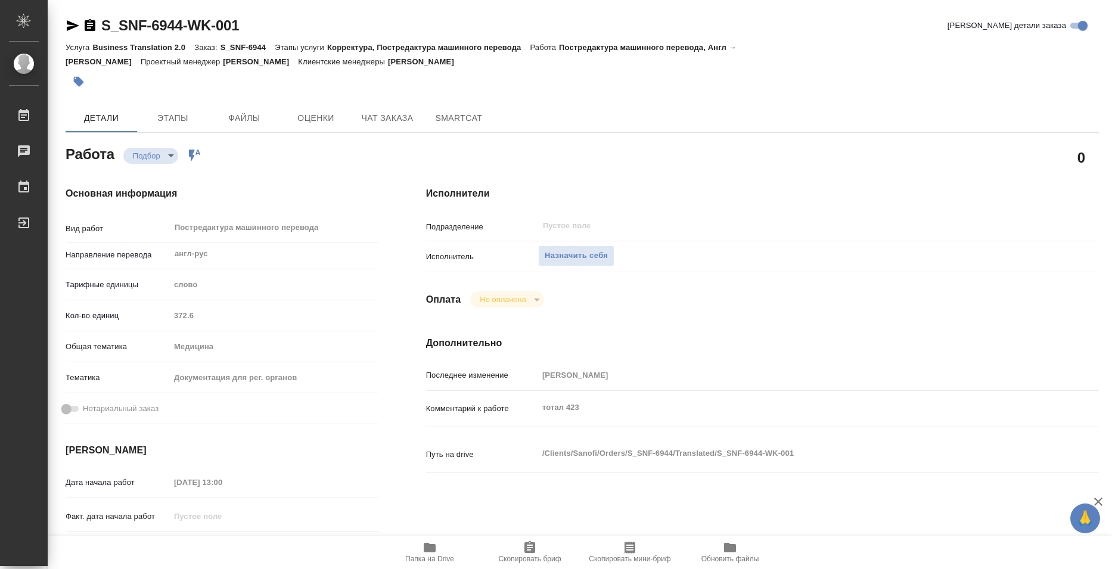
type textarea "x"
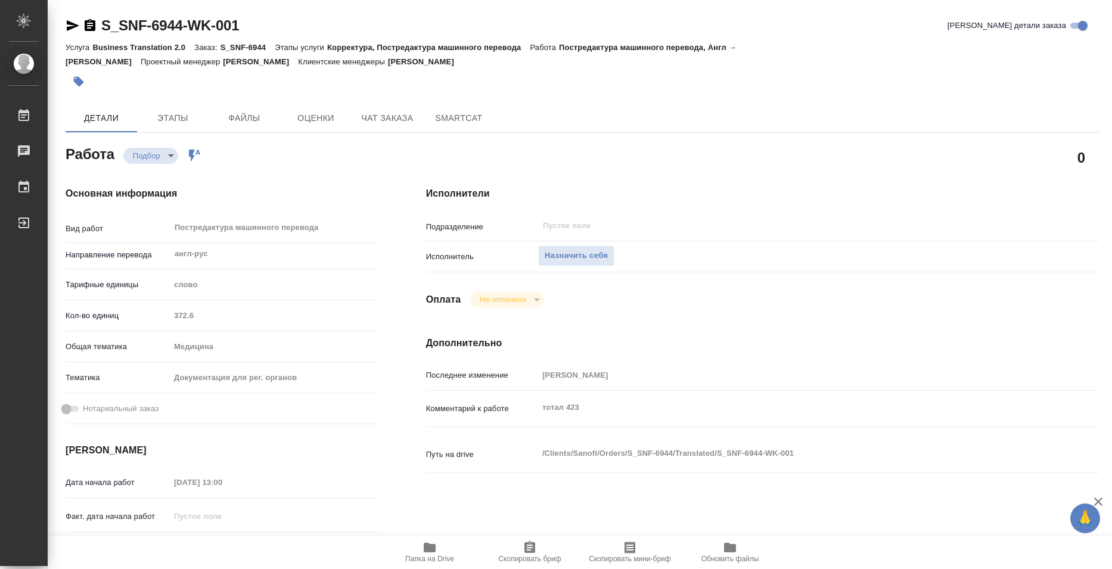
type textarea "x"
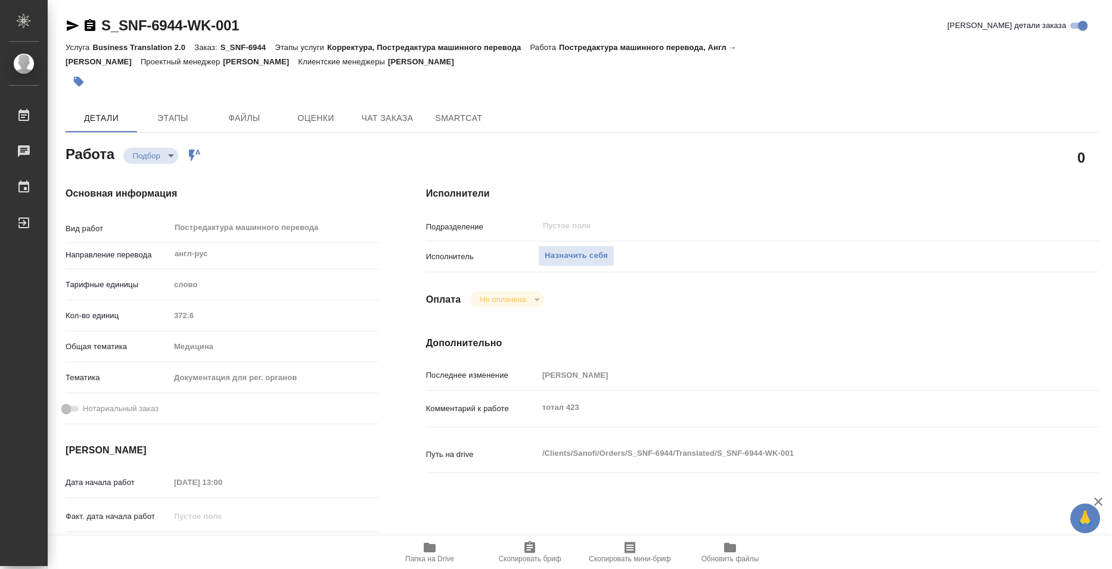
click at [431, 556] on span "Папка на Drive" at bounding box center [429, 559] width 49 height 8
click at [579, 254] on span "Назначить себя" at bounding box center [576, 256] width 63 height 14
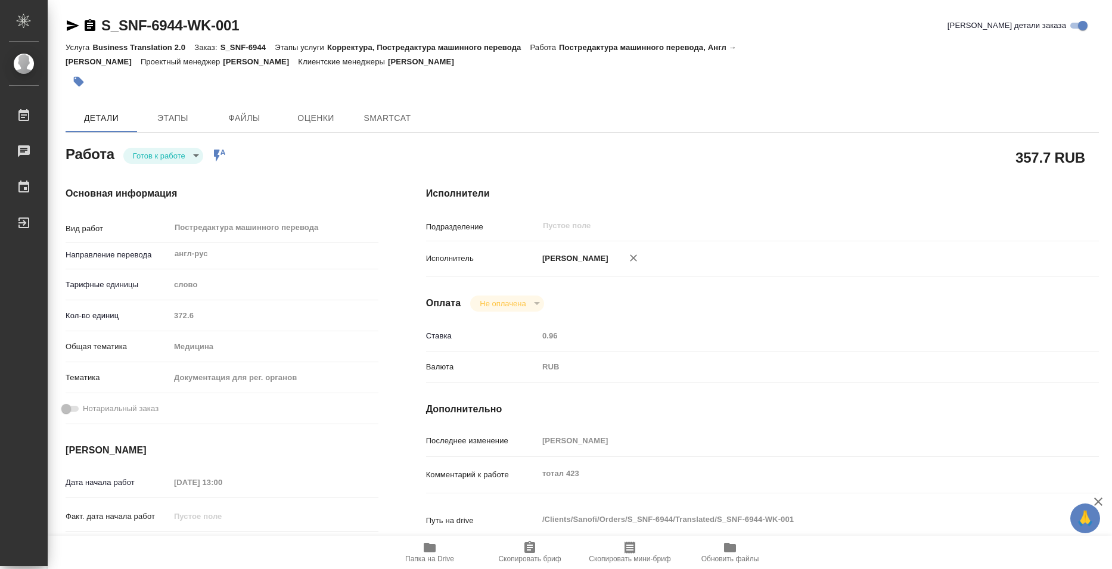
type textarea "x"
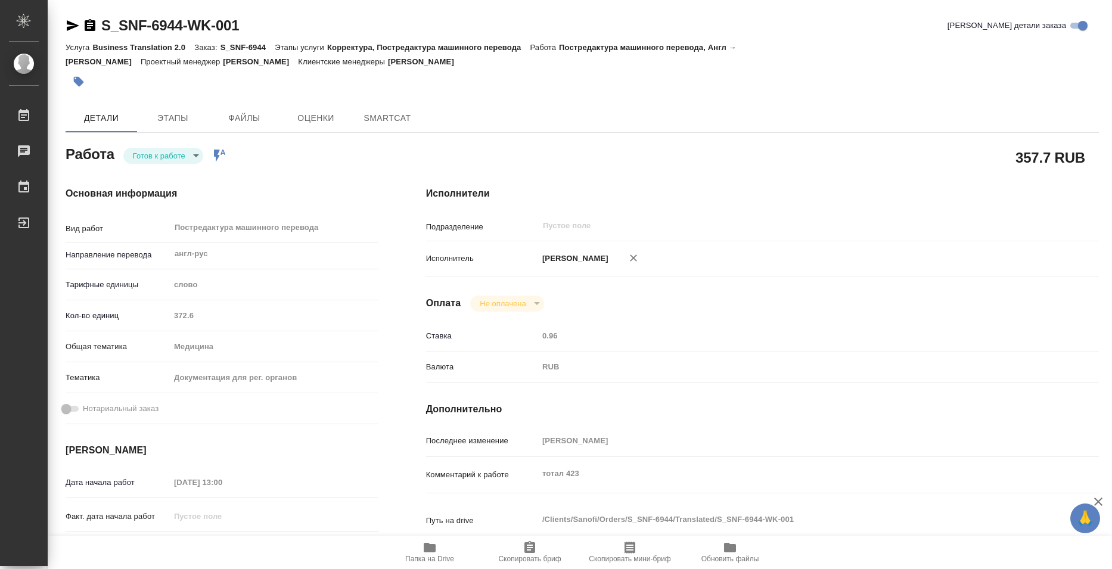
type textarea "x"
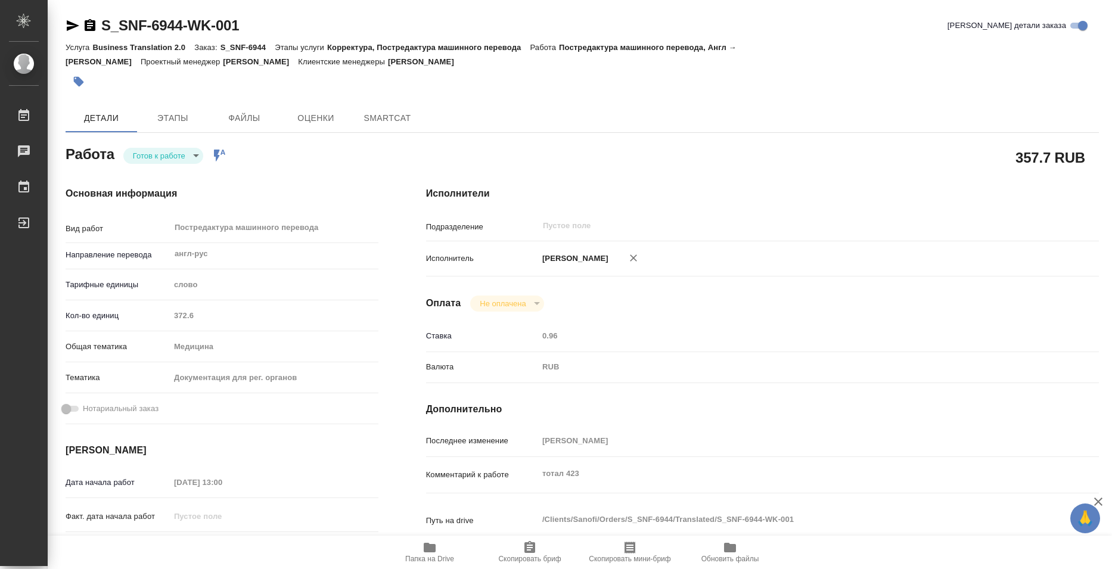
type textarea "x"
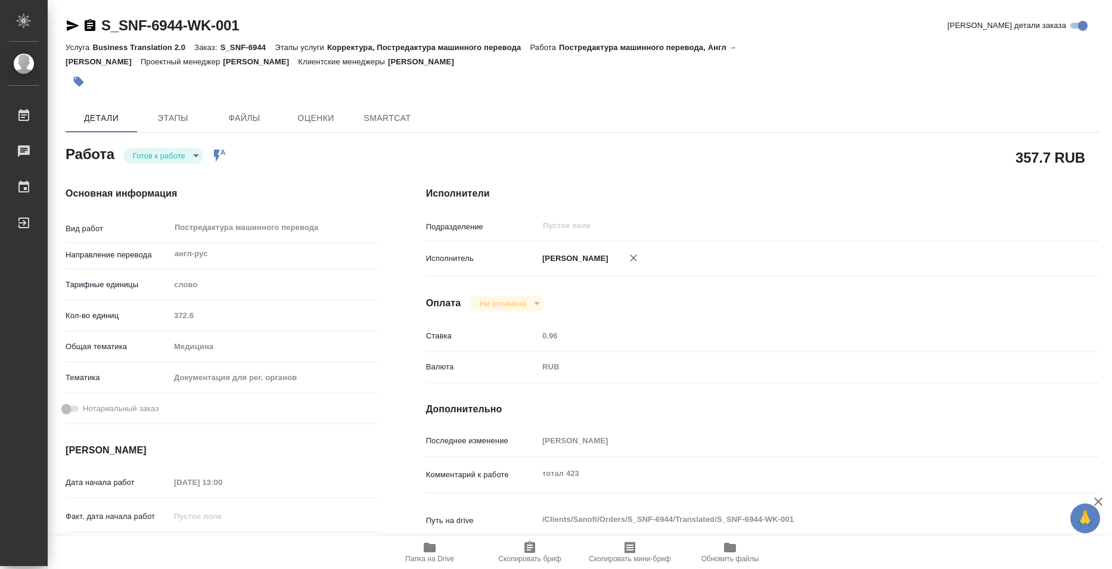
type textarea "x"
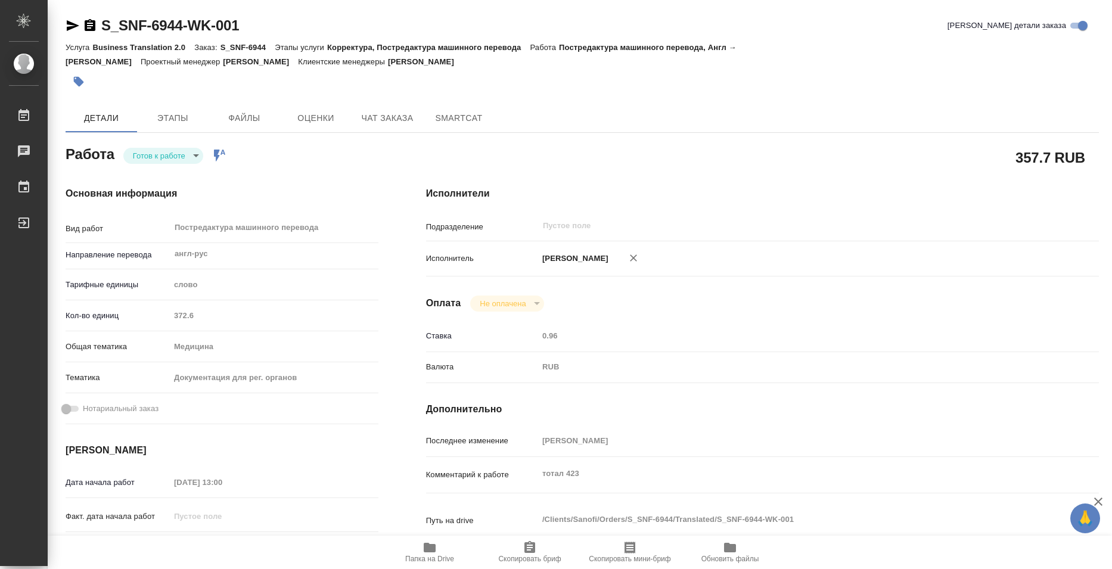
type textarea "x"
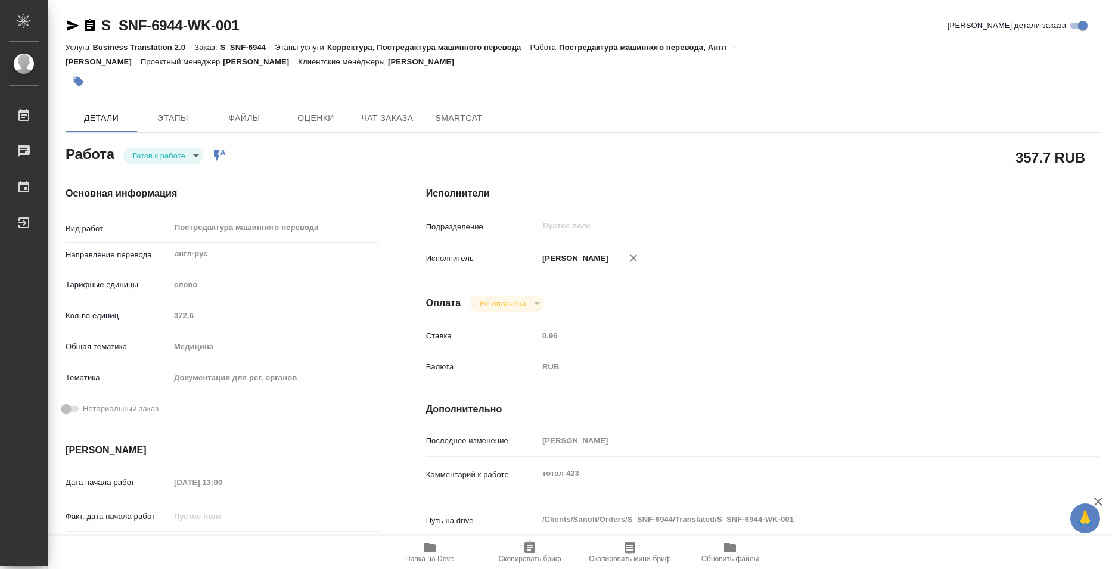
type textarea "x"
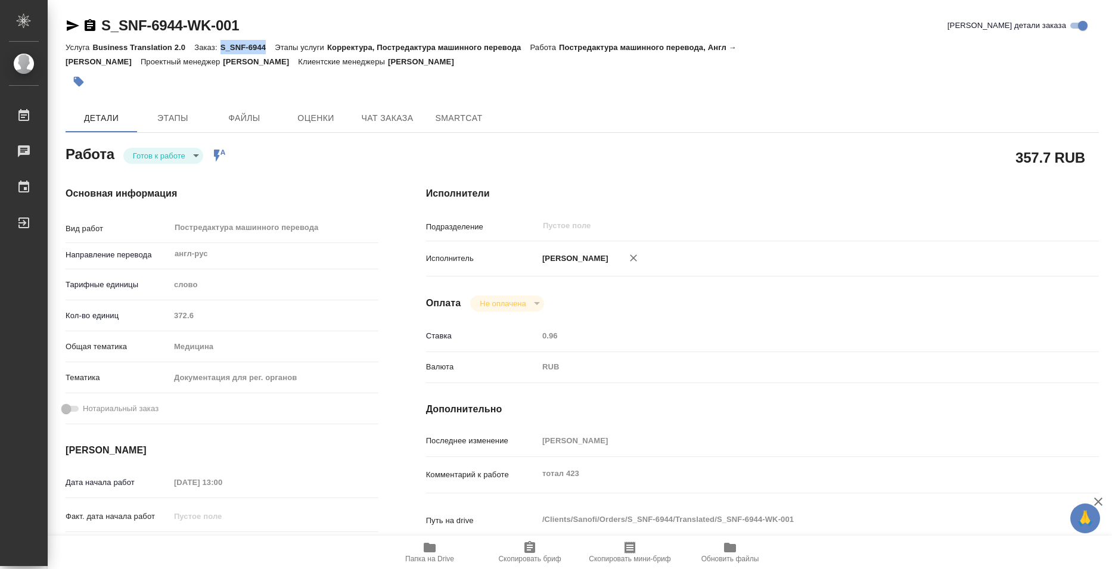
copy p "S_SNF-6944"
drag, startPoint x: 222, startPoint y: 50, endPoint x: 264, endPoint y: 50, distance: 42.3
click at [264, 50] on p "S_SNF-6944" at bounding box center [248, 47] width 55 height 9
